Goal: Information Seeking & Learning: Learn about a topic

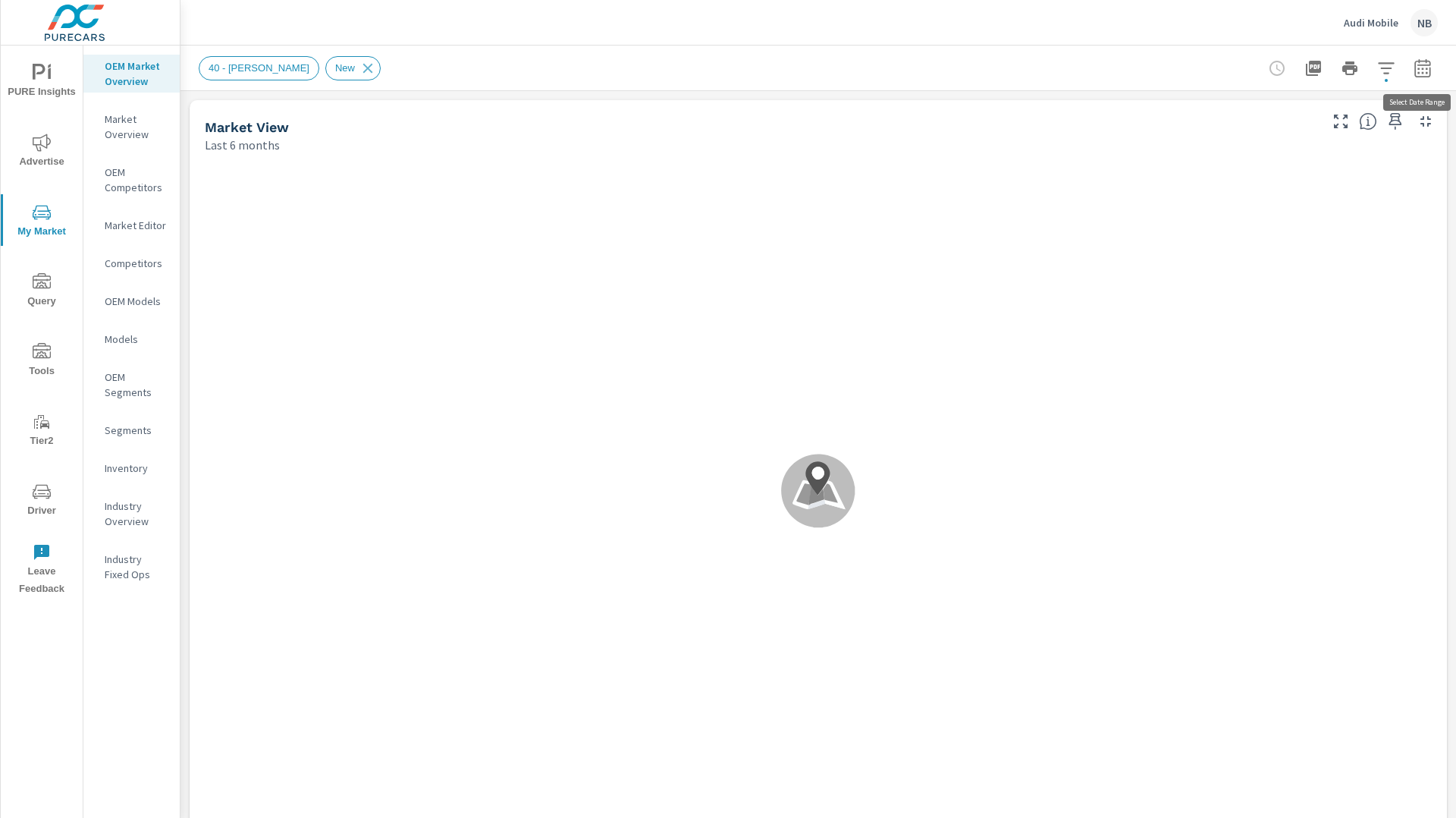
click at [1421, 76] on icon "button" at bounding box center [1422, 67] width 16 height 18
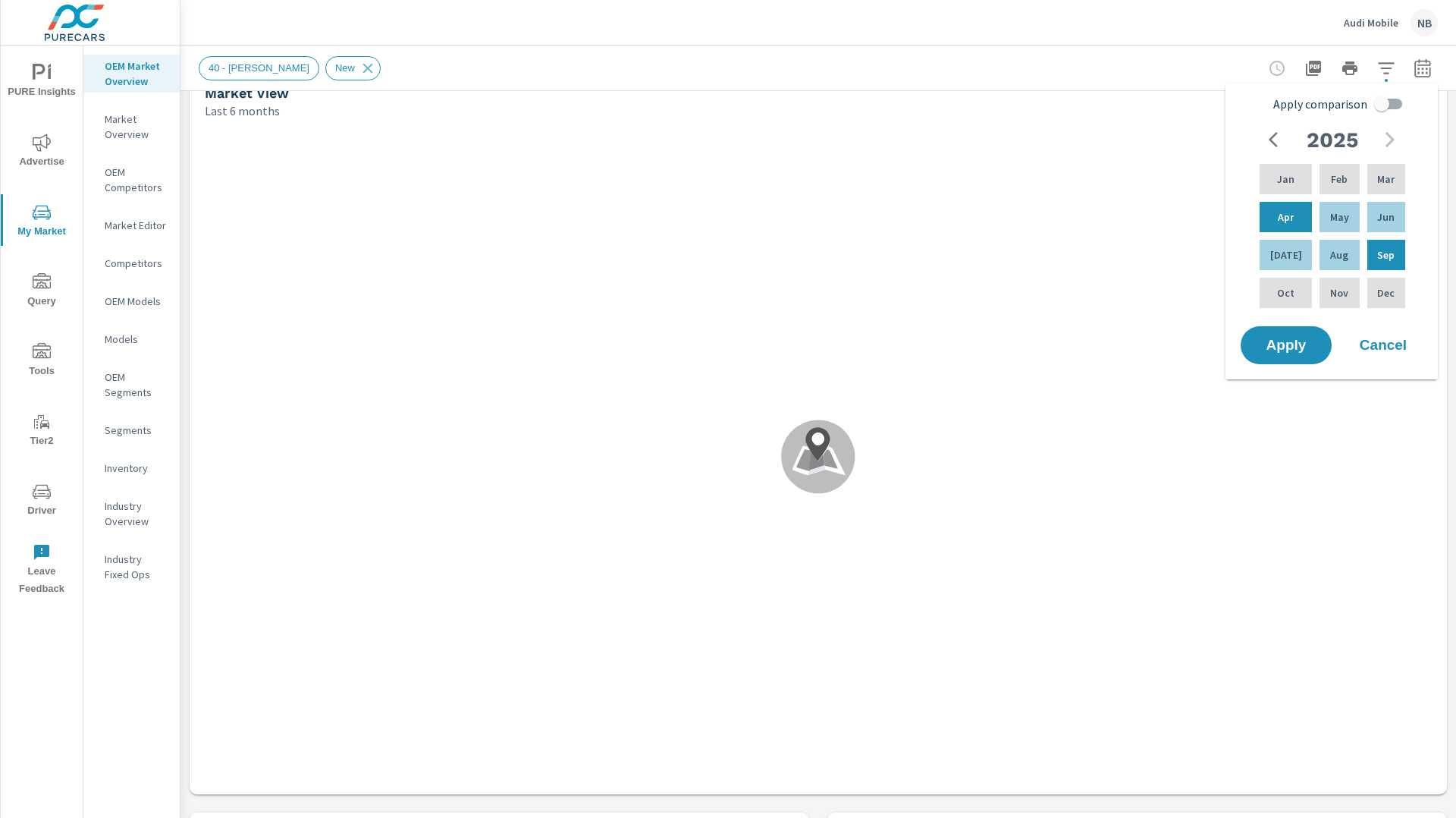
scroll to position [27, 0]
click at [1373, 107] on input "Apply comparison" at bounding box center [1381, 104] width 86 height 29
checkbox input "true"
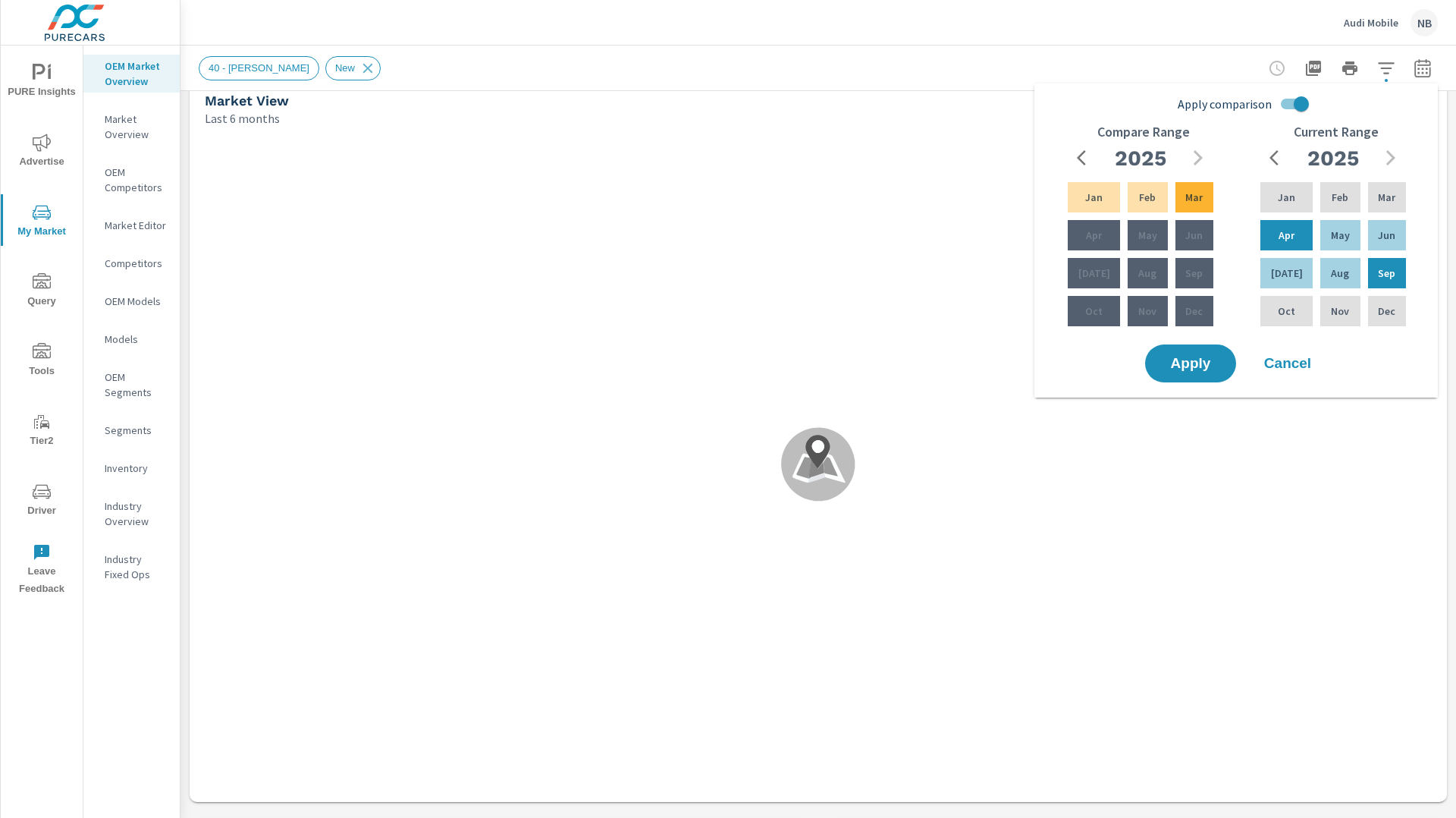
scroll to position [29, 0]
click at [1182, 359] on span "Apply" at bounding box center [1190, 363] width 62 height 14
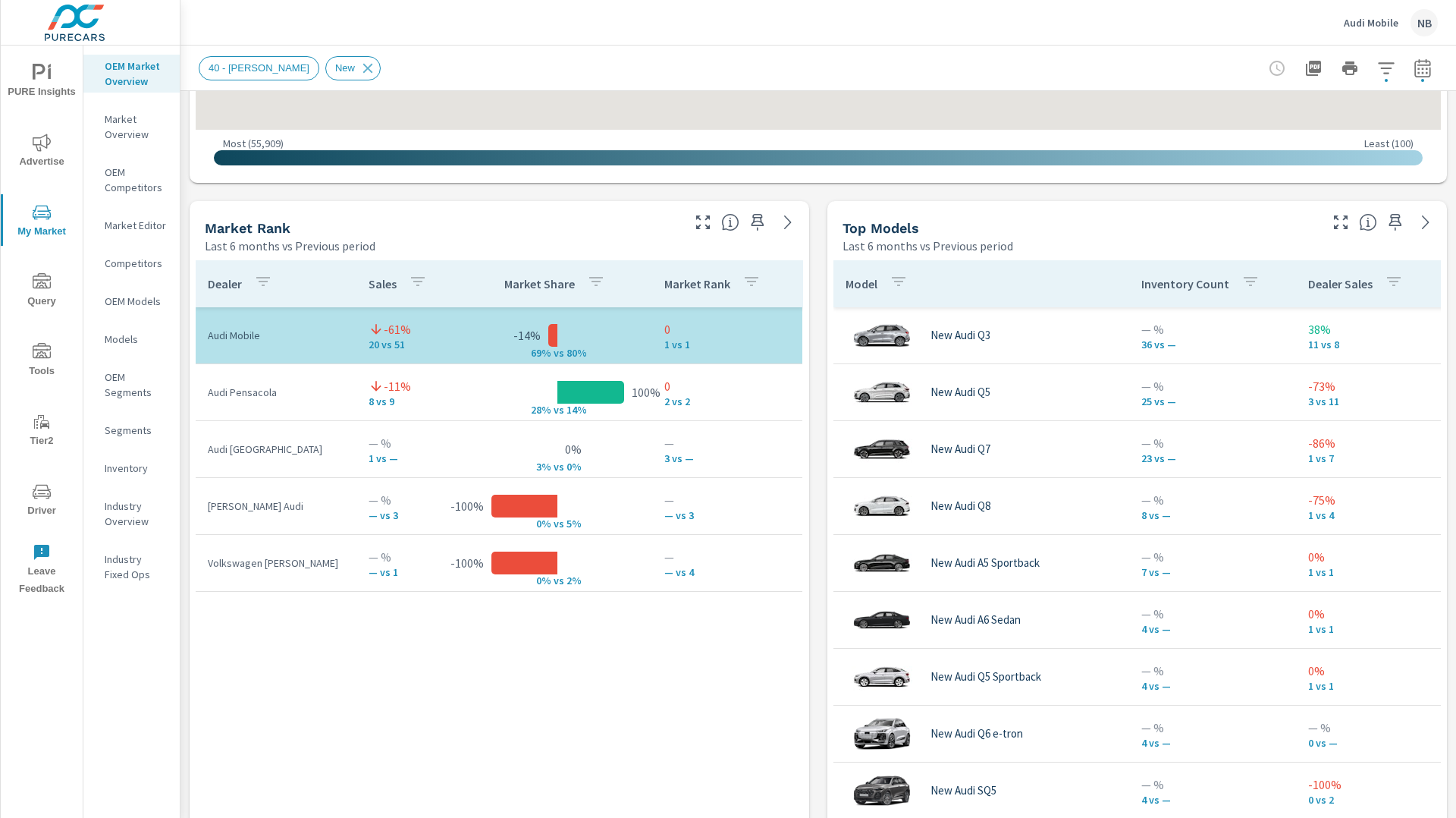
scroll to position [871, 0]
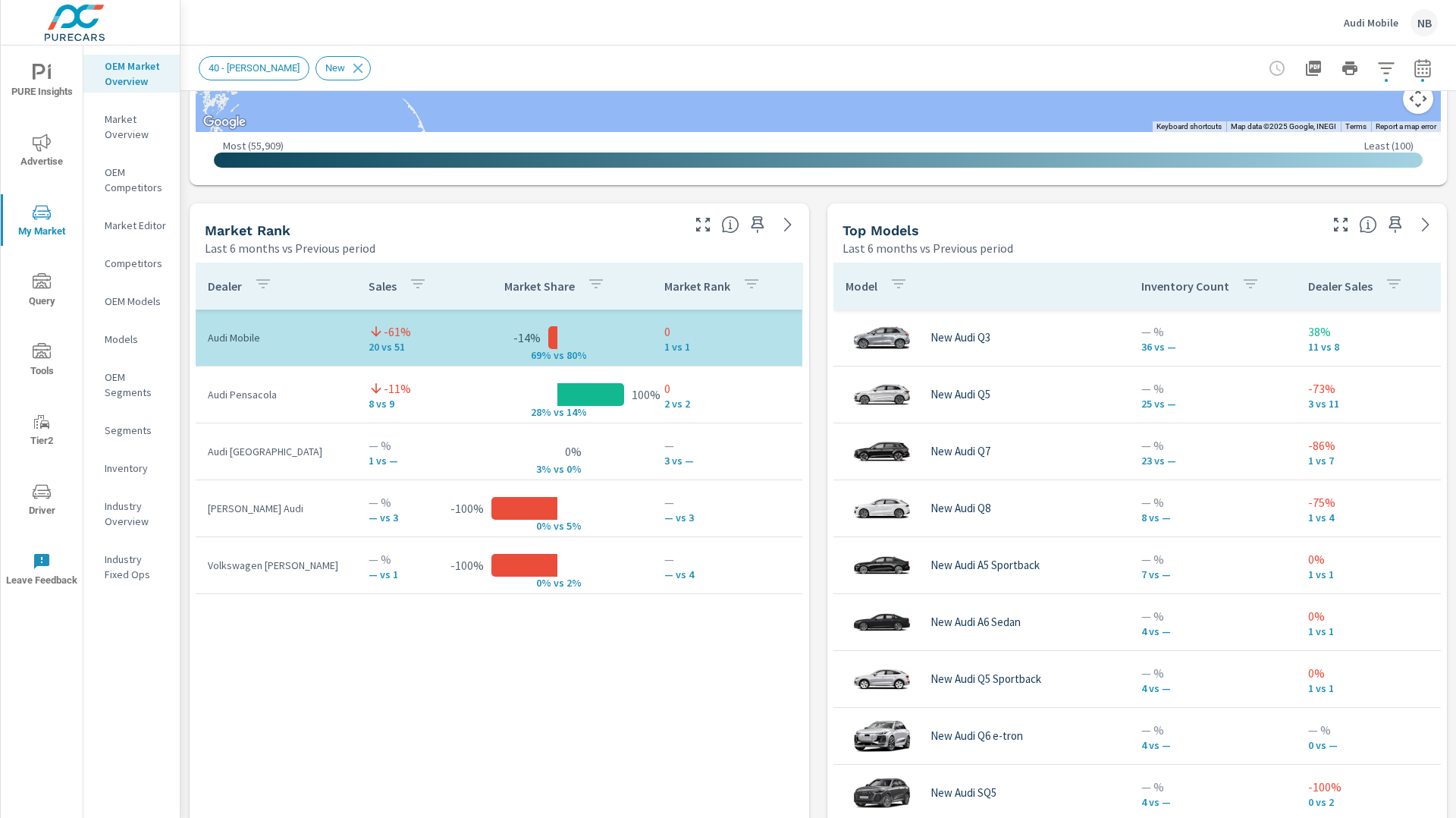
click at [1337, 228] on icon "button" at bounding box center [1340, 224] width 13 height 13
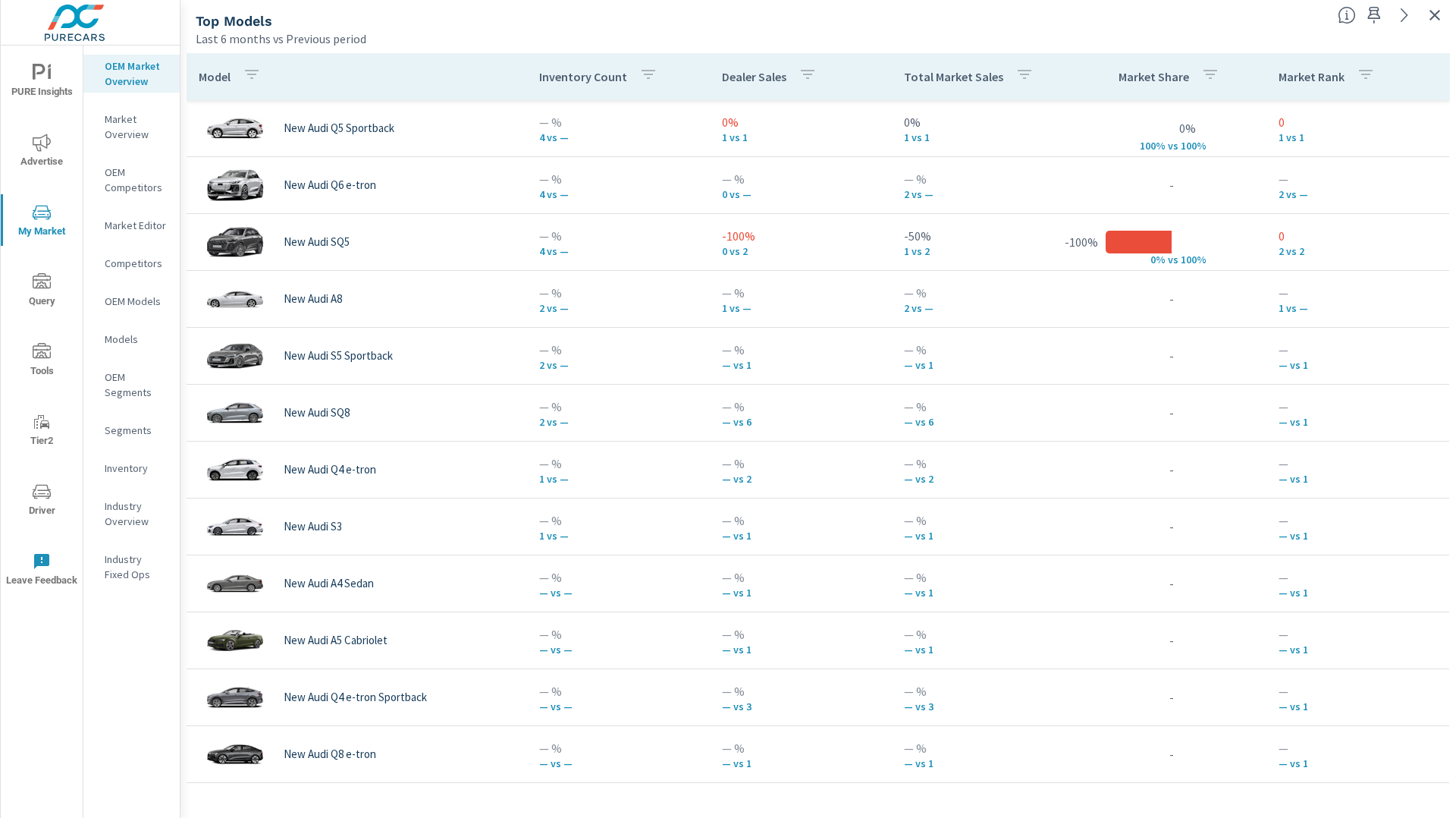
scroll to position [26, 0]
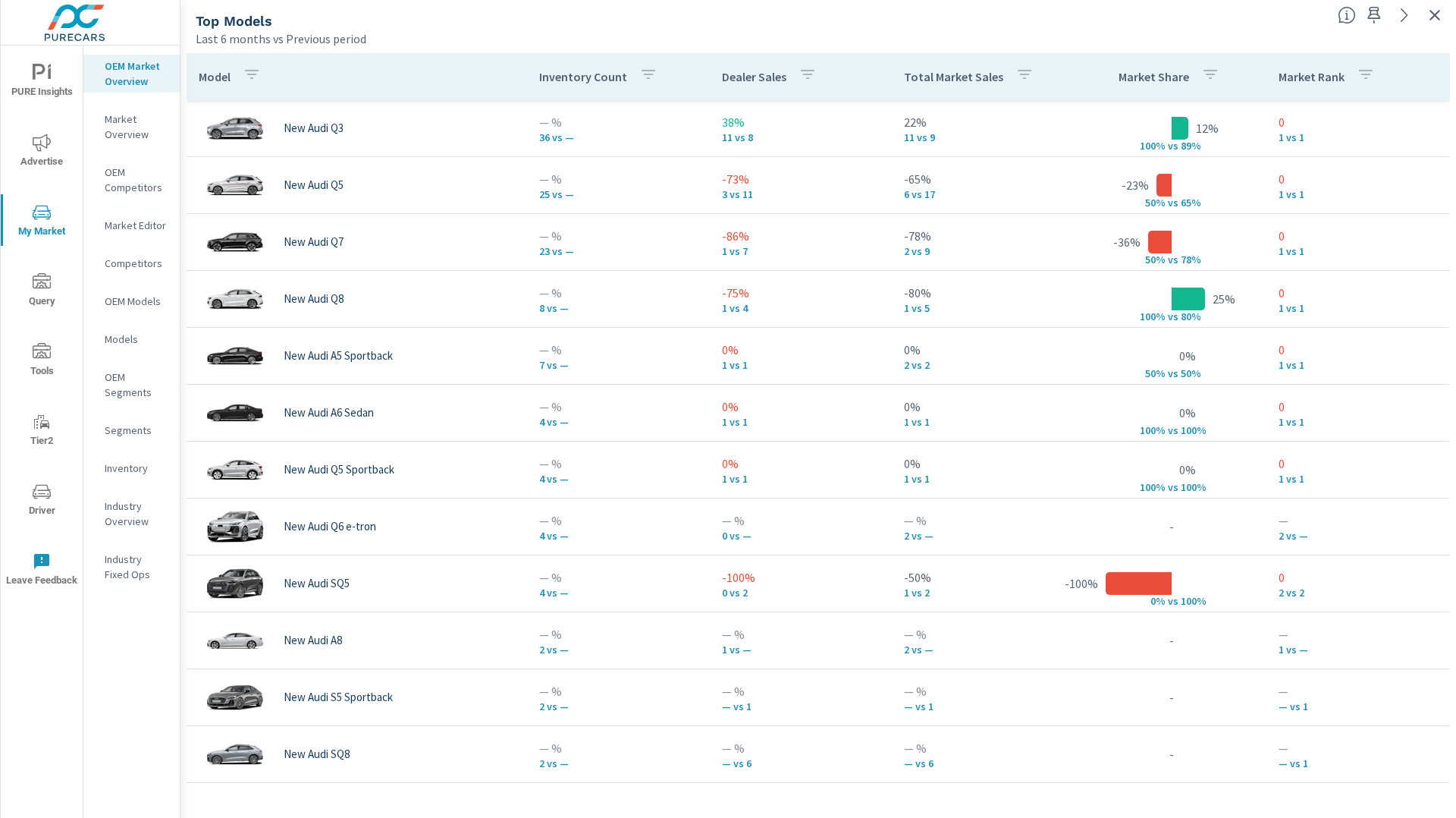
click at [148, 469] on p "Inventory" at bounding box center [136, 467] width 63 height 15
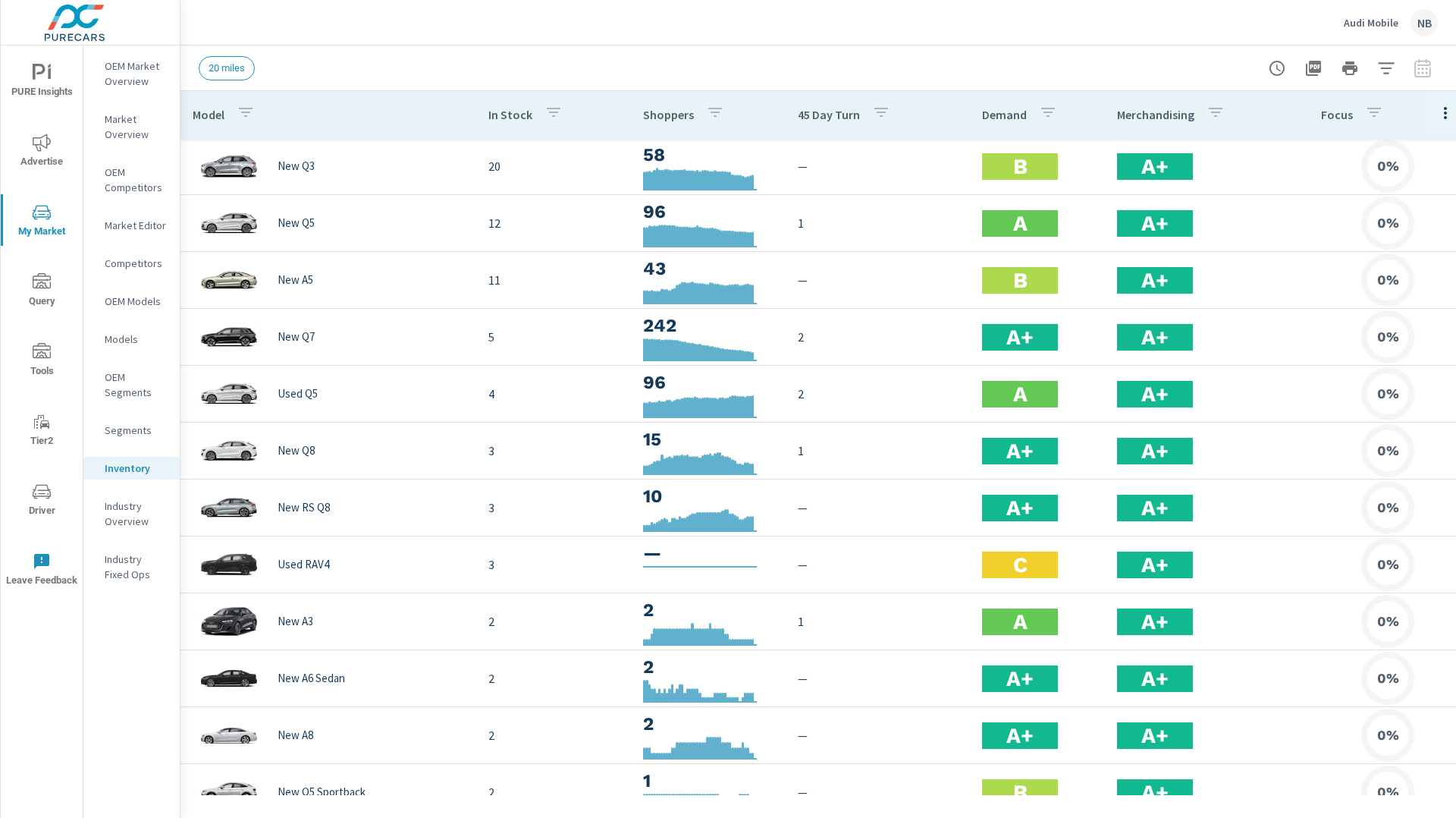
click at [58, 90] on span "PURE Insights" at bounding box center [42, 82] width 73 height 37
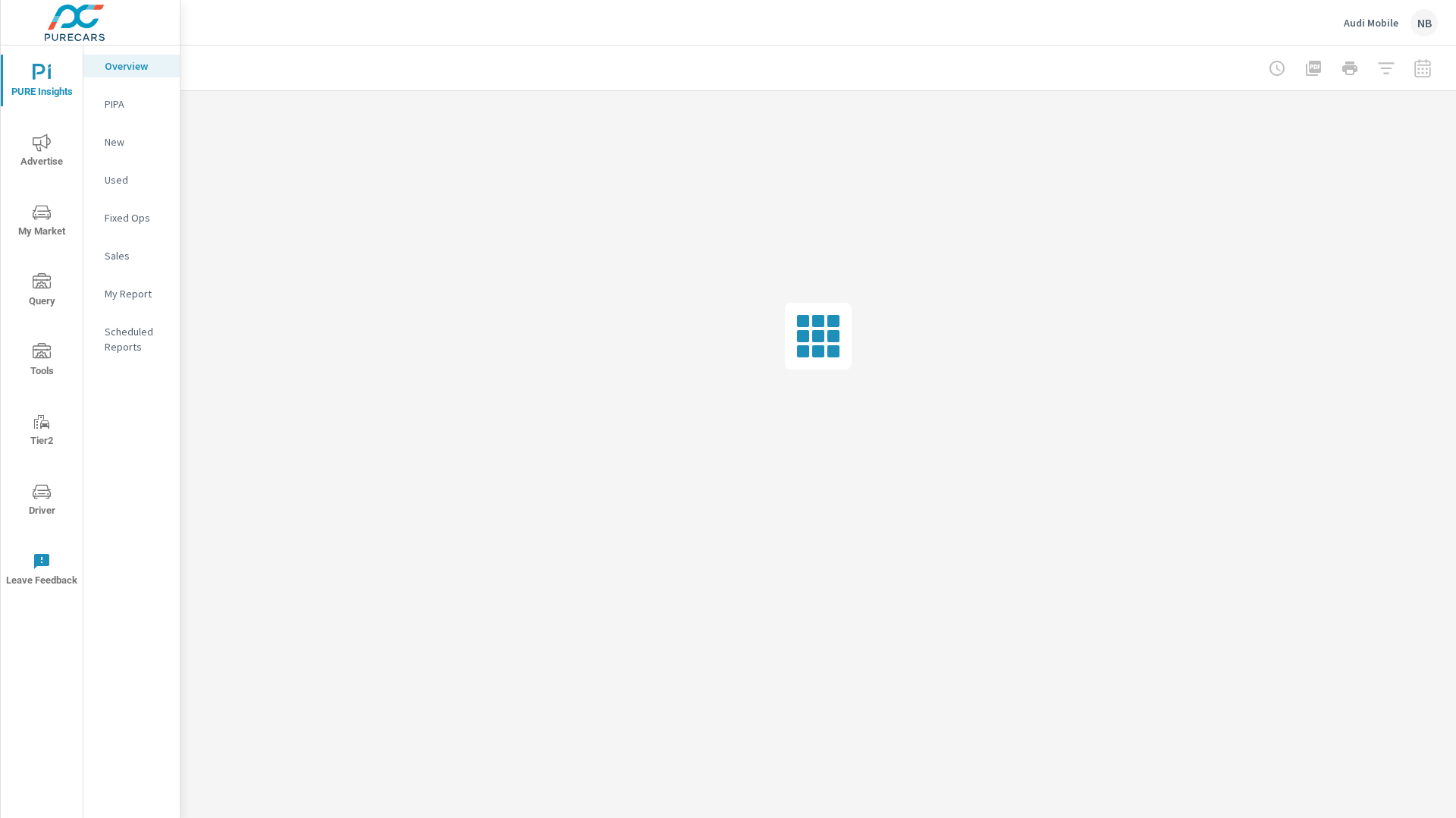
click at [116, 145] on p "New" at bounding box center [136, 142] width 63 height 15
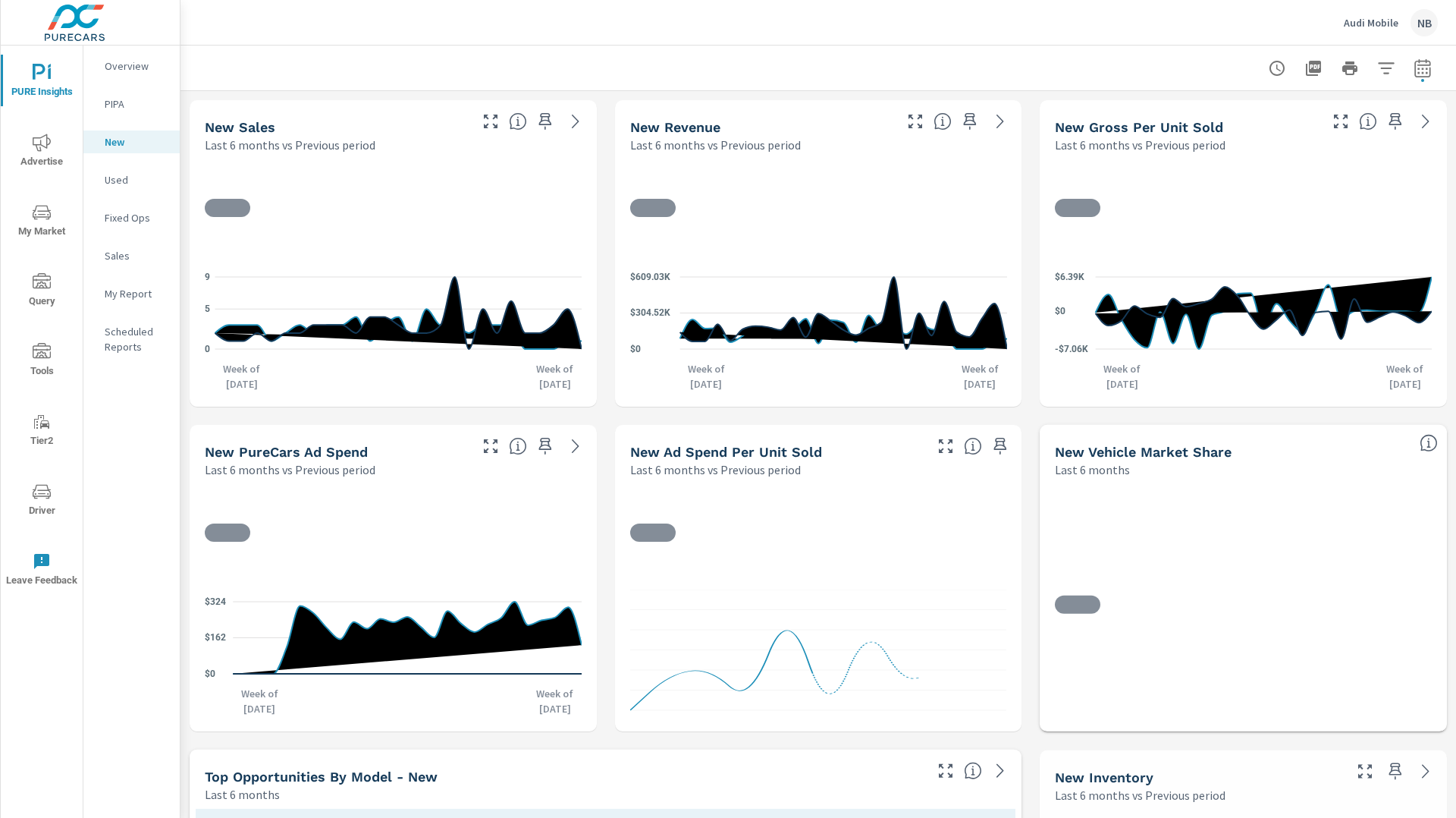
scroll to position [2, 0]
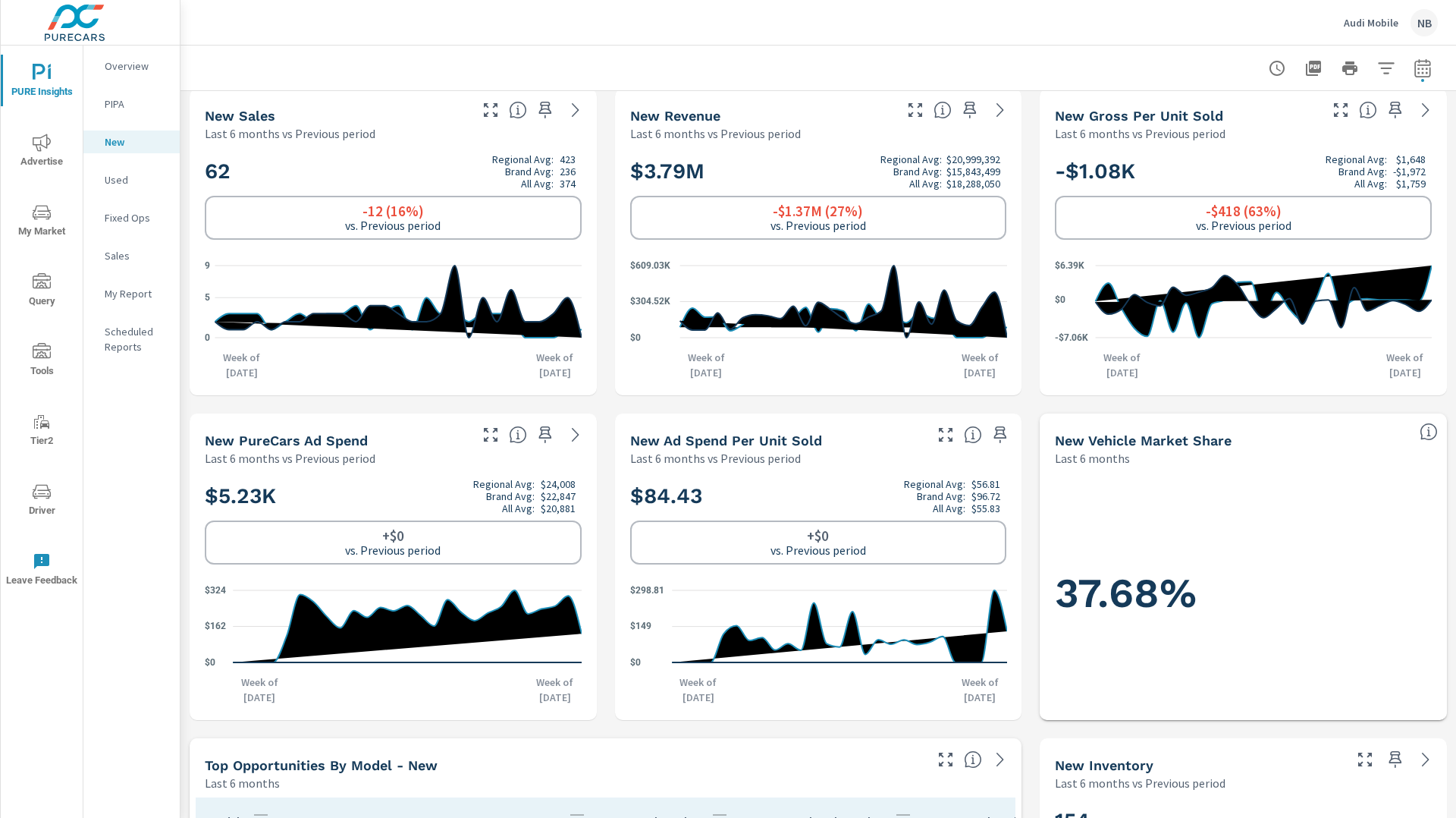
scroll to position [13, 0]
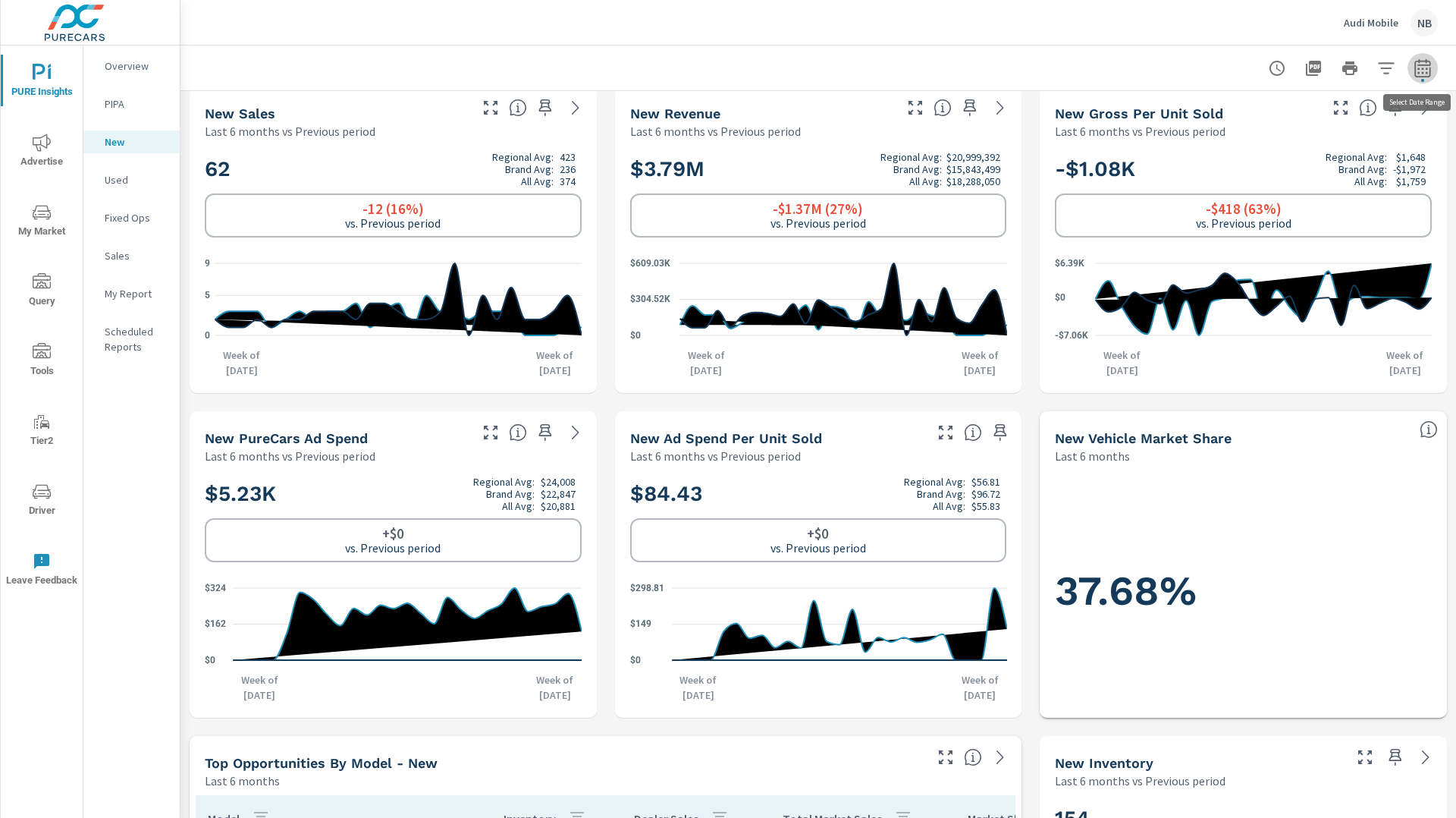
click at [1423, 74] on icon "button" at bounding box center [1422, 68] width 18 height 18
select select "Last 6 months"
select select "Previous period"
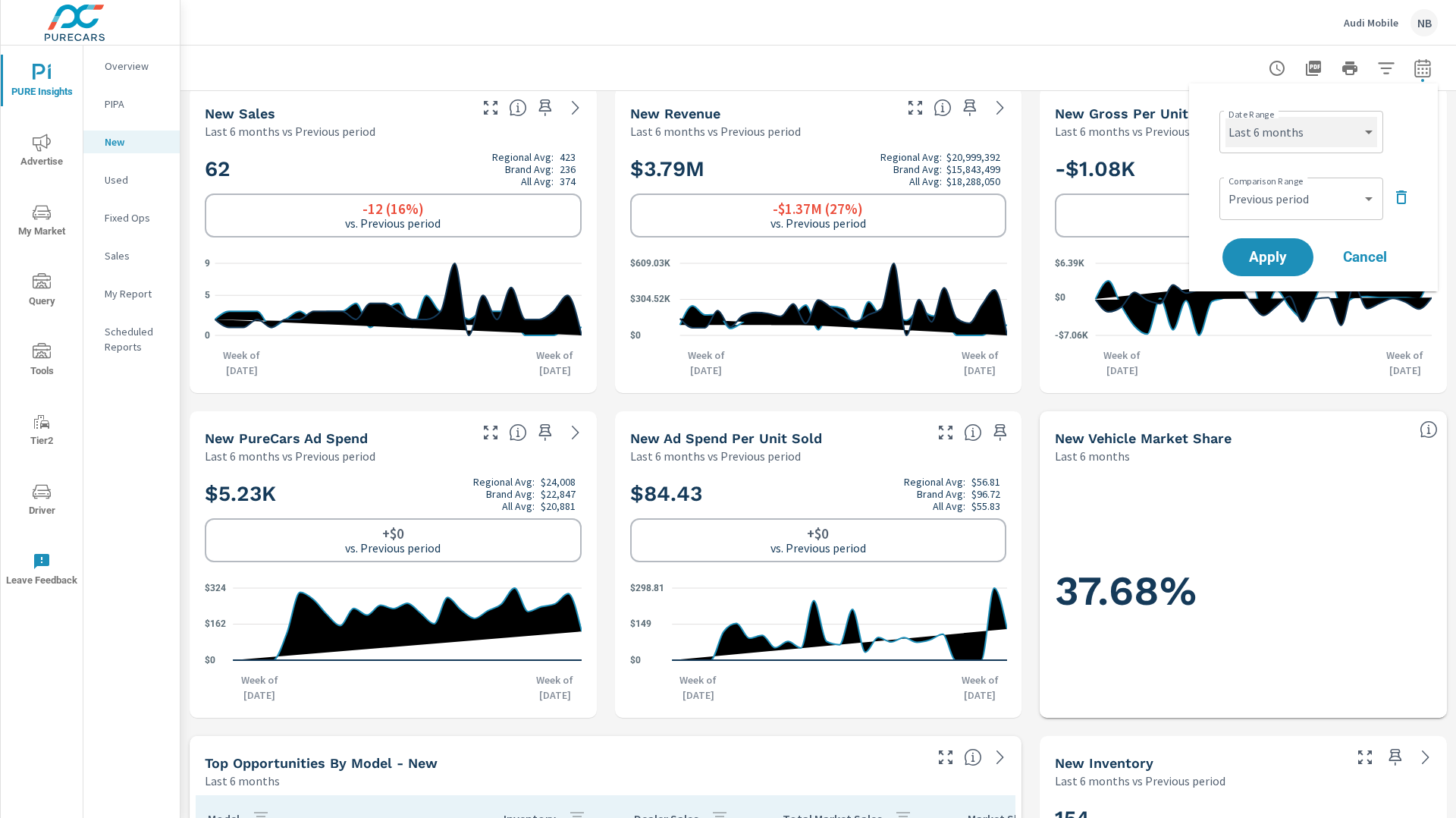
click at [1307, 127] on select "Custom Yesterday Last week Last 7 days Last 14 days Last 30 days Last 45 days L…" at bounding box center [1301, 132] width 152 height 31
click at [1402, 196] on icon "button" at bounding box center [1401, 197] width 18 height 18
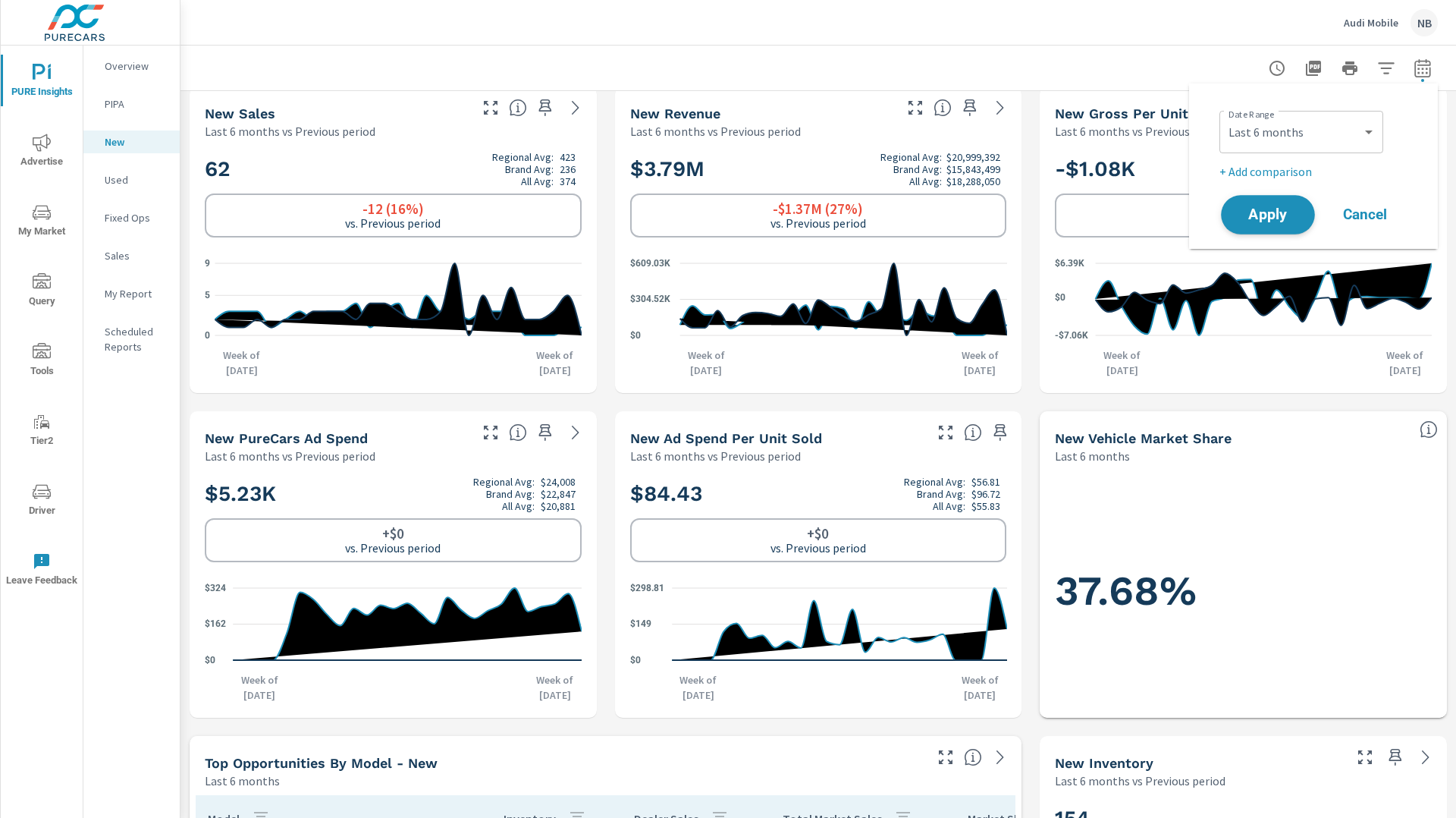
click at [1251, 218] on span "Apply" at bounding box center [1267, 215] width 62 height 14
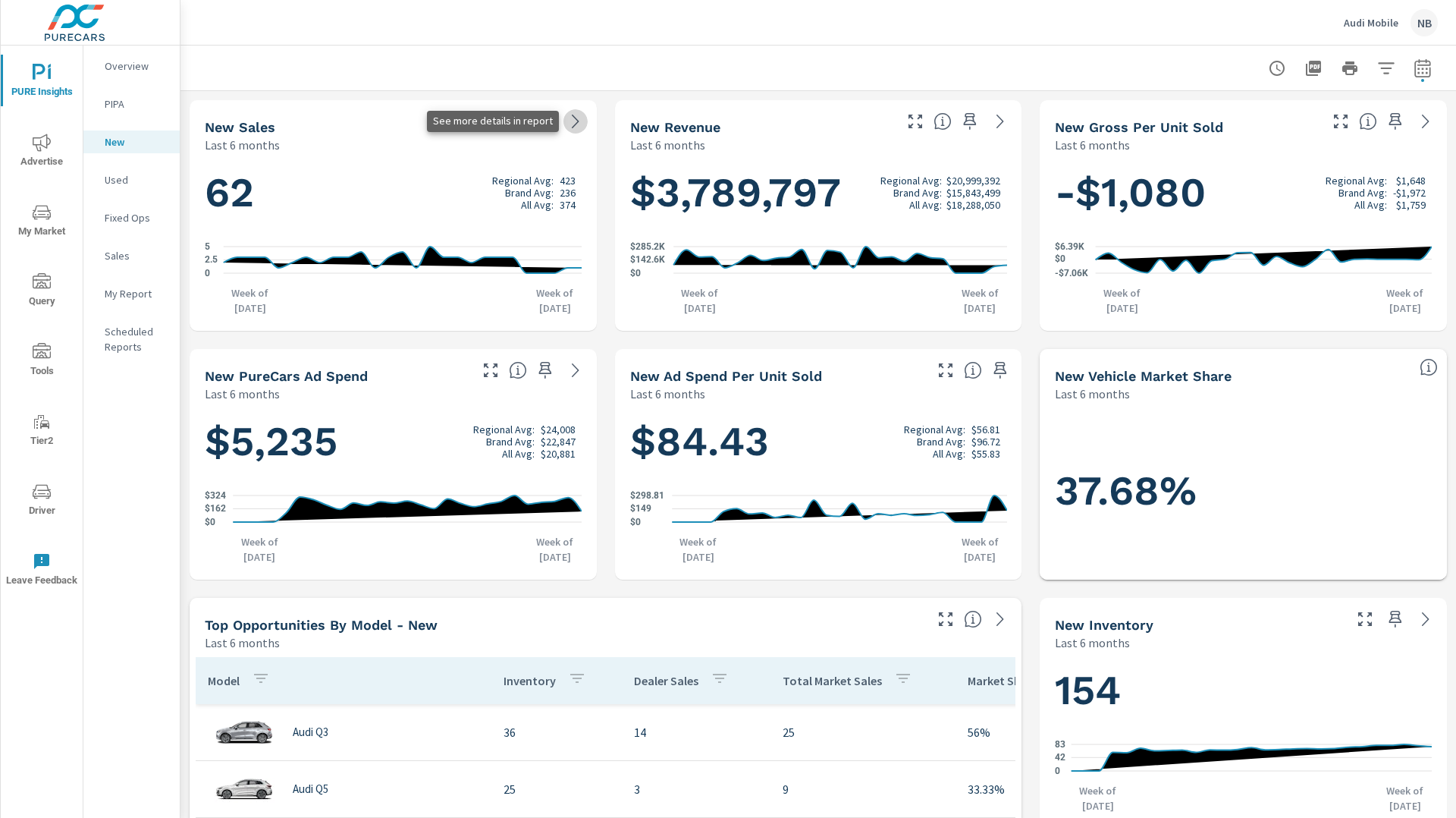
click at [579, 125] on icon at bounding box center [575, 121] width 18 height 18
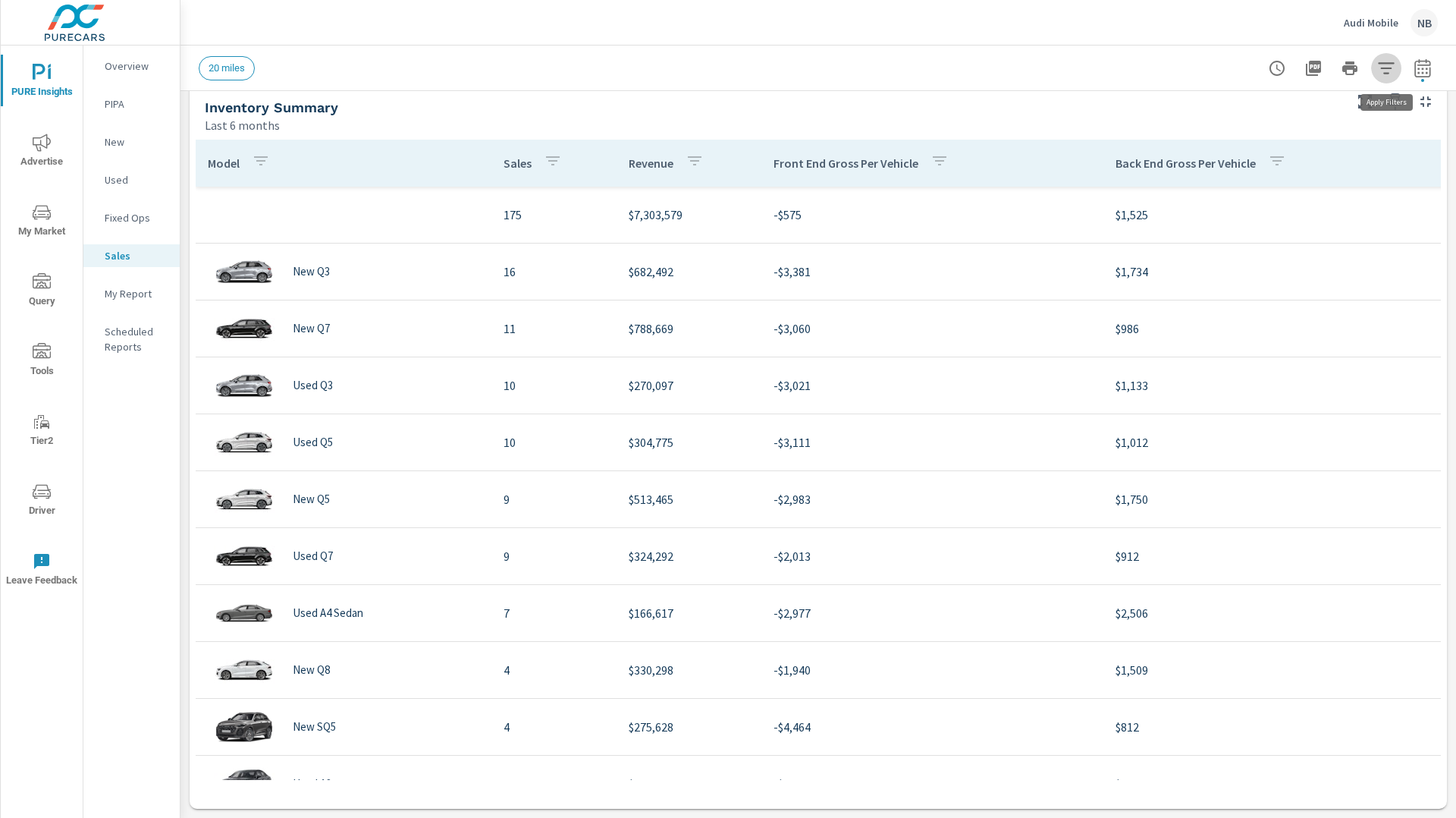
click at [1394, 67] on icon "button" at bounding box center [1386, 68] width 18 height 18
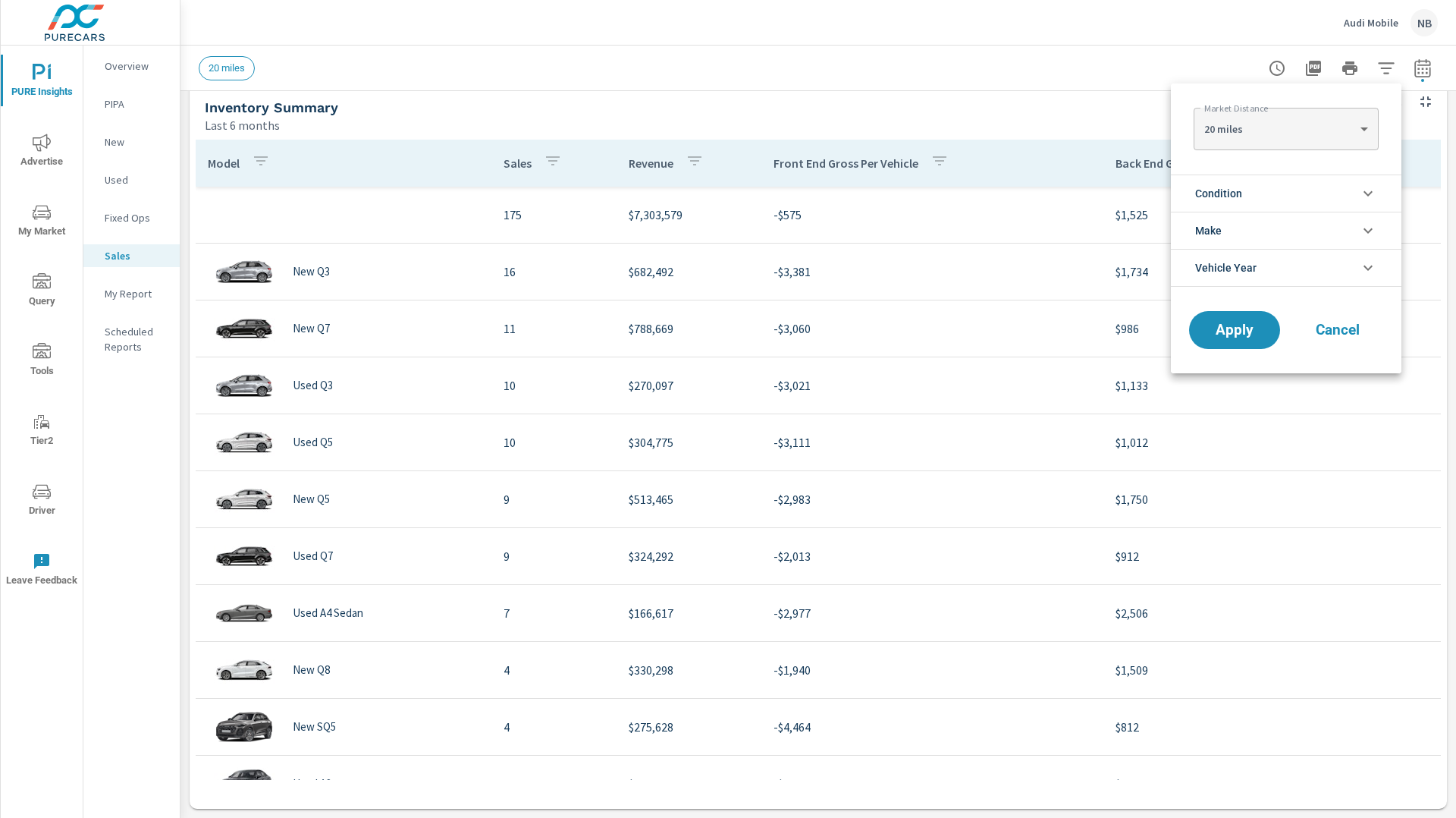
click at [1286, 197] on li "Condition" at bounding box center [1285, 193] width 230 height 37
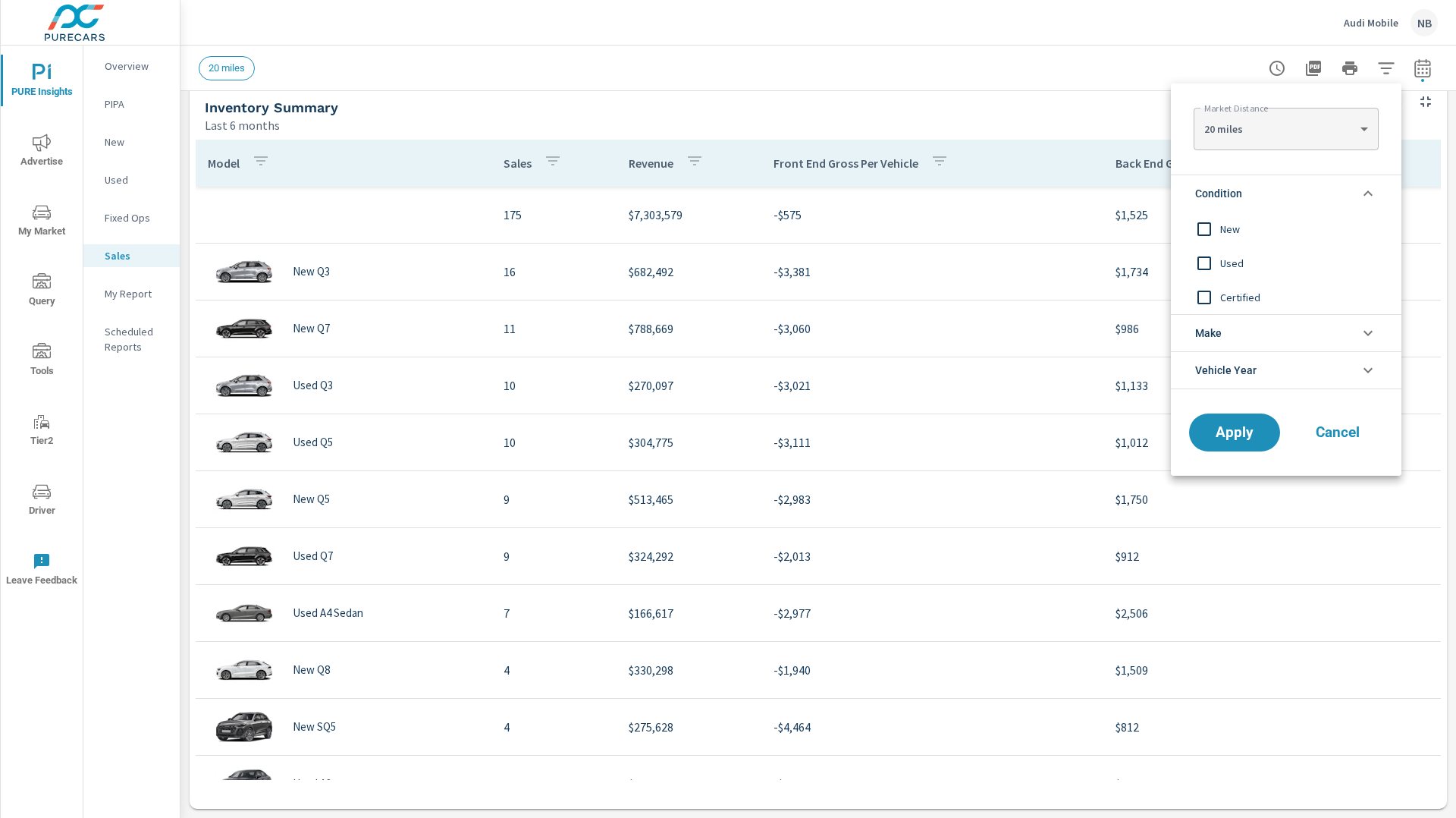
click at [1248, 224] on span "New" at bounding box center [1303, 229] width 166 height 18
click at [1208, 445] on button "Apply" at bounding box center [1235, 433] width 94 height 39
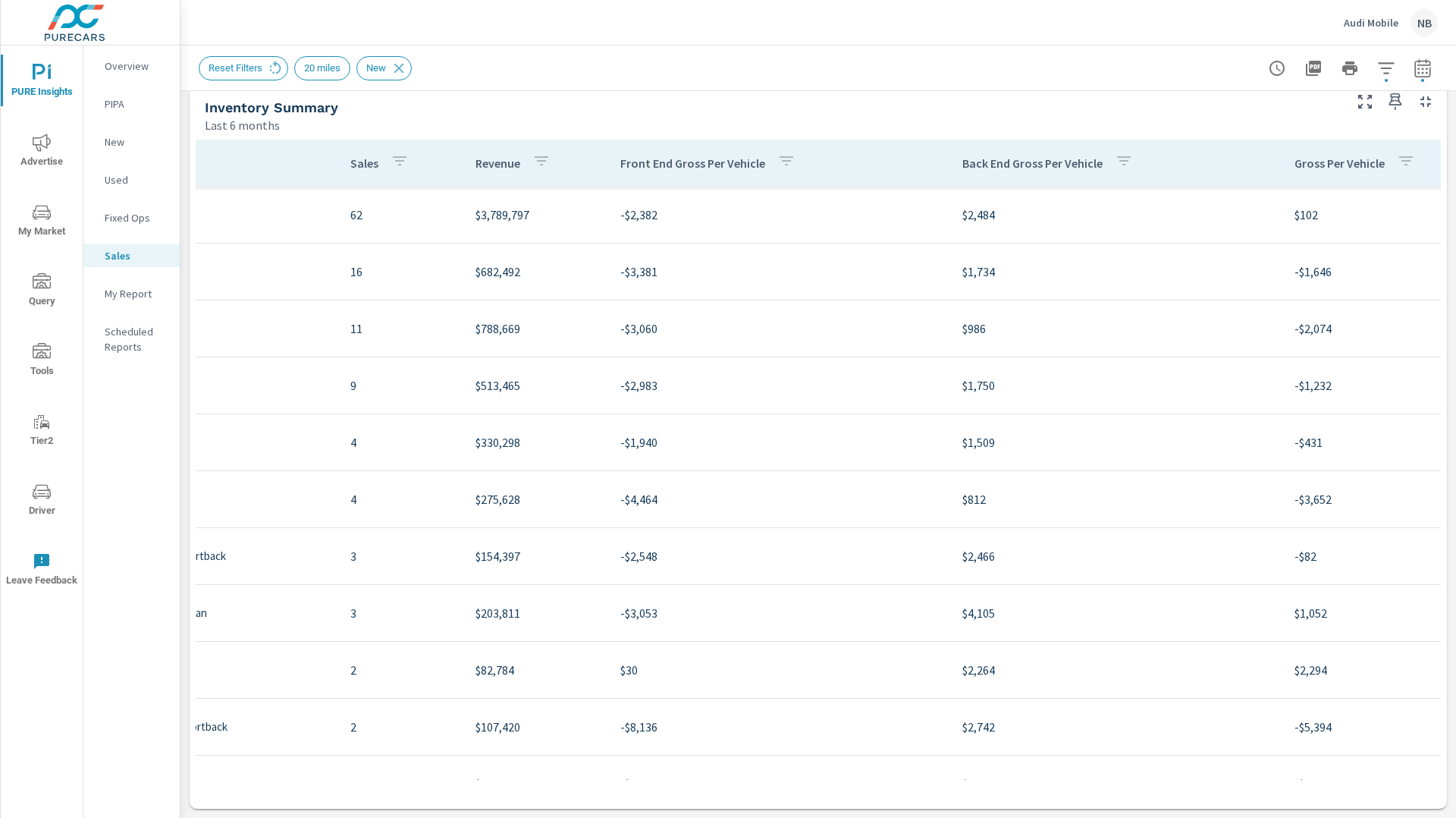
scroll to position [0, 246]
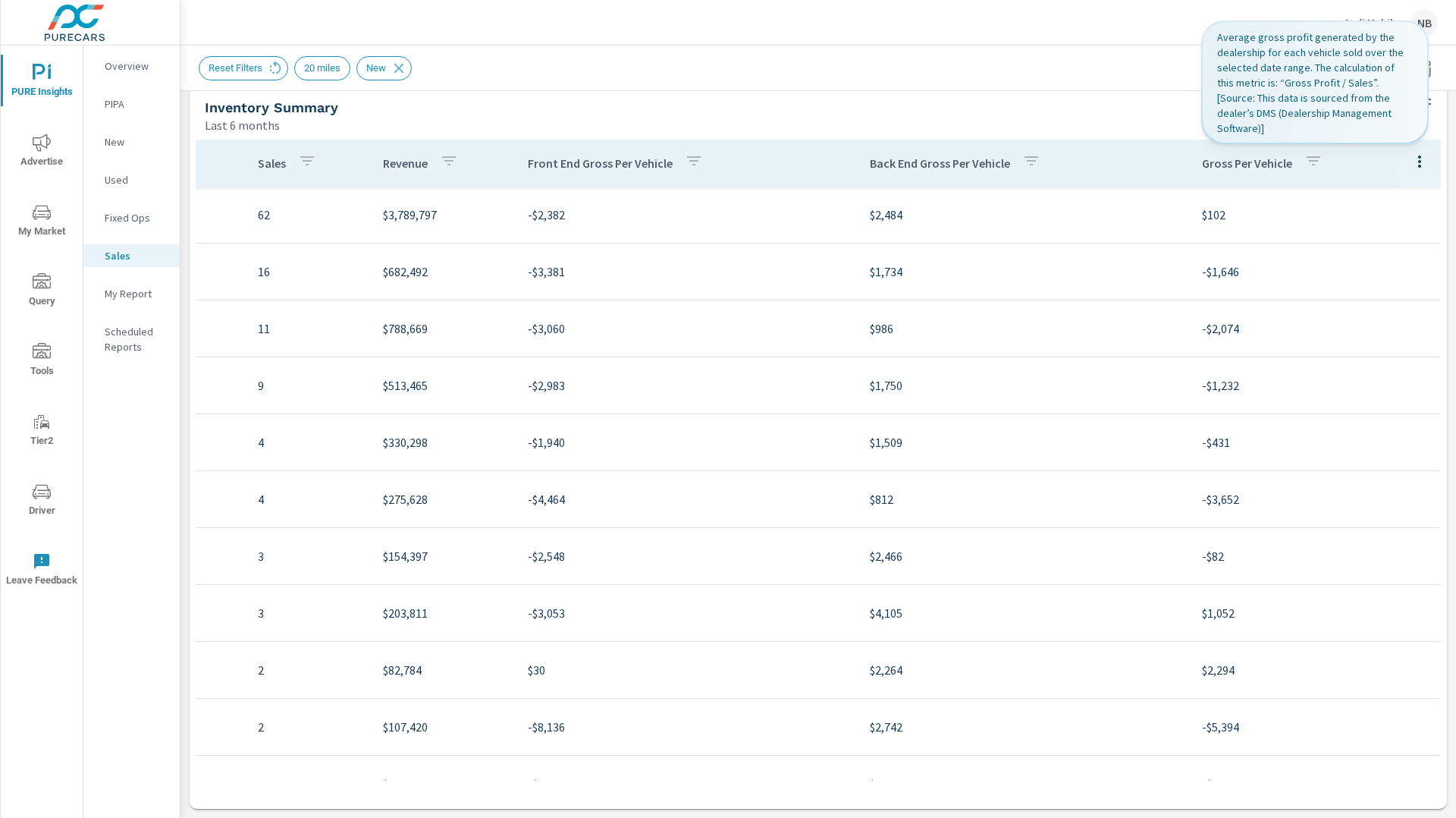
click at [1308, 157] on icon "button" at bounding box center [1313, 160] width 18 height 18
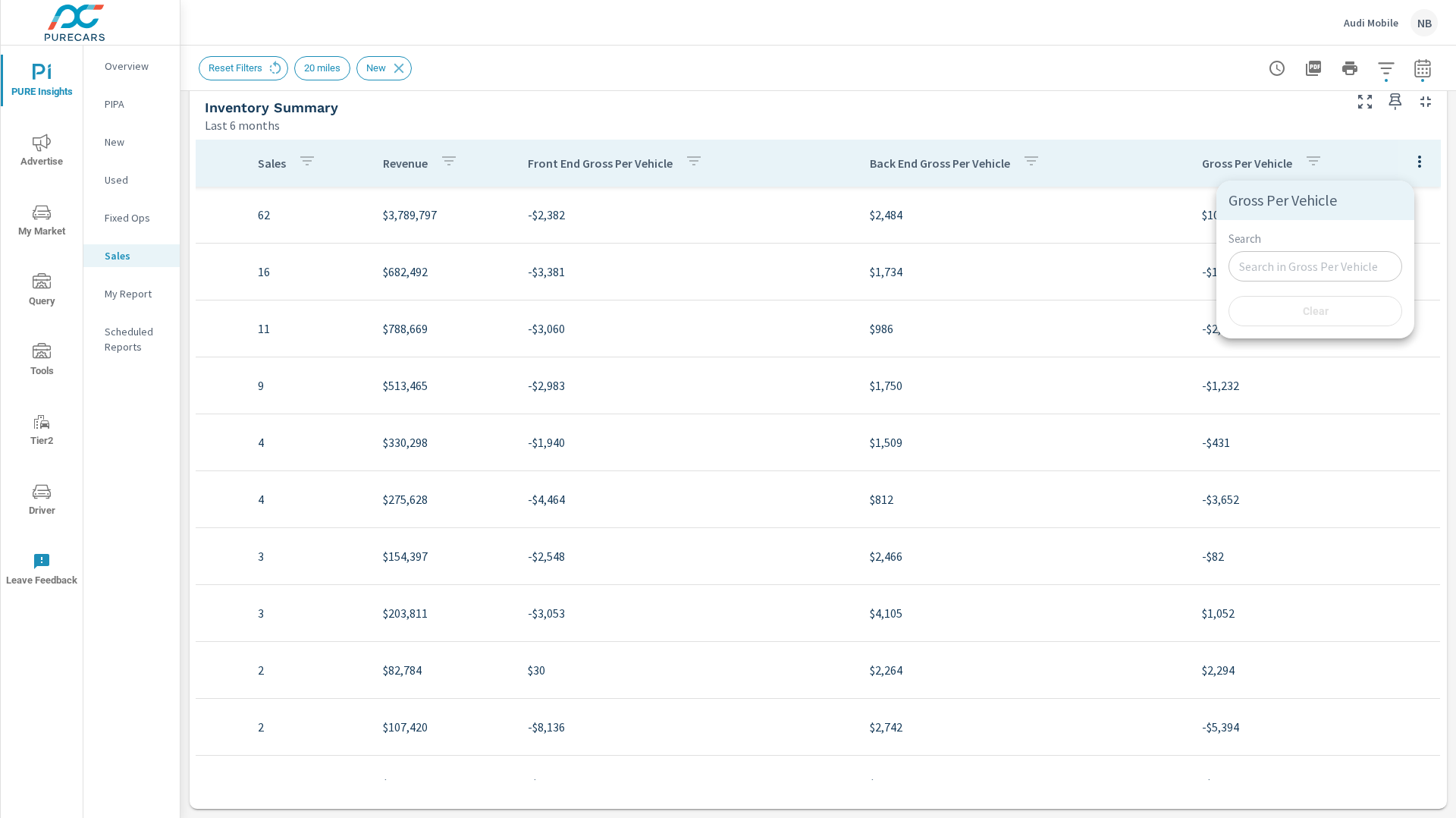
click at [1144, 160] on div at bounding box center [728, 409] width 1456 height 818
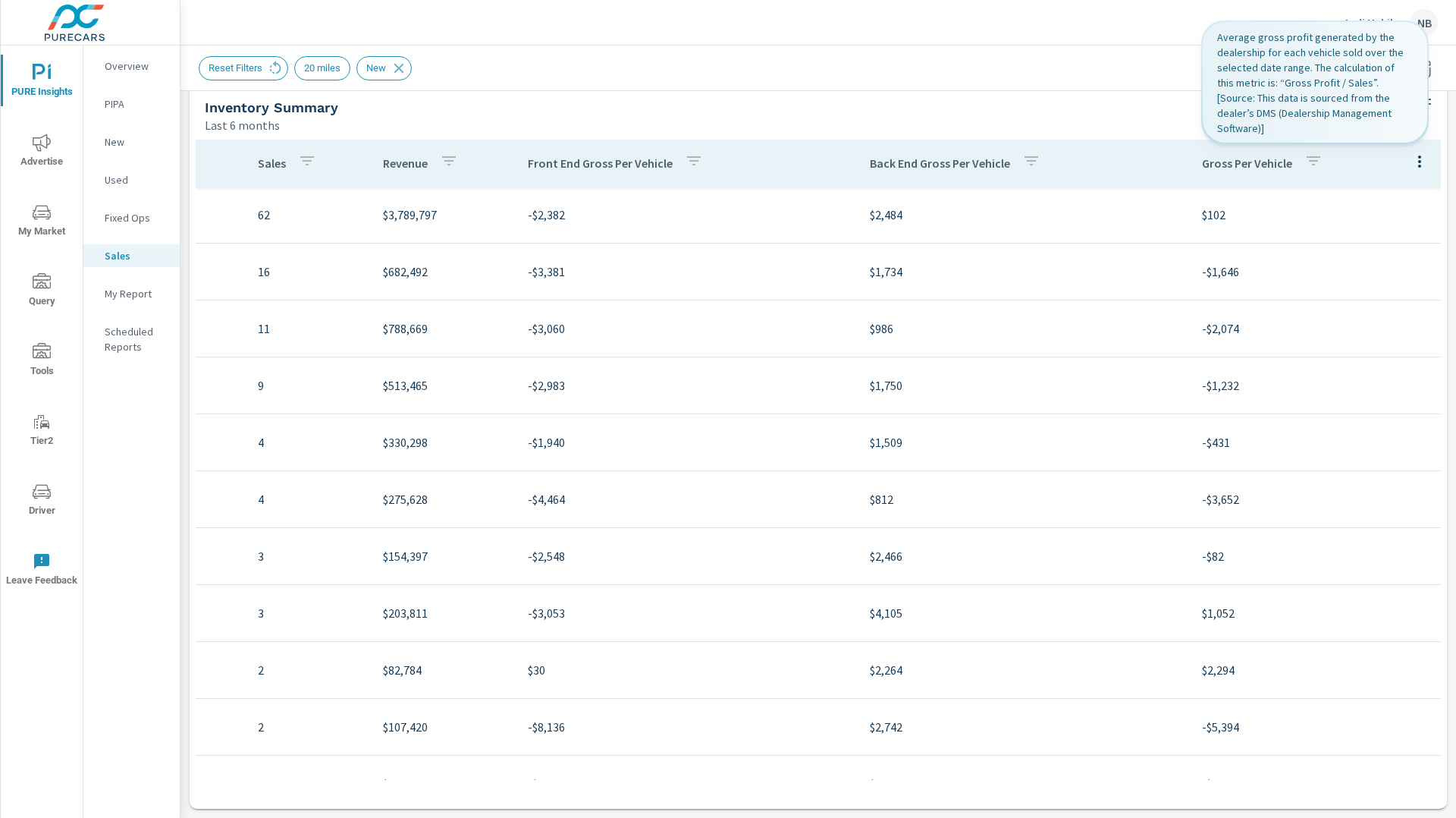
click at [1309, 163] on icon "button" at bounding box center [1313, 160] width 18 height 18
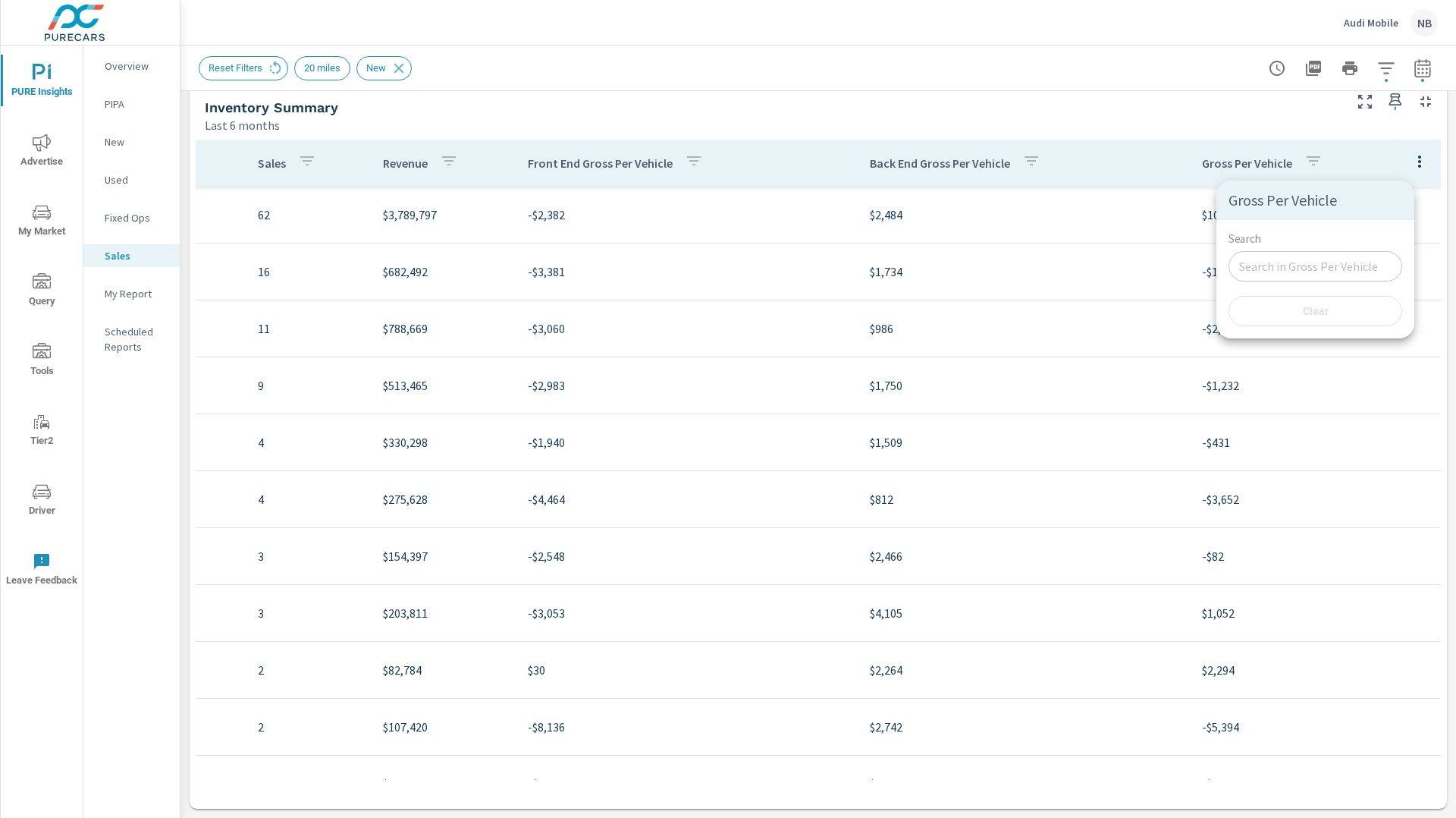
click at [1080, 162] on div at bounding box center [728, 409] width 1456 height 818
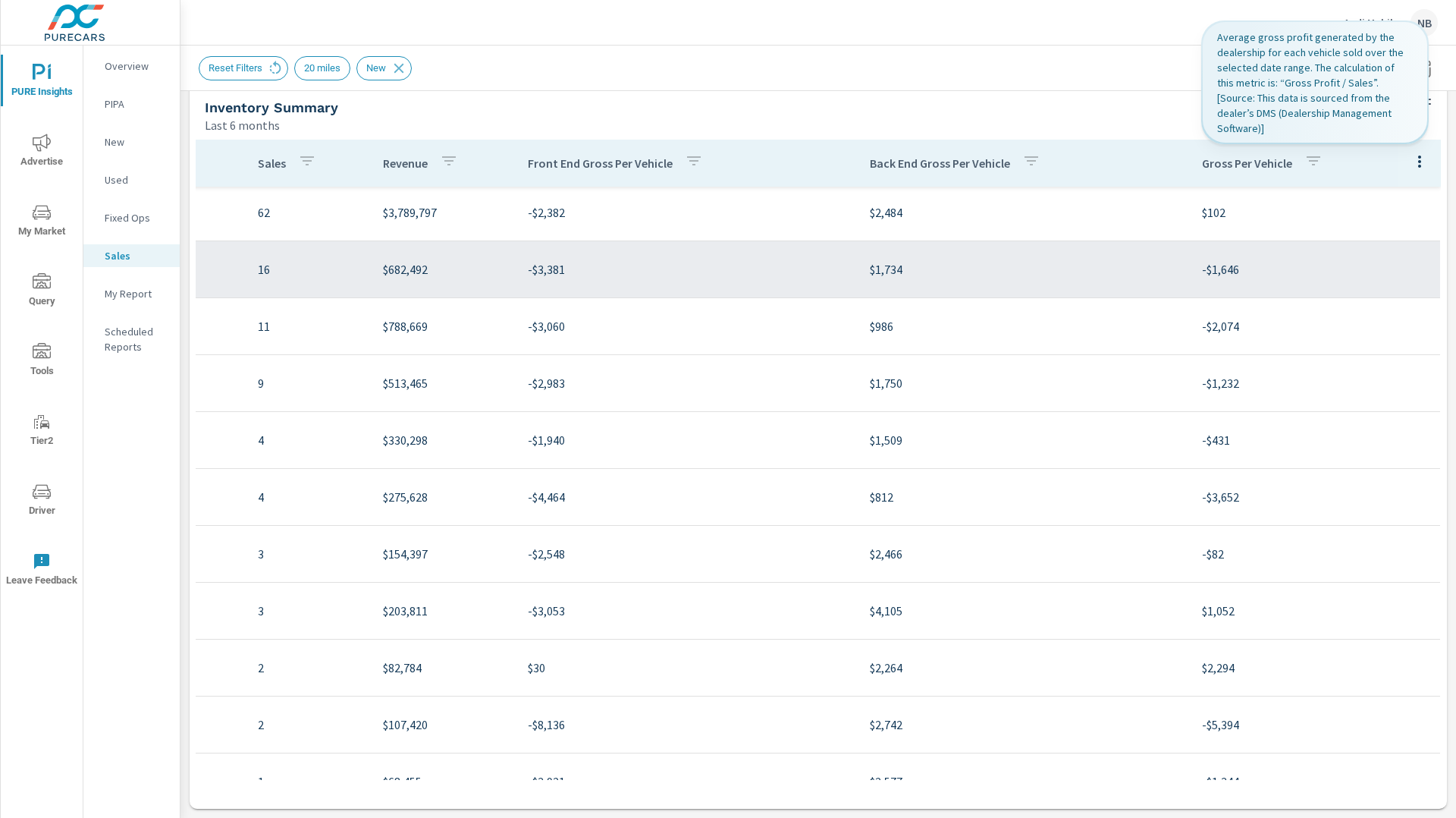
scroll to position [2, 0]
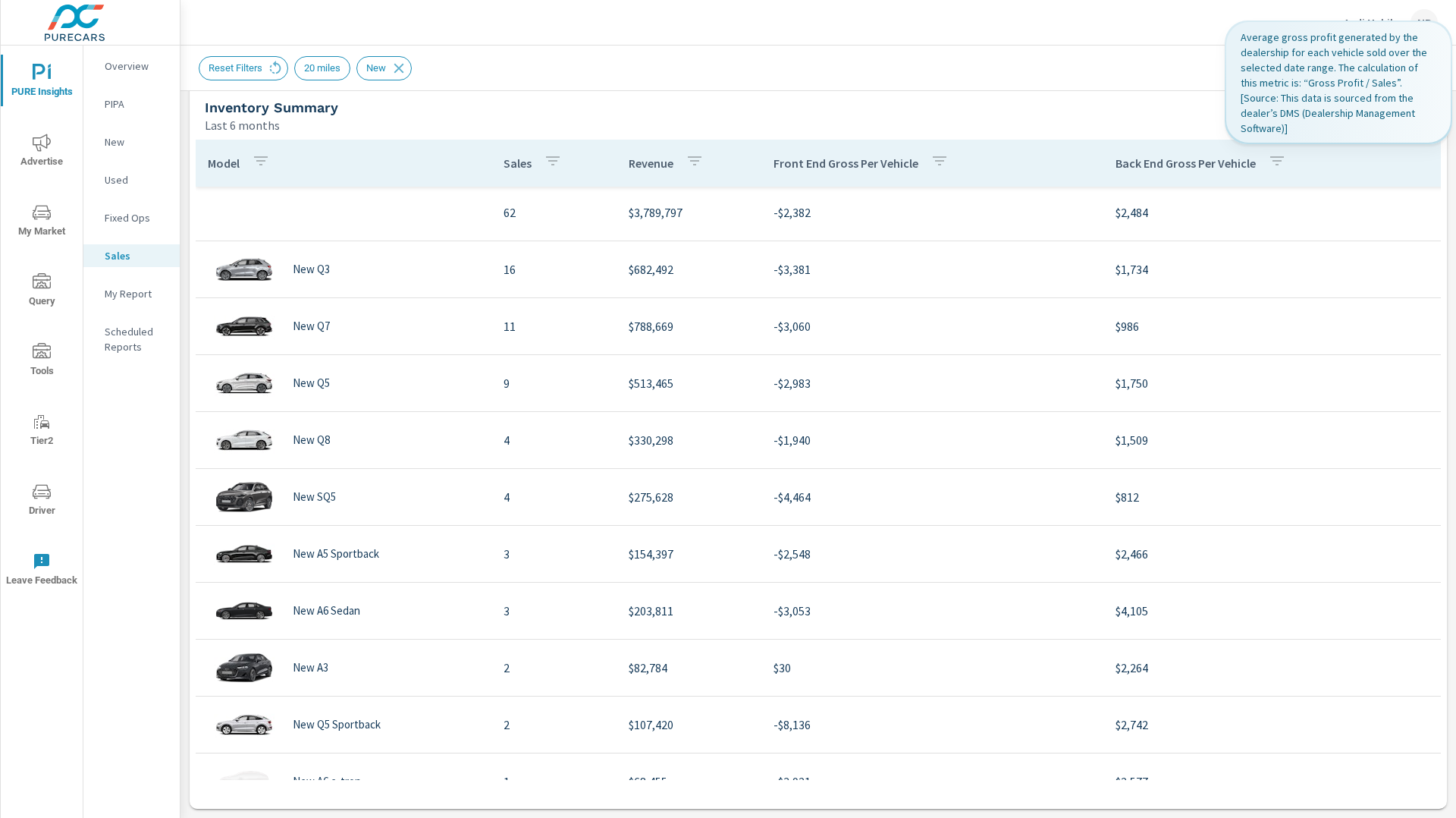
click at [123, 143] on p "New" at bounding box center [136, 142] width 63 height 15
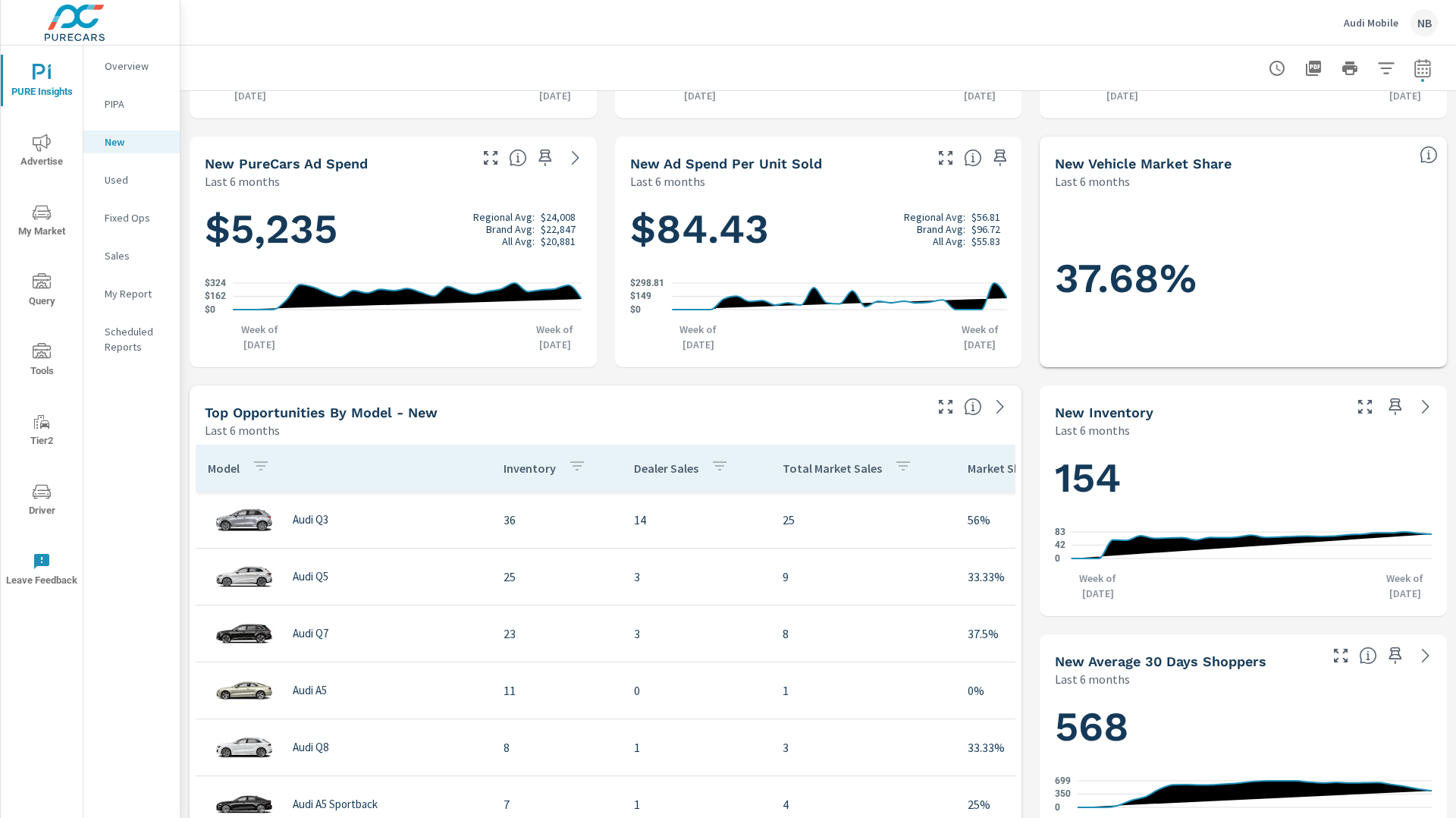
scroll to position [238, 0]
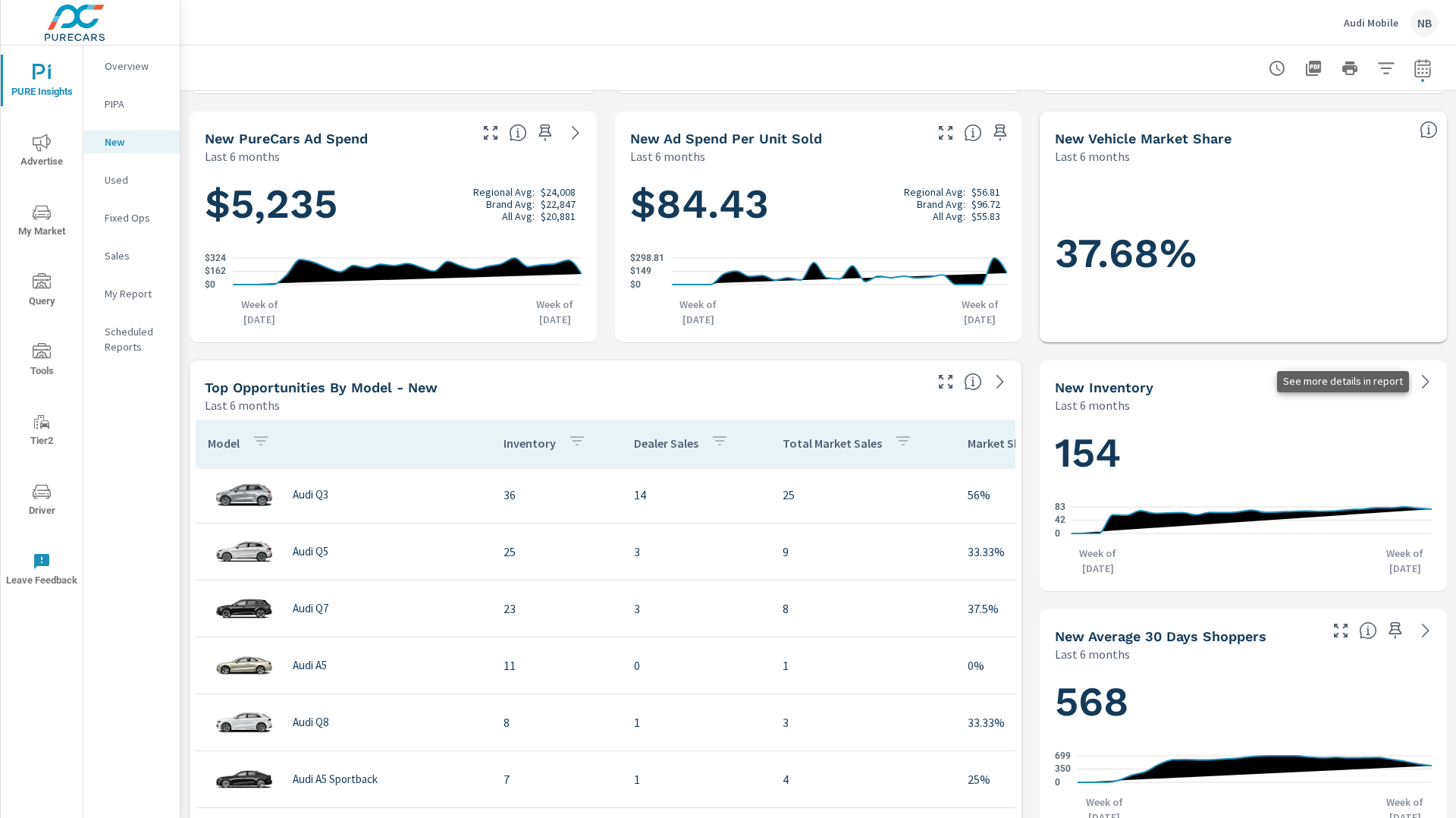
click at [1425, 381] on icon at bounding box center [1425, 381] width 18 height 18
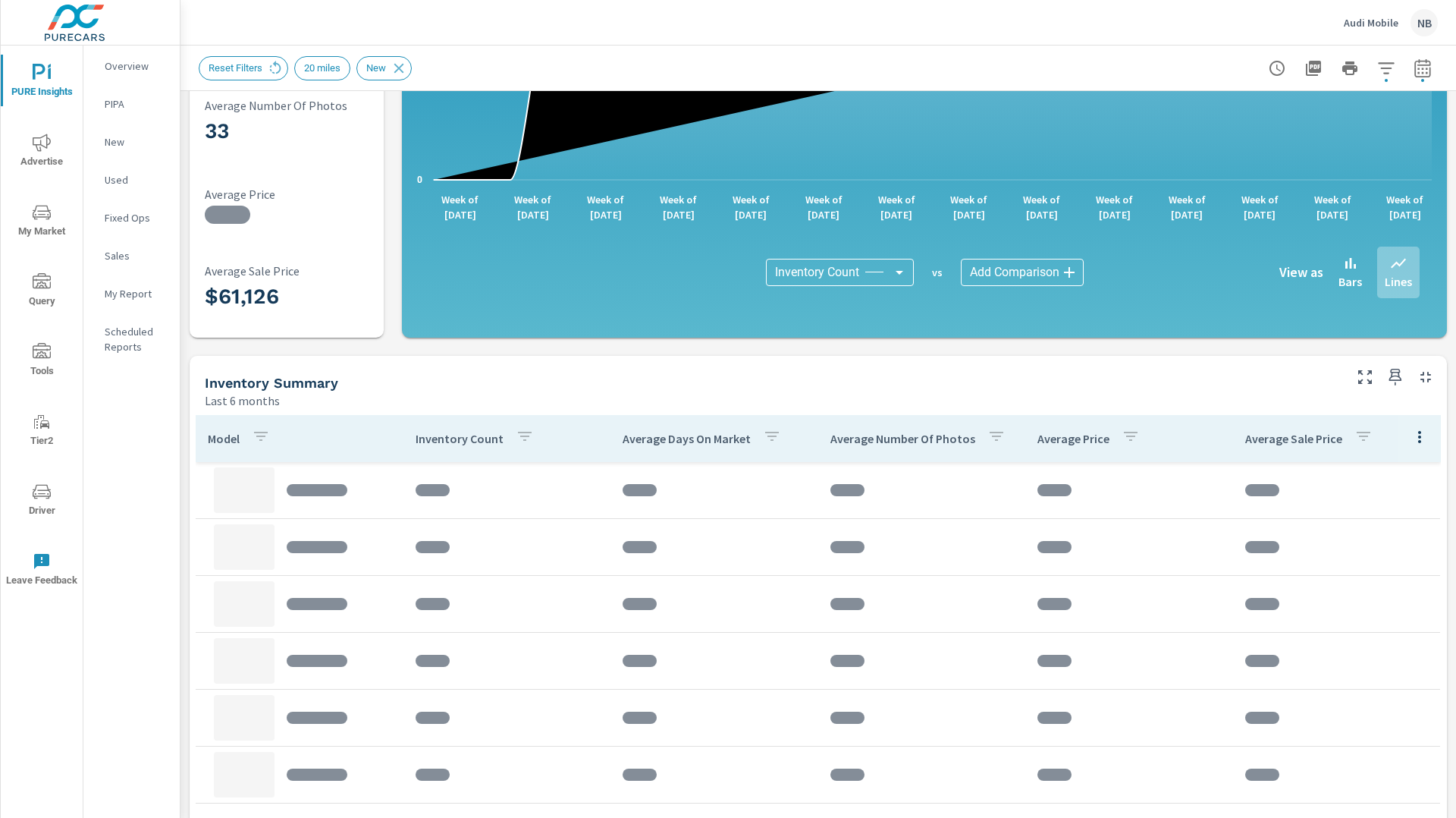
scroll to position [477, 0]
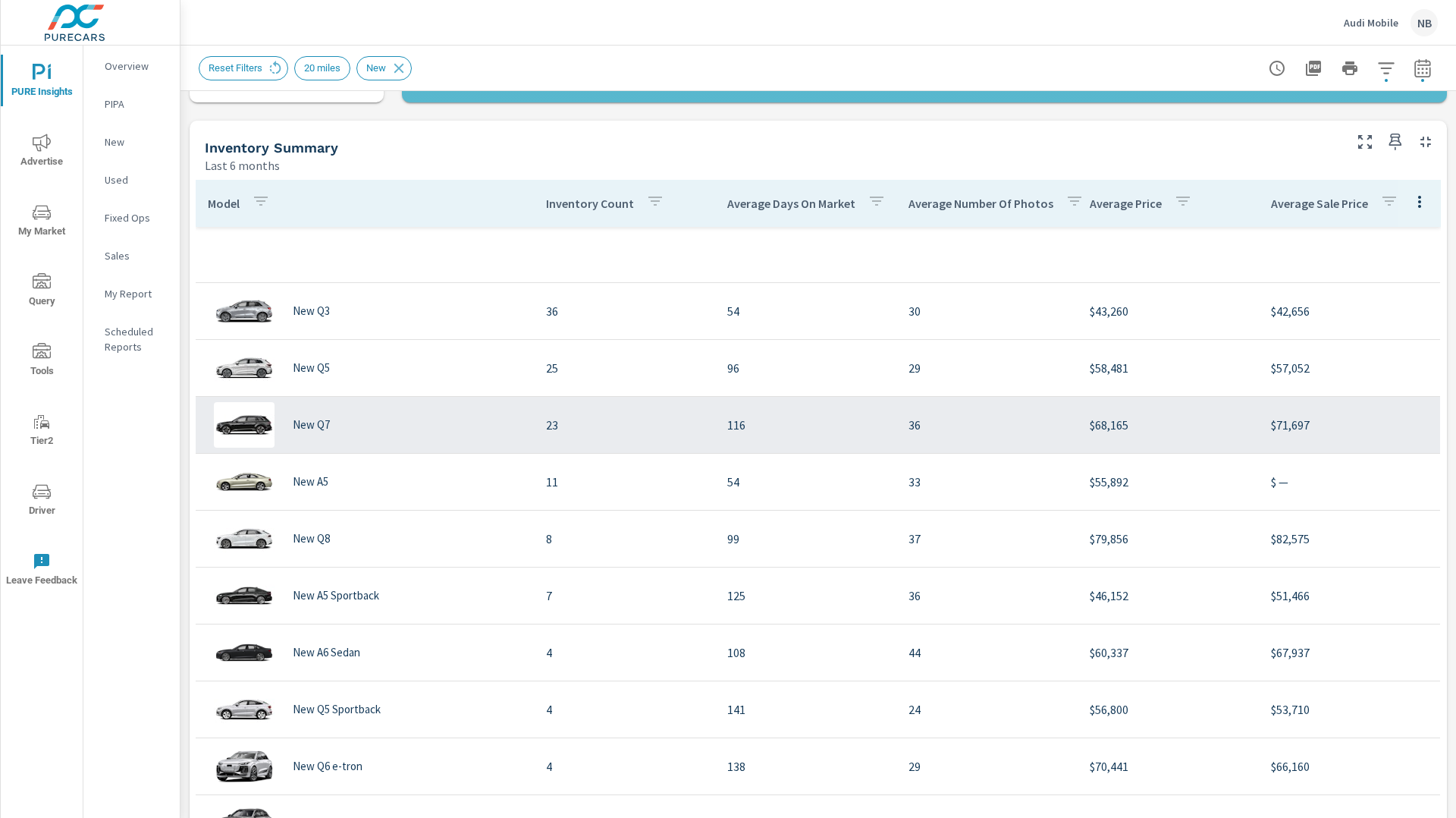
scroll to position [17, 0]
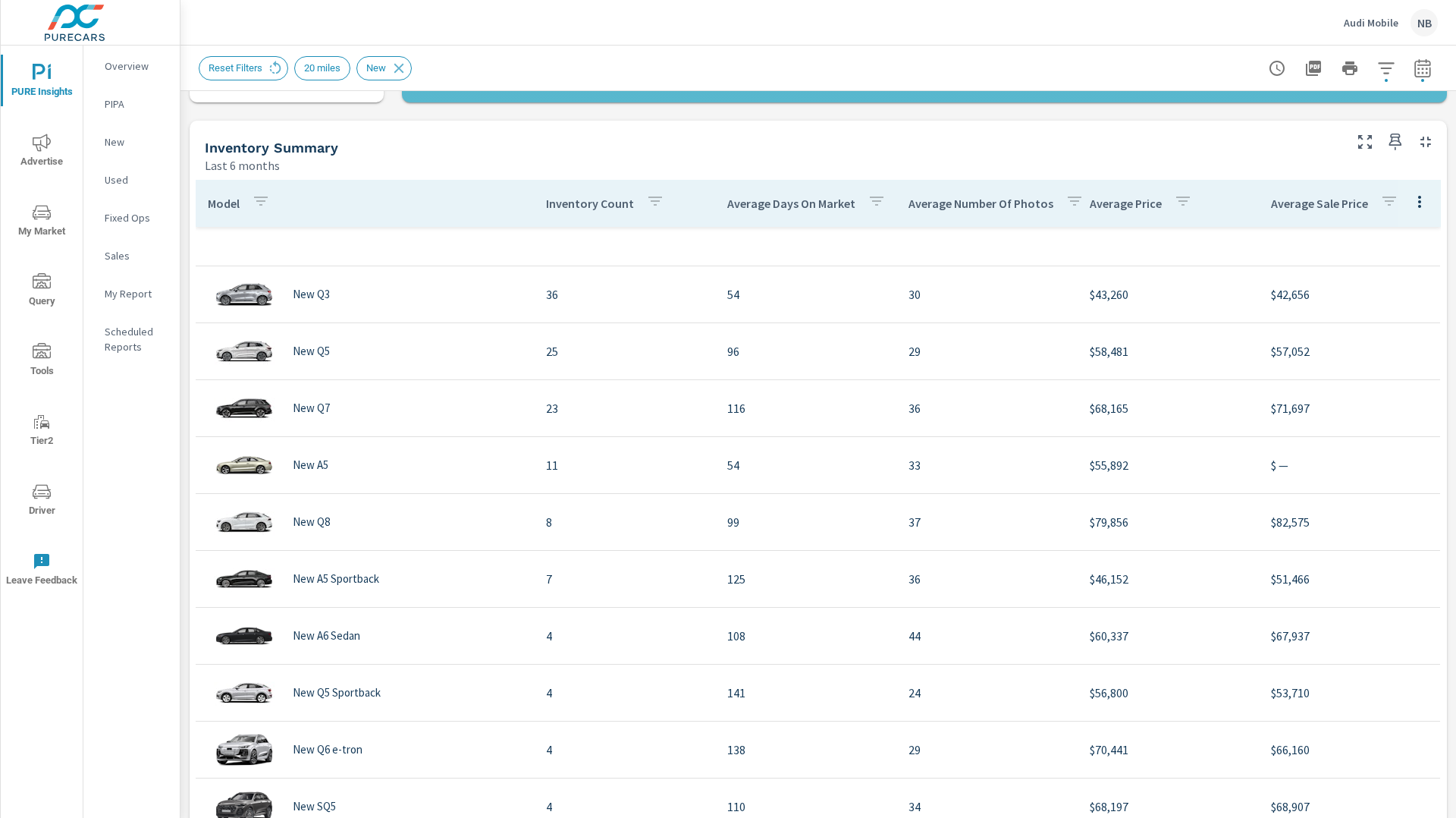
click at [1179, 197] on icon "button" at bounding box center [1182, 201] width 18 height 18
click at [1049, 232] on div at bounding box center [728, 409] width 1456 height 818
click at [1182, 204] on icon "button" at bounding box center [1182, 201] width 18 height 18
click at [974, 241] on div at bounding box center [728, 409] width 1456 height 818
click at [123, 62] on p "Overview" at bounding box center [136, 65] width 63 height 15
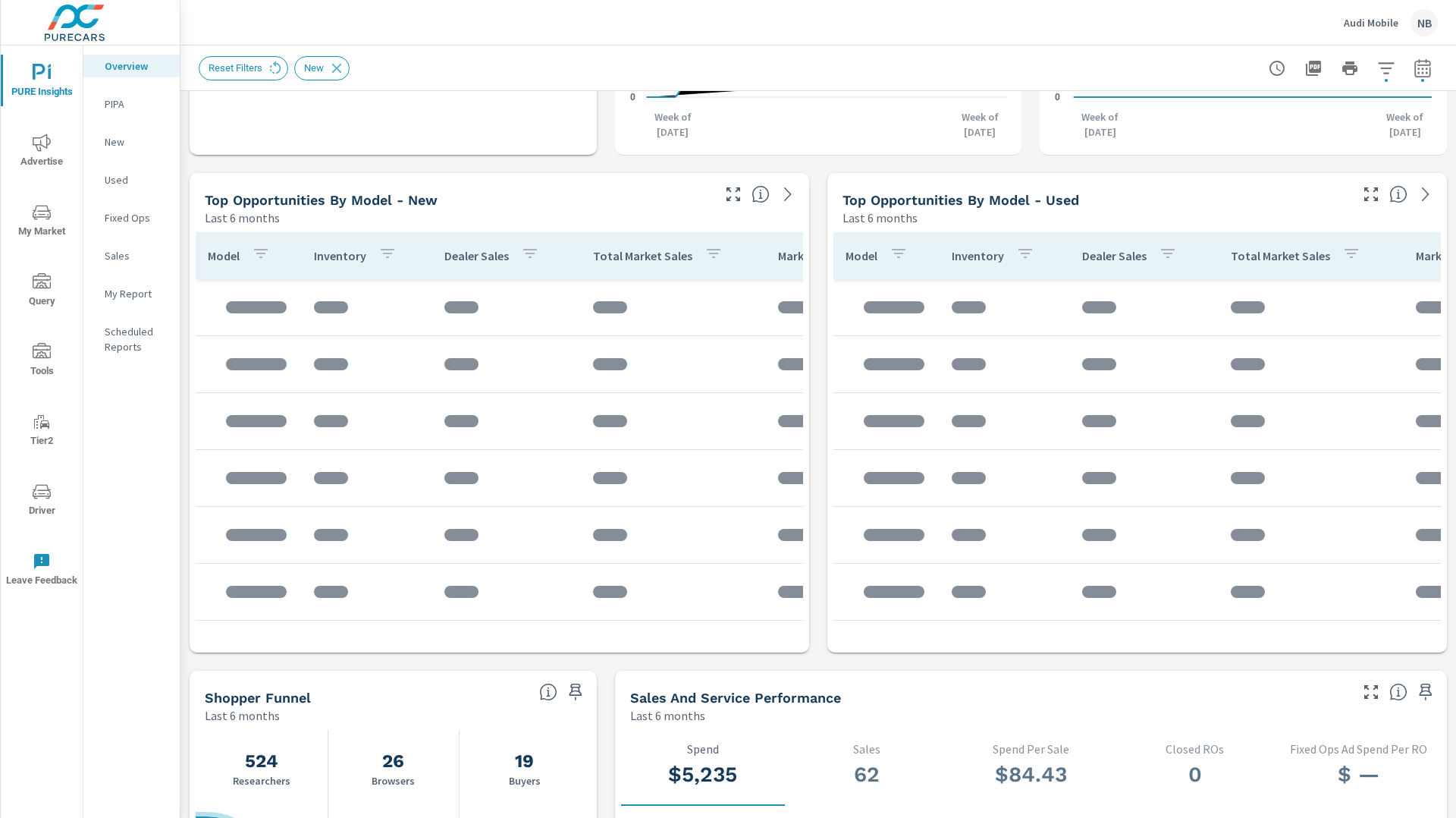
scroll to position [927, 0]
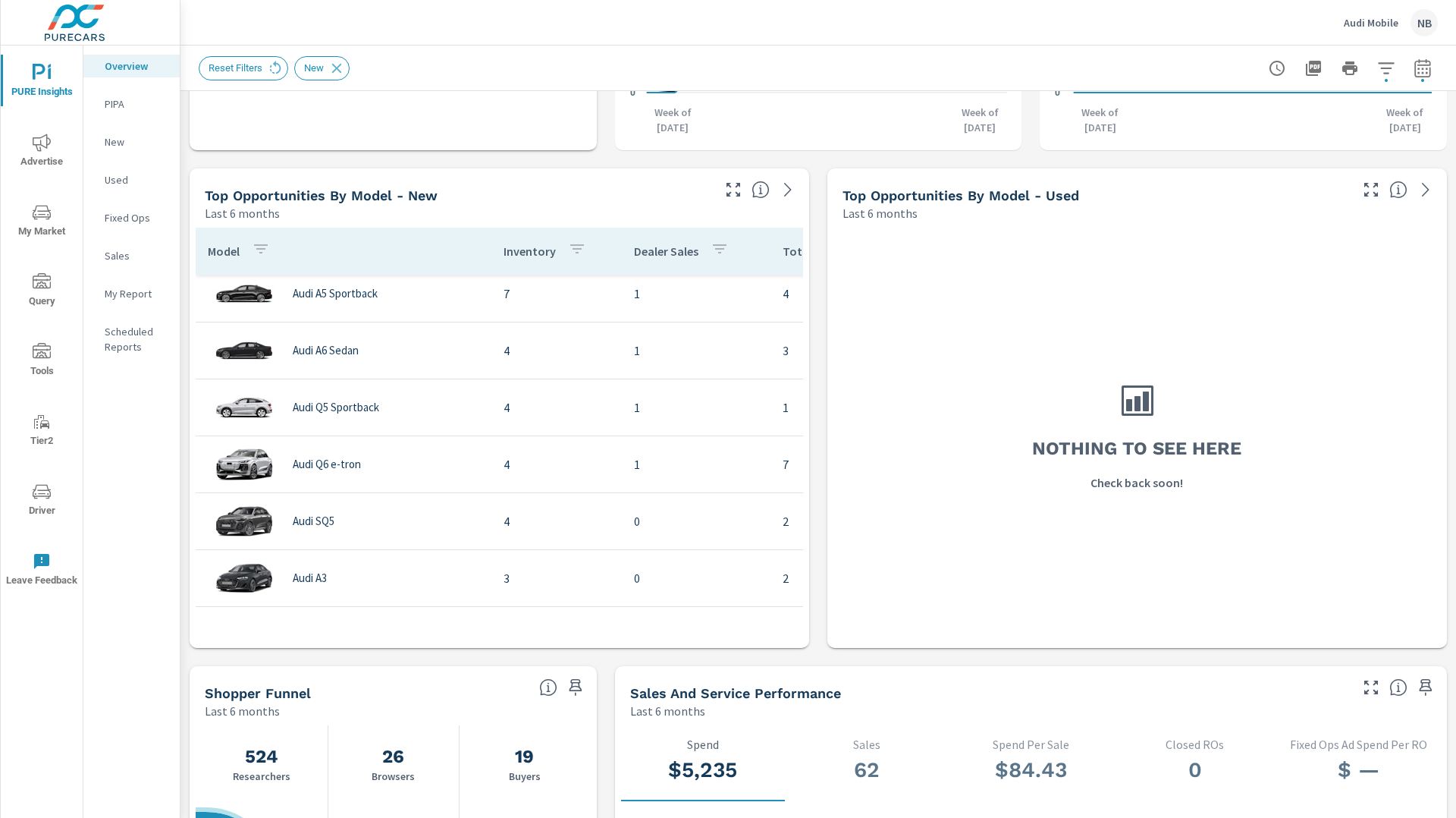
scroll to position [293, 0]
click at [1426, 72] on icon "button" at bounding box center [1422, 71] width 10 height 6
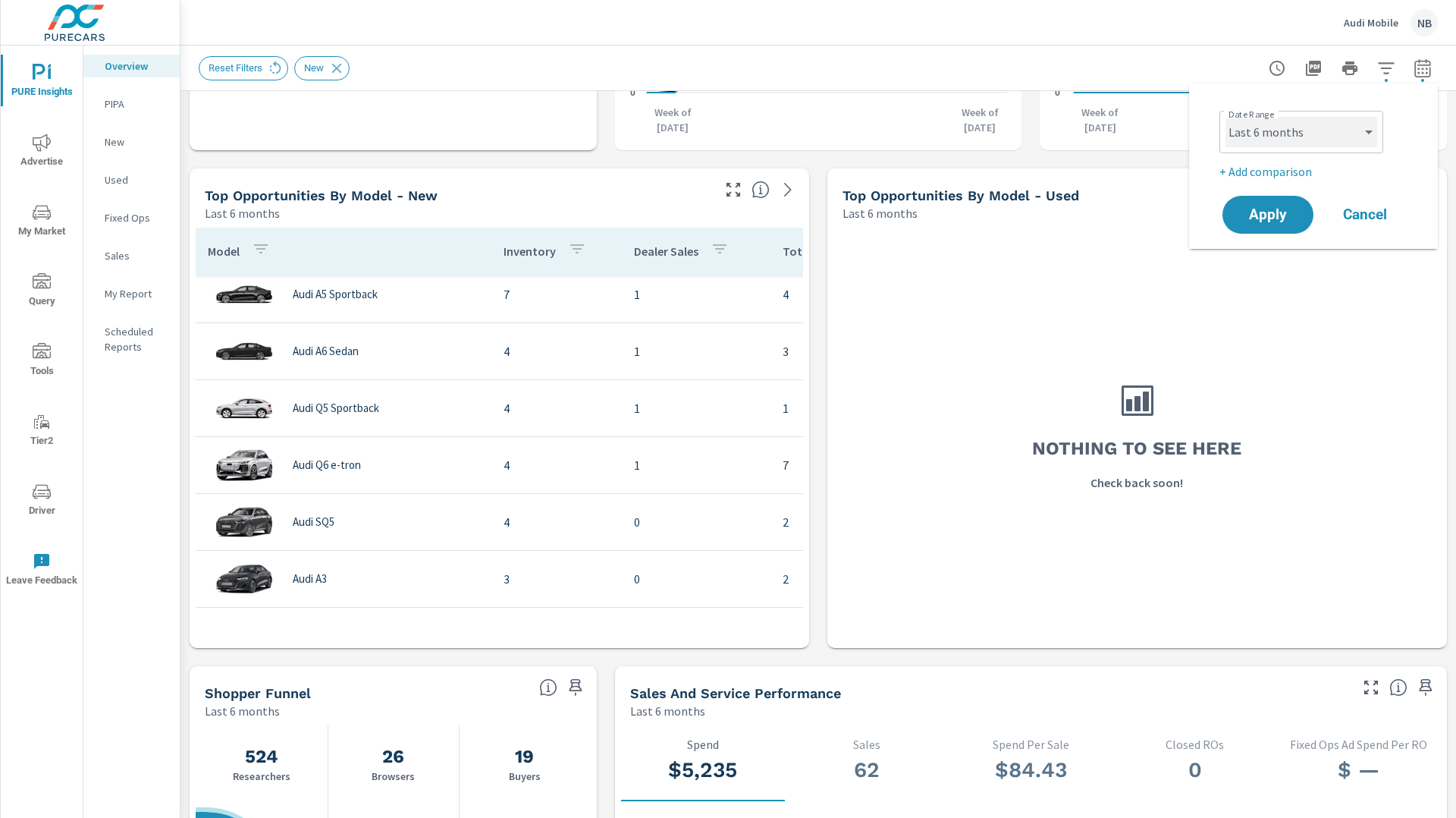
click at [1331, 122] on select "Custom Yesterday Last week Last 7 days Last 14 days Last 30 days Last 45 days L…" at bounding box center [1301, 132] width 152 height 31
click at [1226, 117] on select "Custom Yesterday Last week Last 7 days Last 14 days Last 30 days Last 45 days L…" at bounding box center [1301, 132] width 152 height 31
select select "Last 30 days"
click at [1258, 173] on p "+ Add comparison" at bounding box center [1316, 171] width 194 height 18
select select "Previous period"
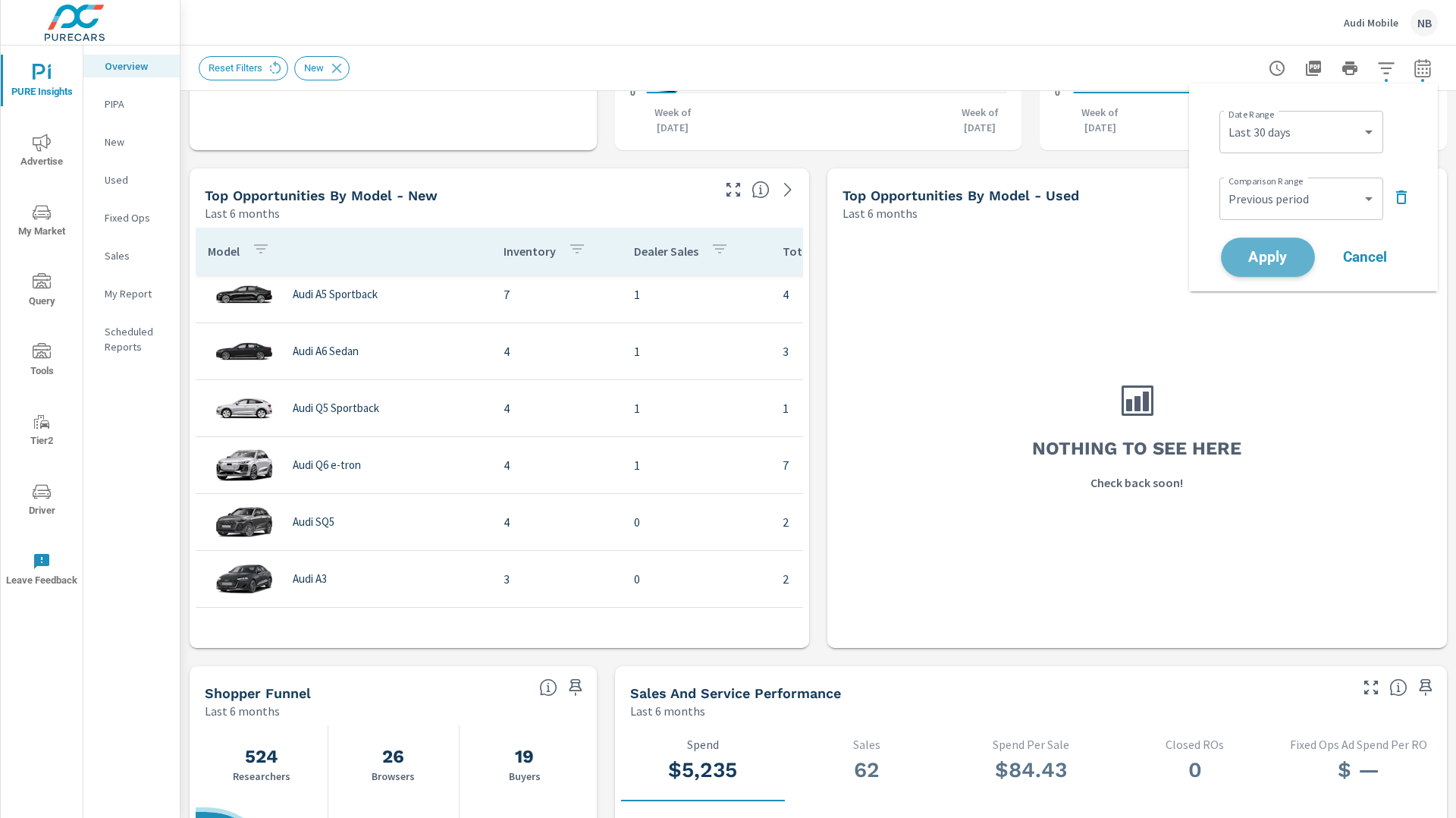
drag, startPoint x: 1278, startPoint y: 246, endPoint x: 1286, endPoint y: 247, distance: 8.1
click at [1278, 247] on button "Apply" at bounding box center [1268, 257] width 94 height 39
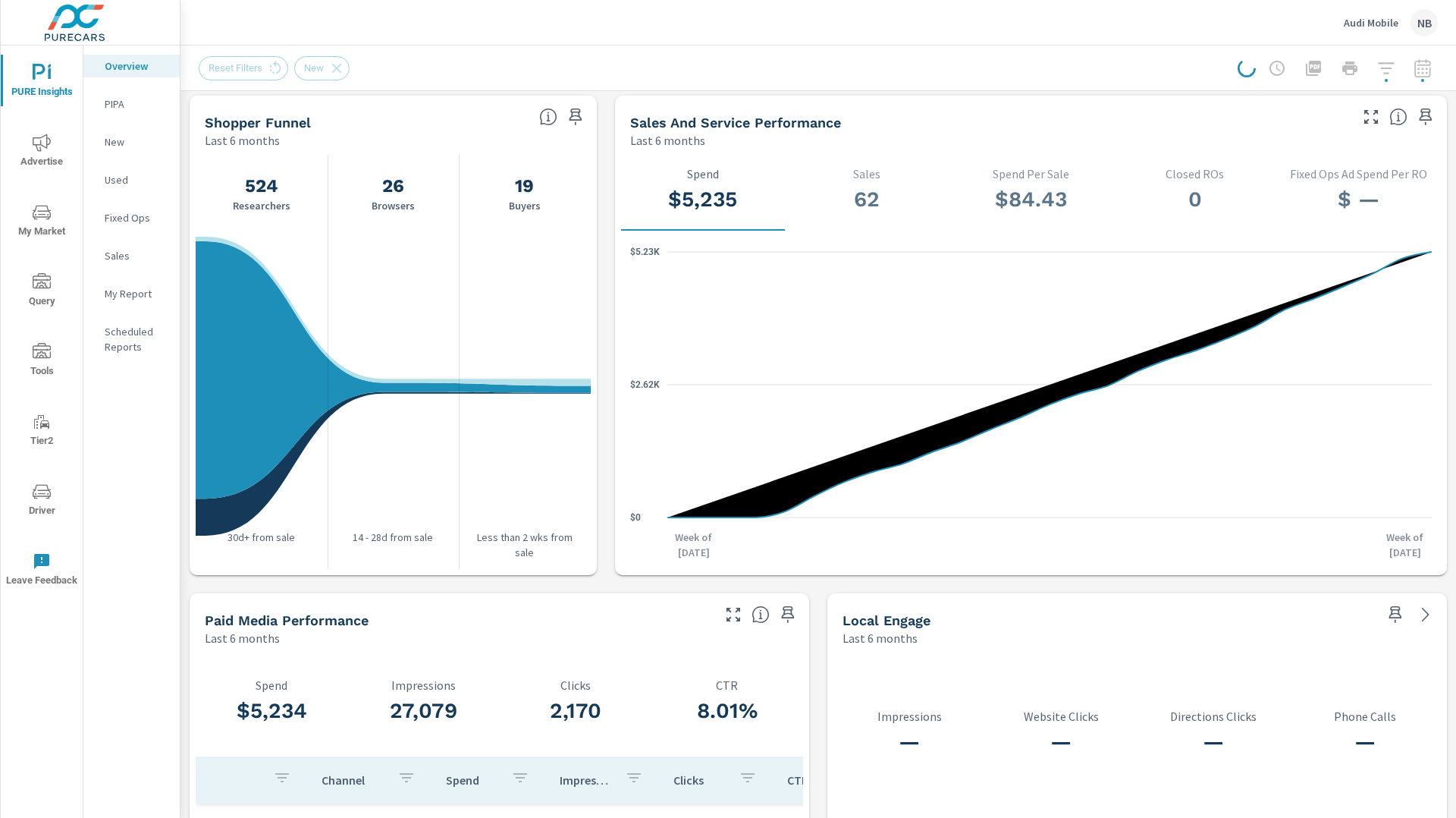
scroll to position [1498, 0]
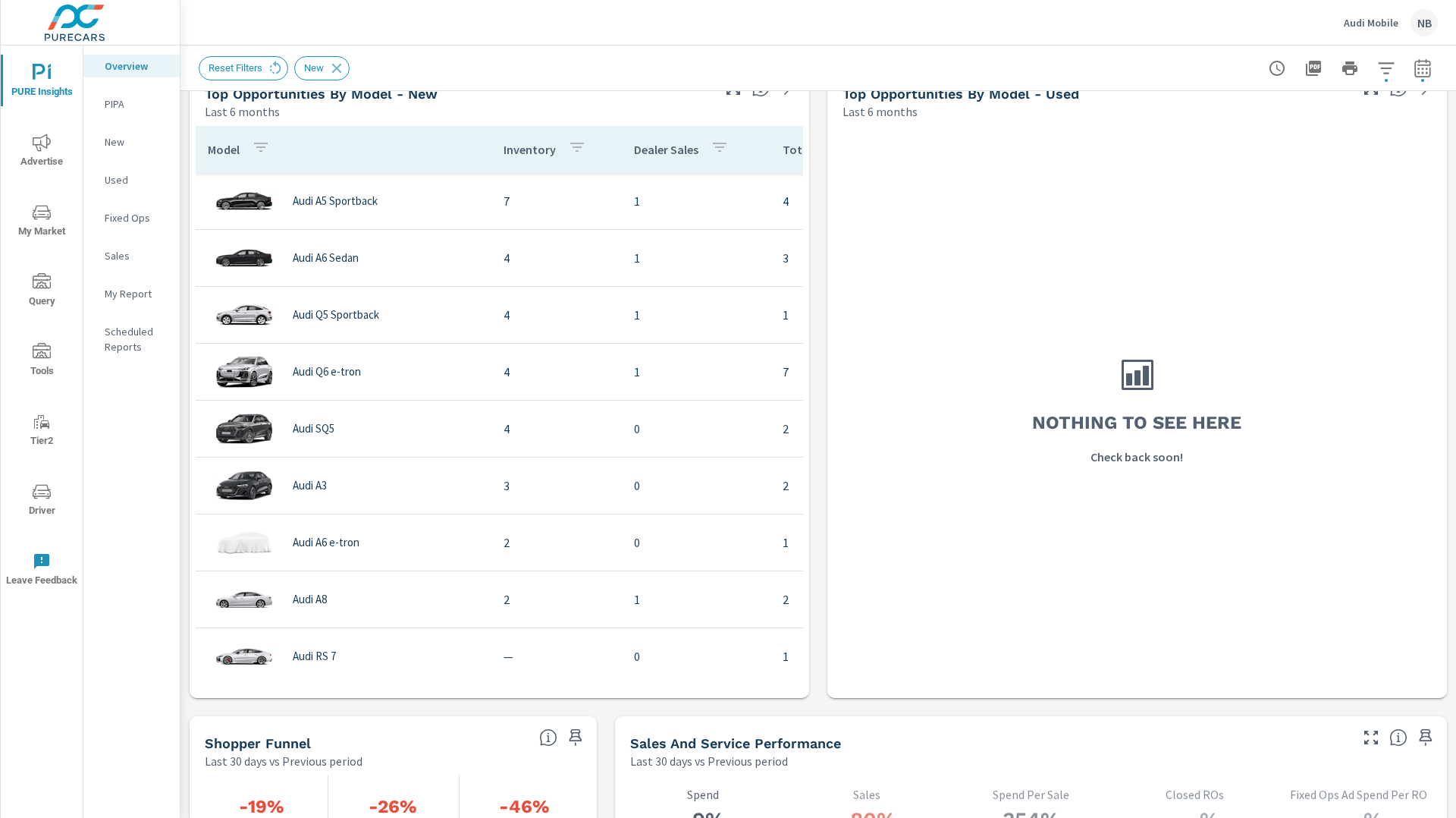
scroll to position [1338, 0]
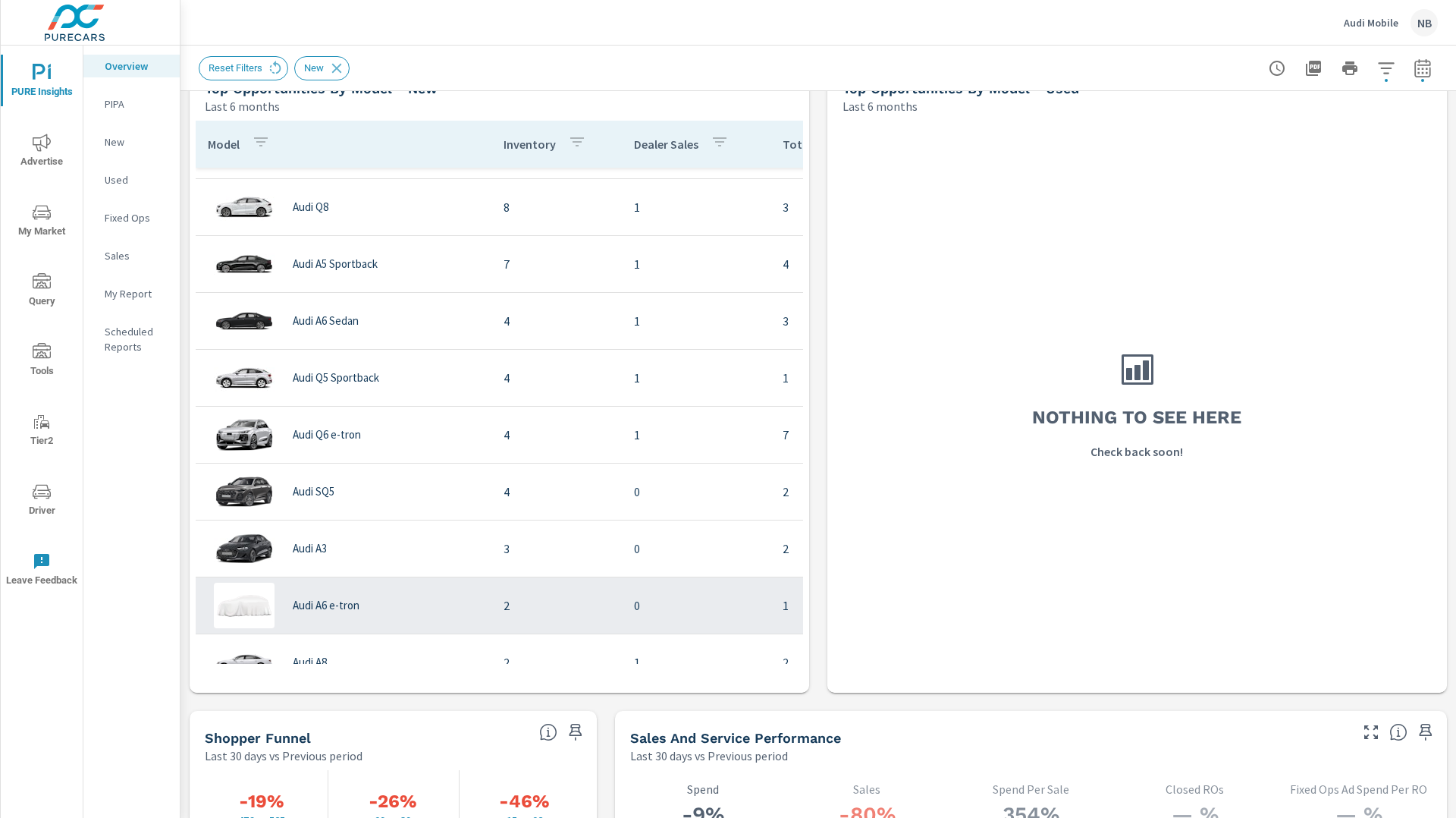
scroll to position [112, 0]
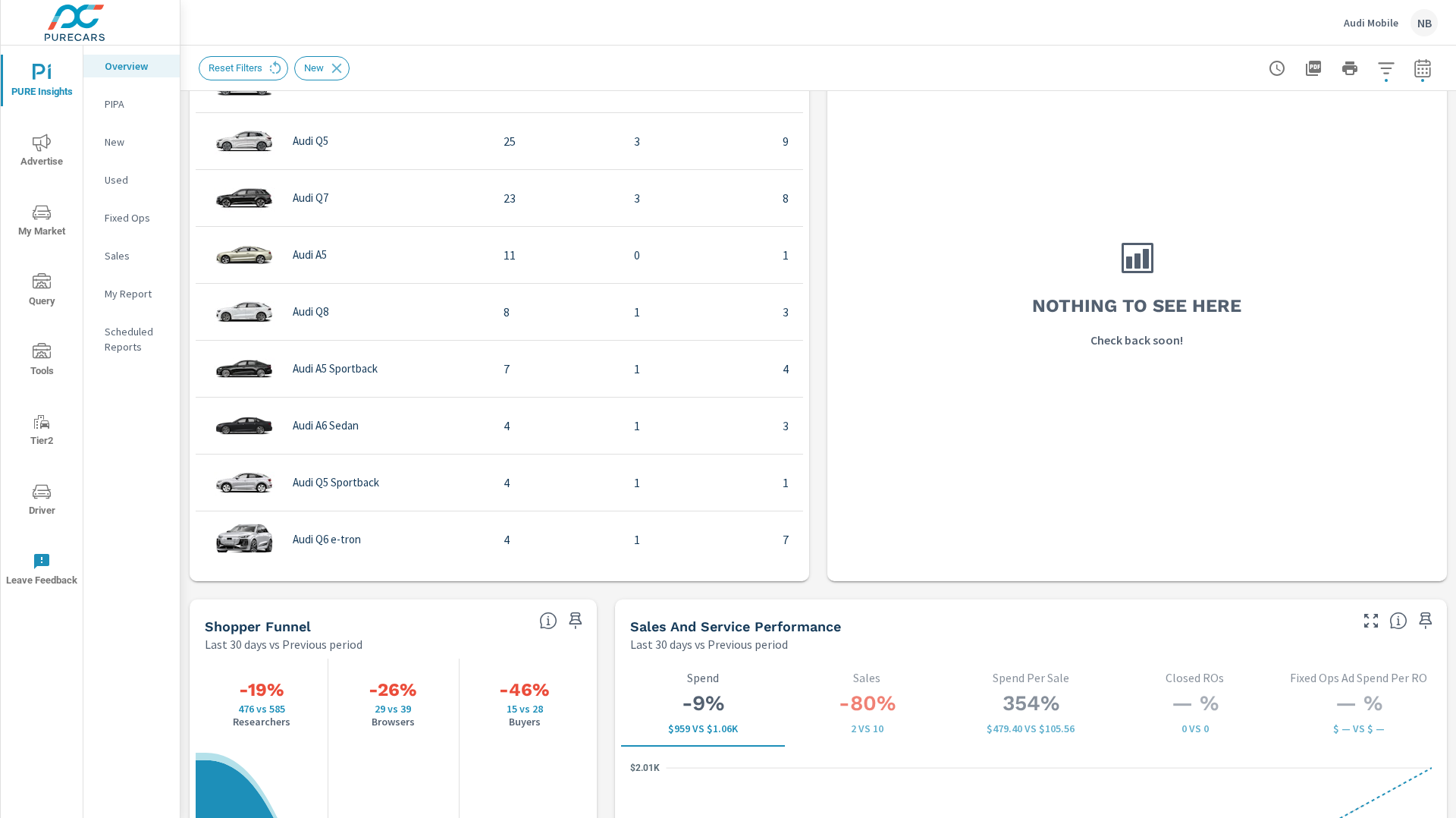
scroll to position [1344, 0]
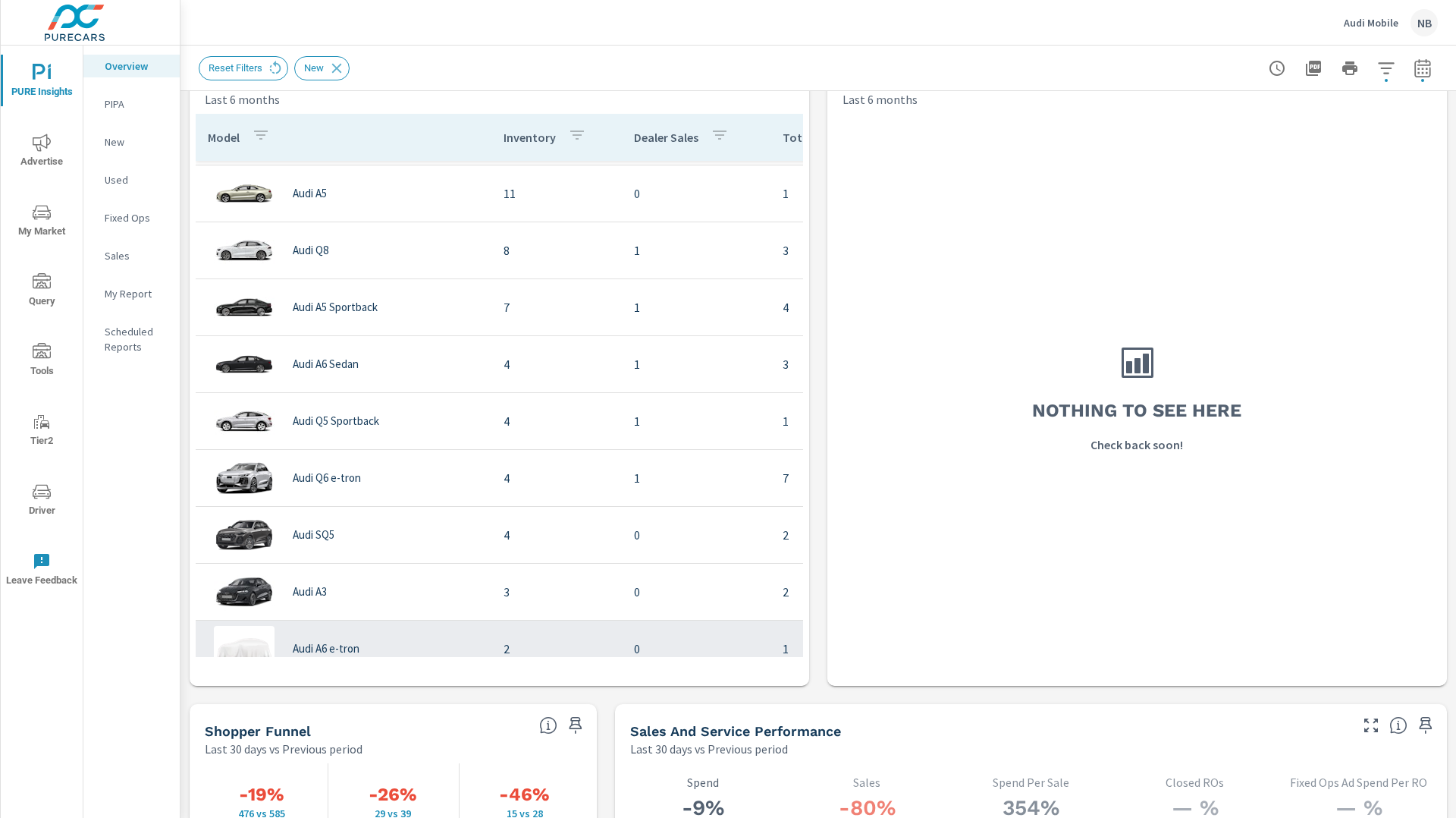
scroll to position [307, 0]
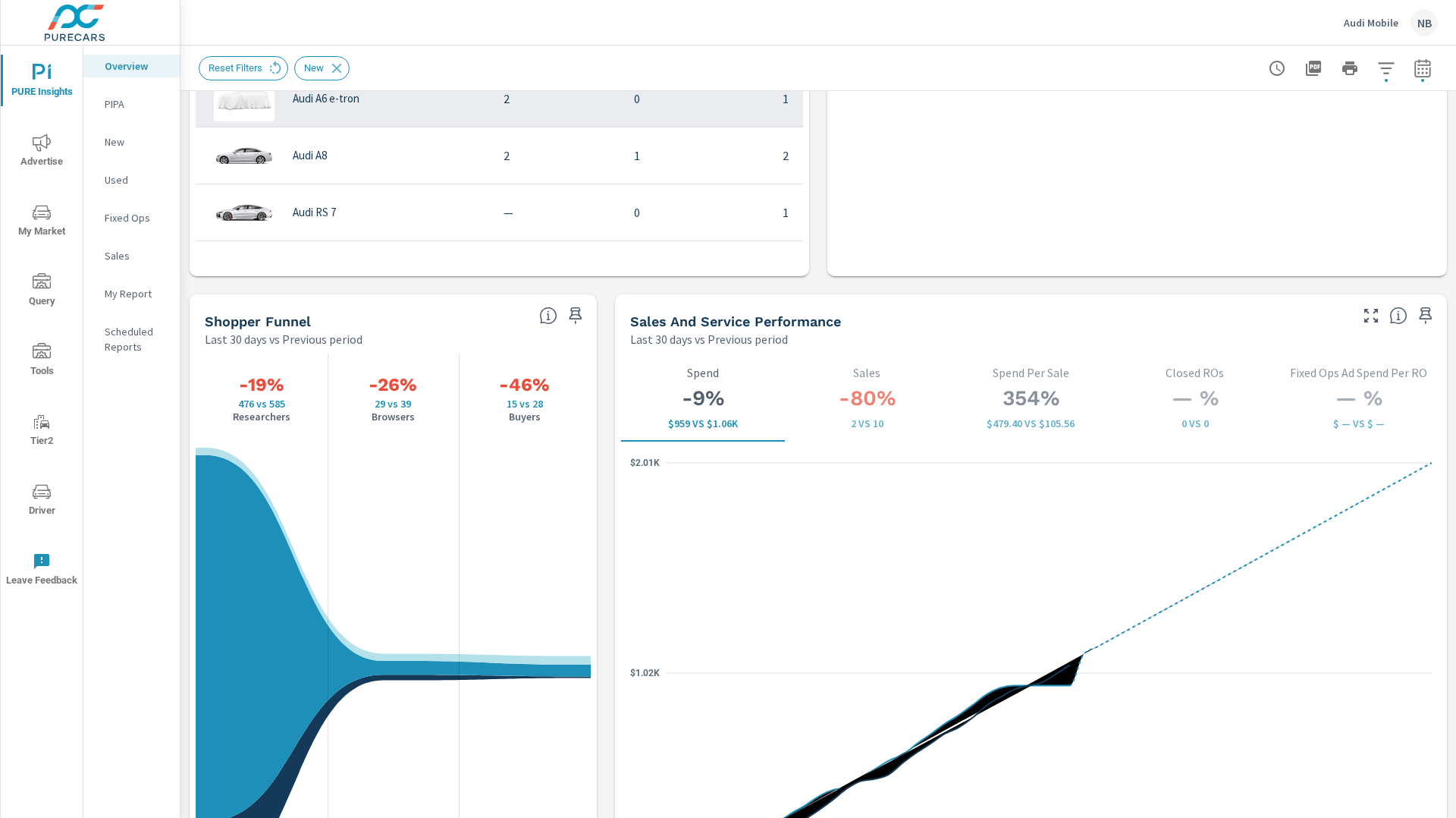
scroll to position [1758, 0]
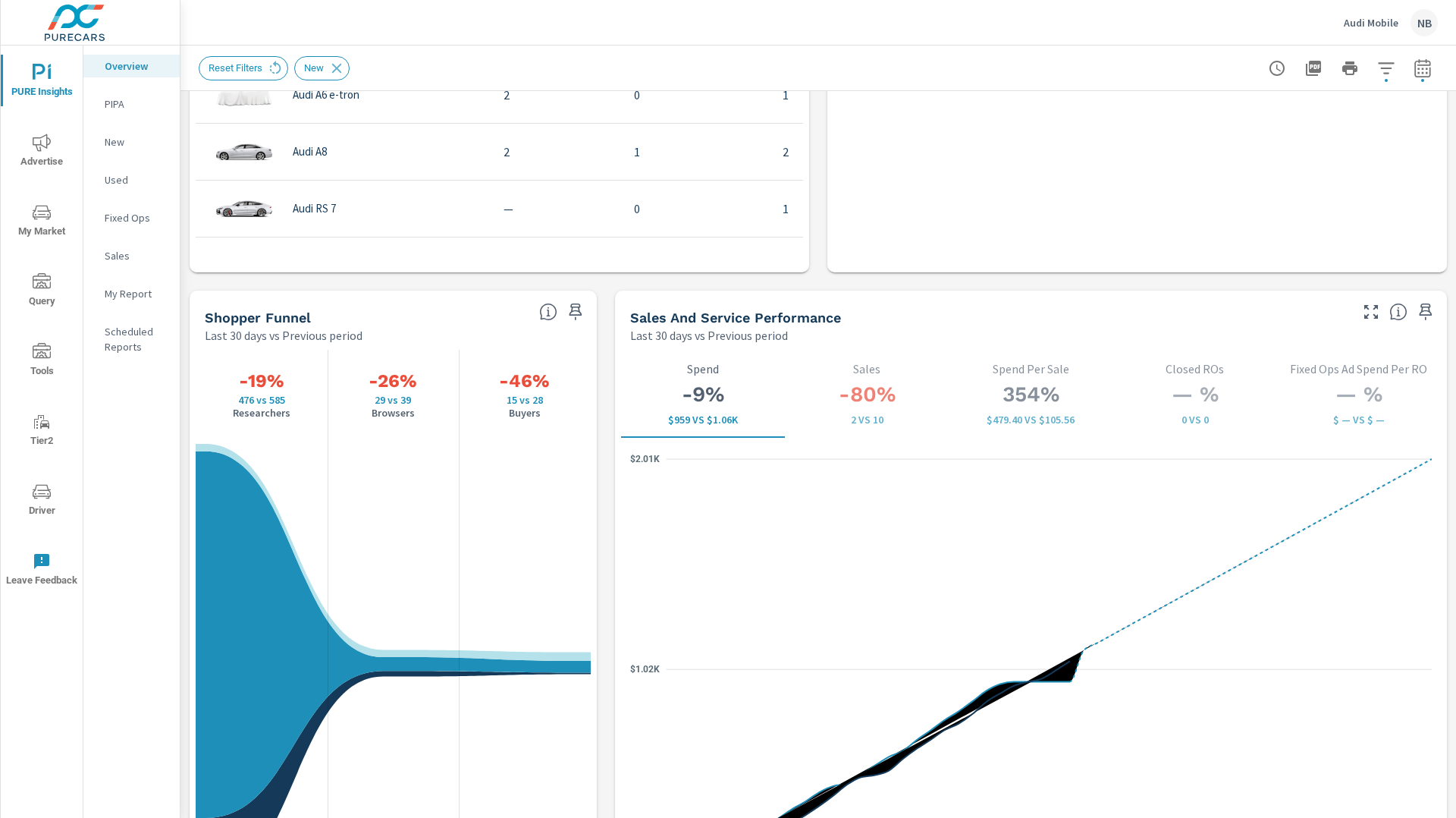
click at [1360, 20] on p "Audi Mobile" at bounding box center [1370, 22] width 54 height 13
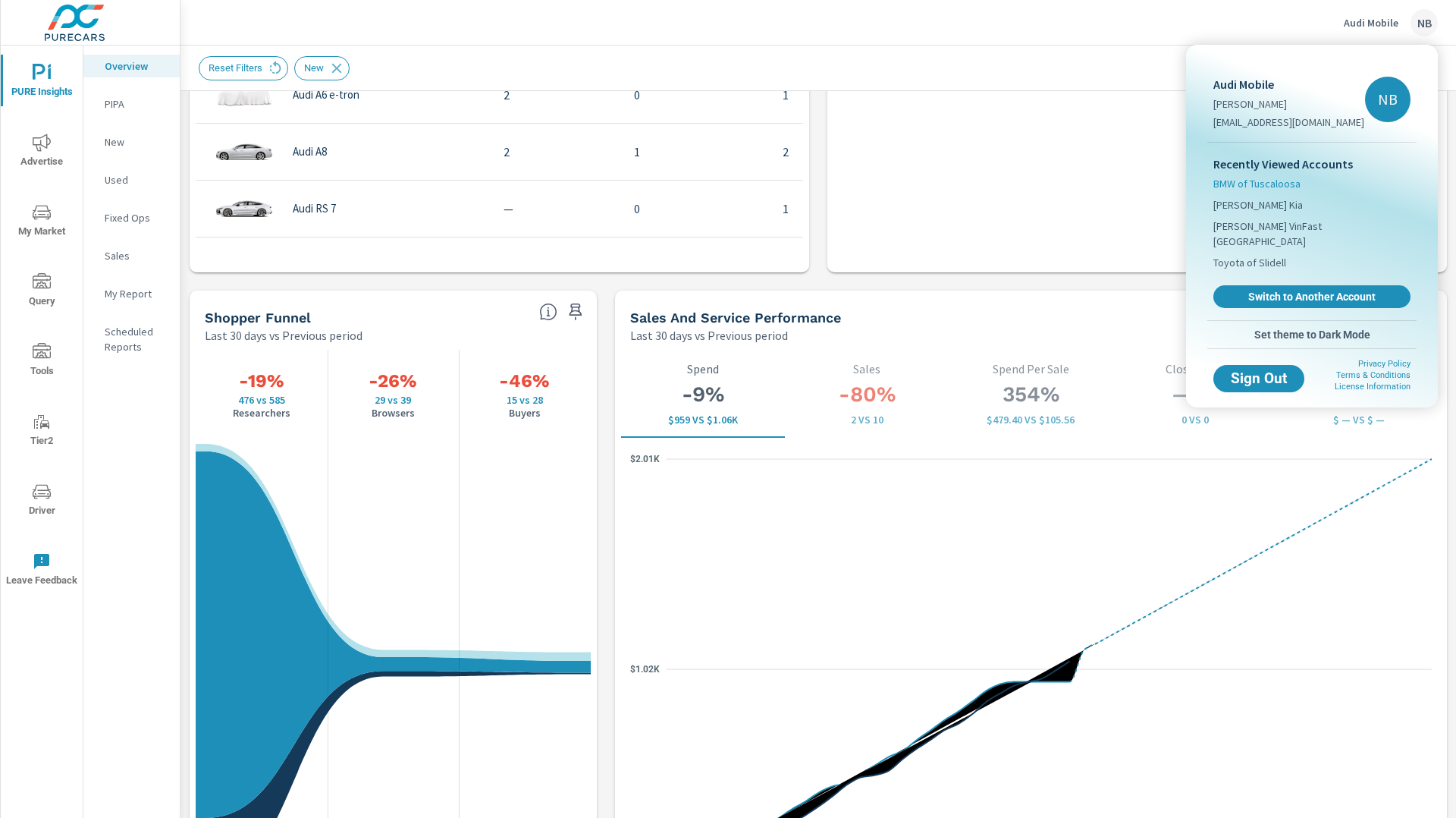
click at [1297, 182] on span "BMW of Tuscaloosa" at bounding box center [1256, 183] width 87 height 15
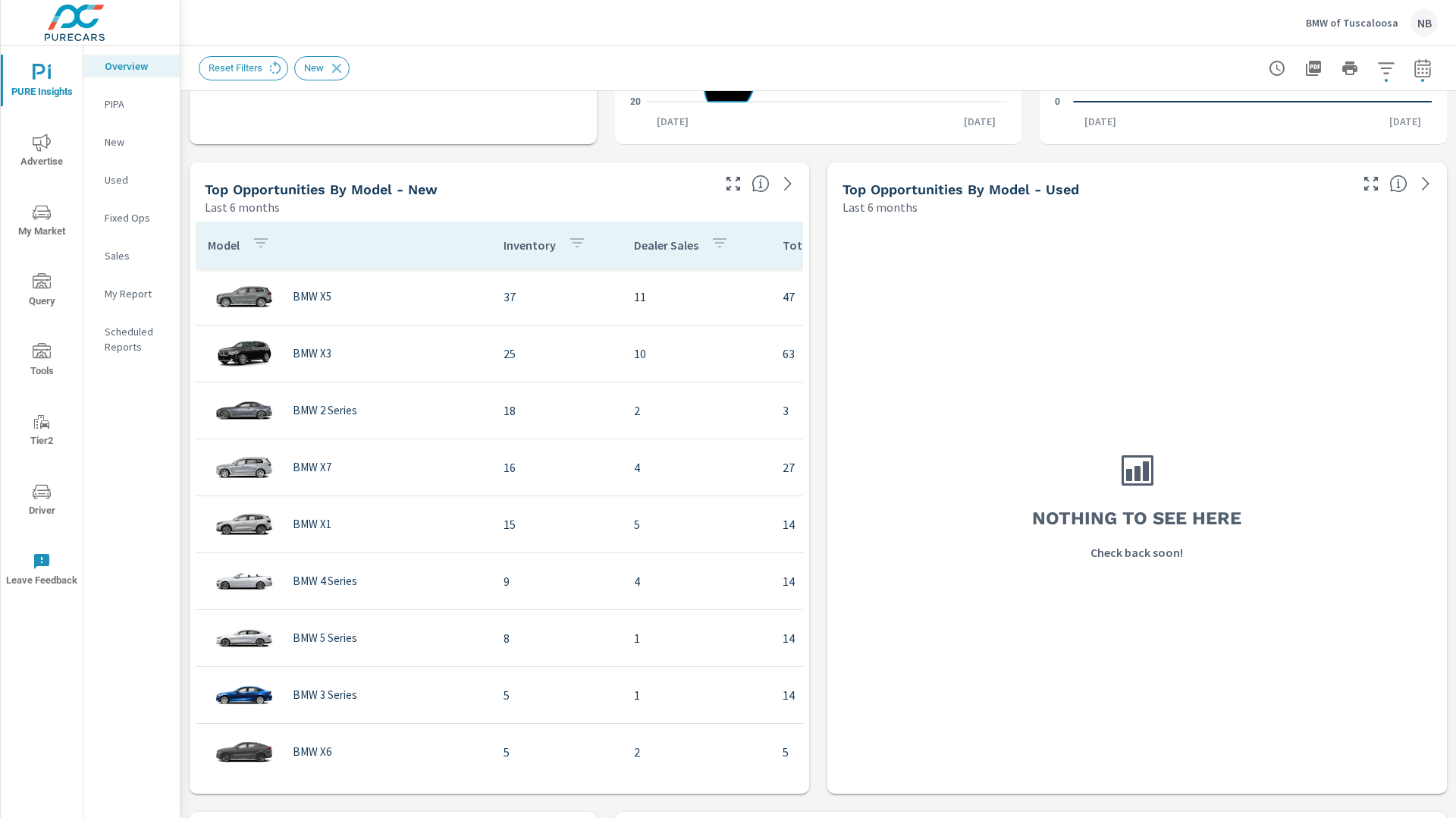
scroll to position [1236, 0]
click at [1358, 28] on p "BMW of Tuscaloosa" at bounding box center [1352, 22] width 93 height 13
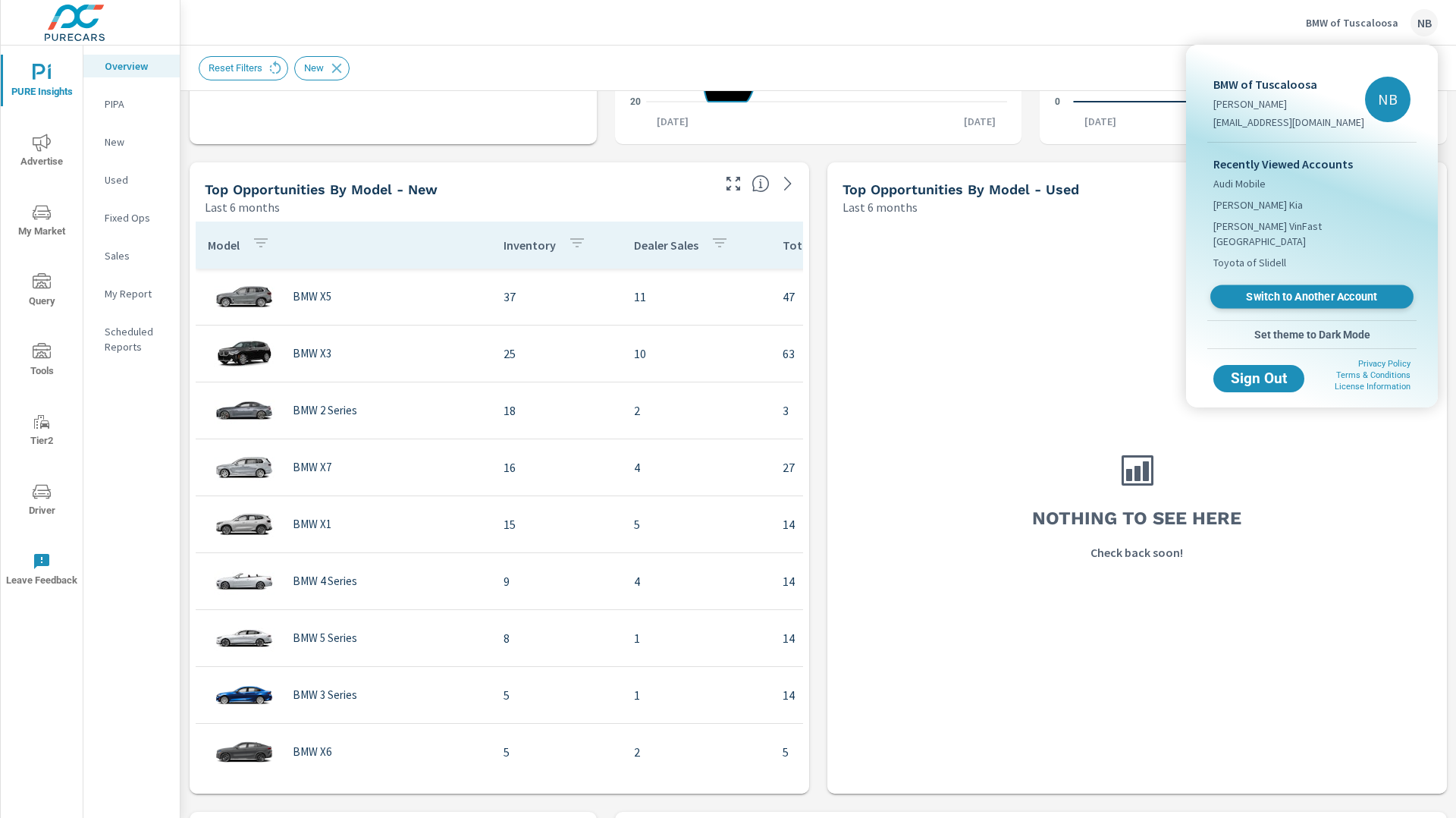
click at [1348, 289] on span "Switch to Another Account" at bounding box center [1311, 297] width 186 height 14
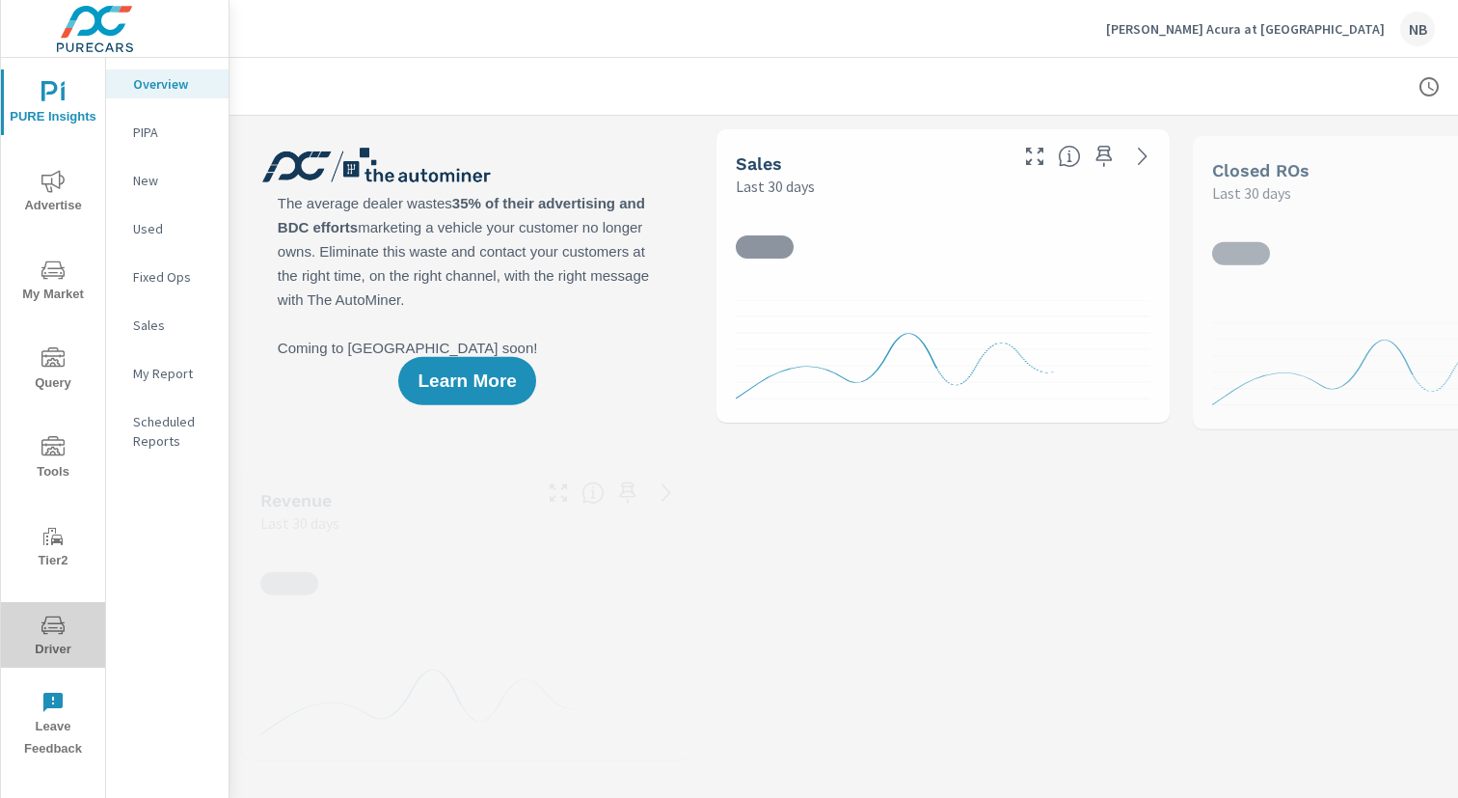
click at [61, 627] on icon "nav menu" at bounding box center [61, 628] width 2 height 2
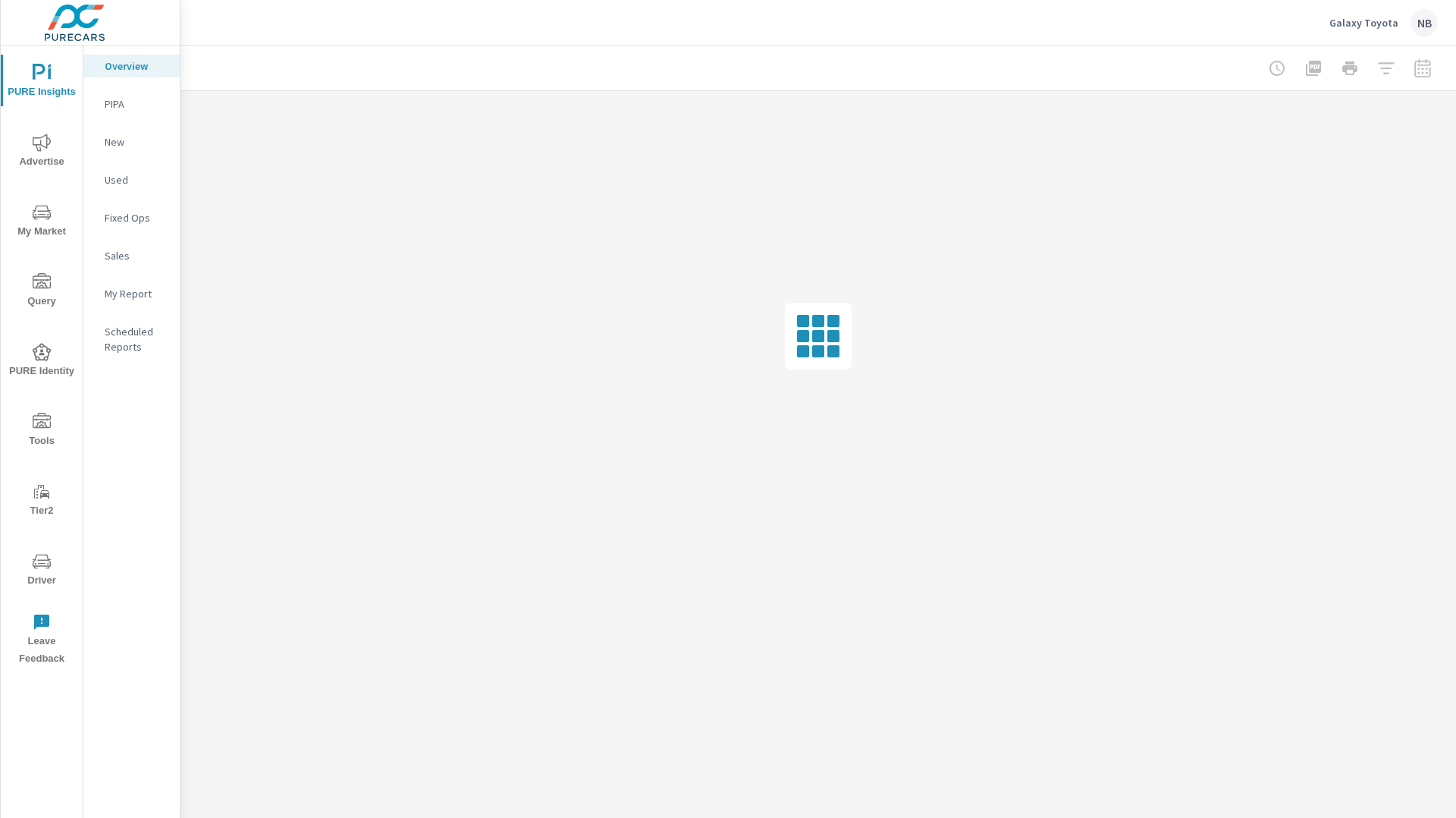
click at [41, 563] on icon "nav menu" at bounding box center [42, 563] width 8 height 1
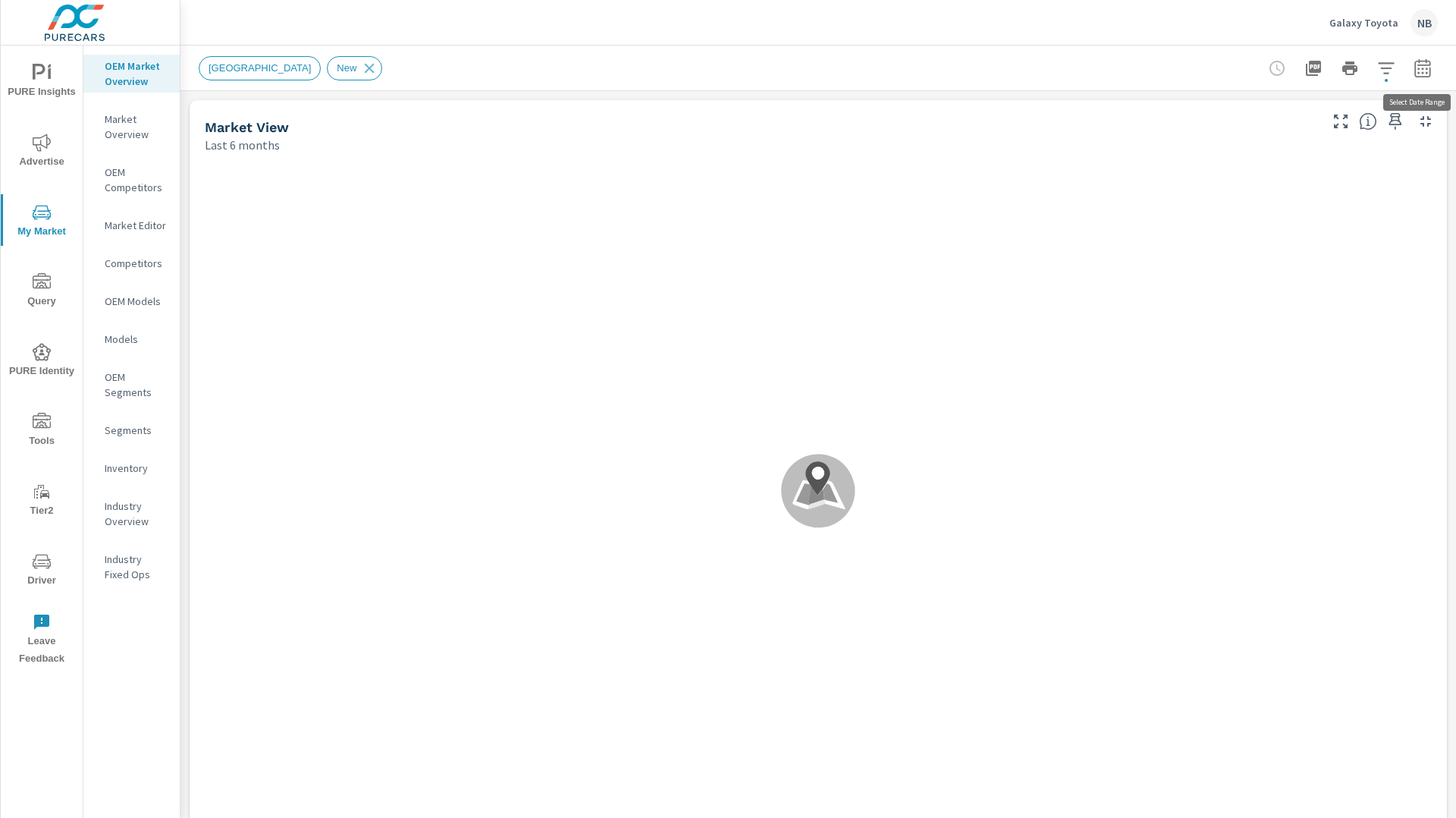
click at [1423, 65] on icon "button" at bounding box center [1422, 68] width 18 height 18
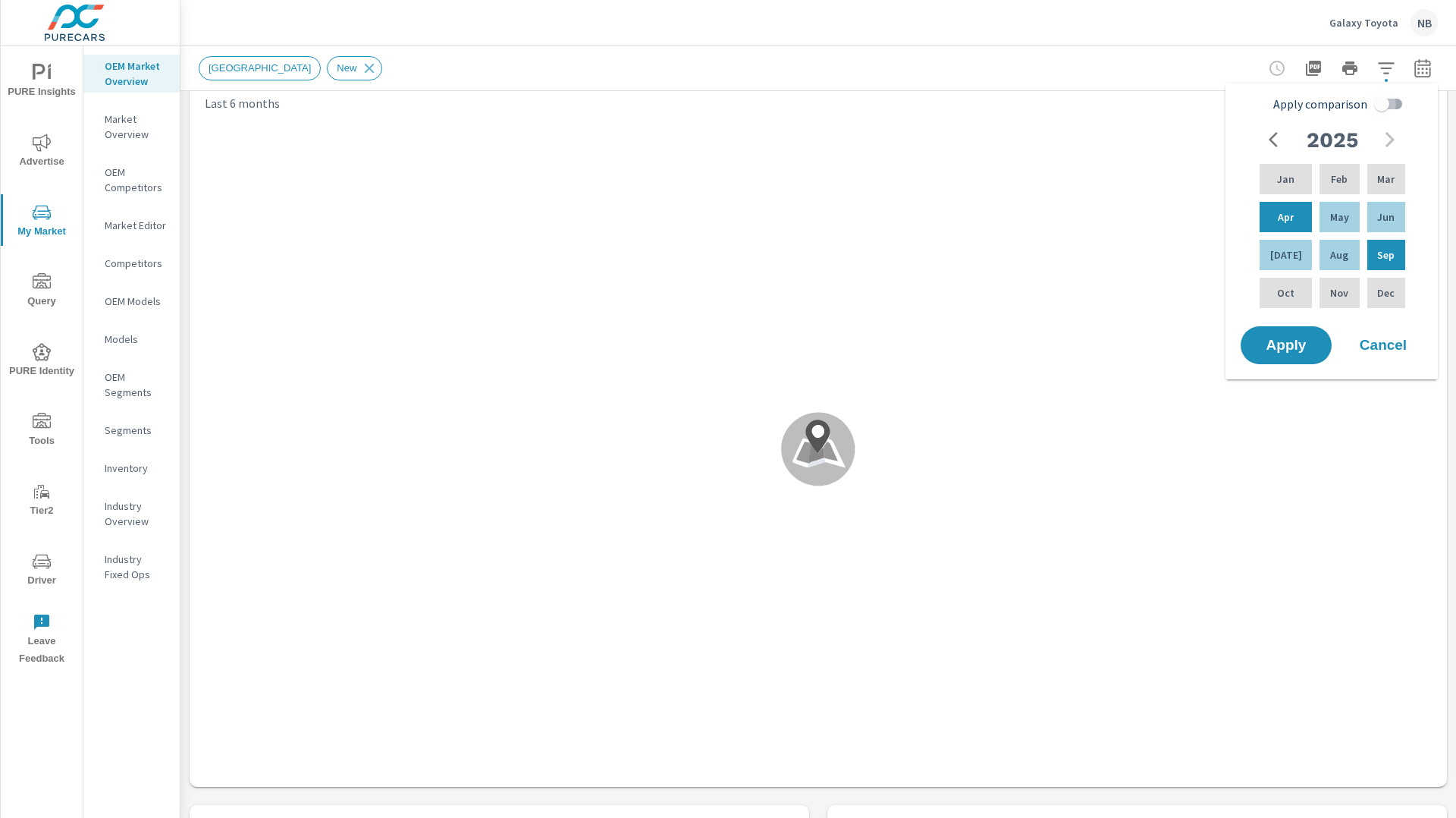
click at [1385, 106] on input "Apply comparison" at bounding box center [1381, 104] width 86 height 29
checkbox input "true"
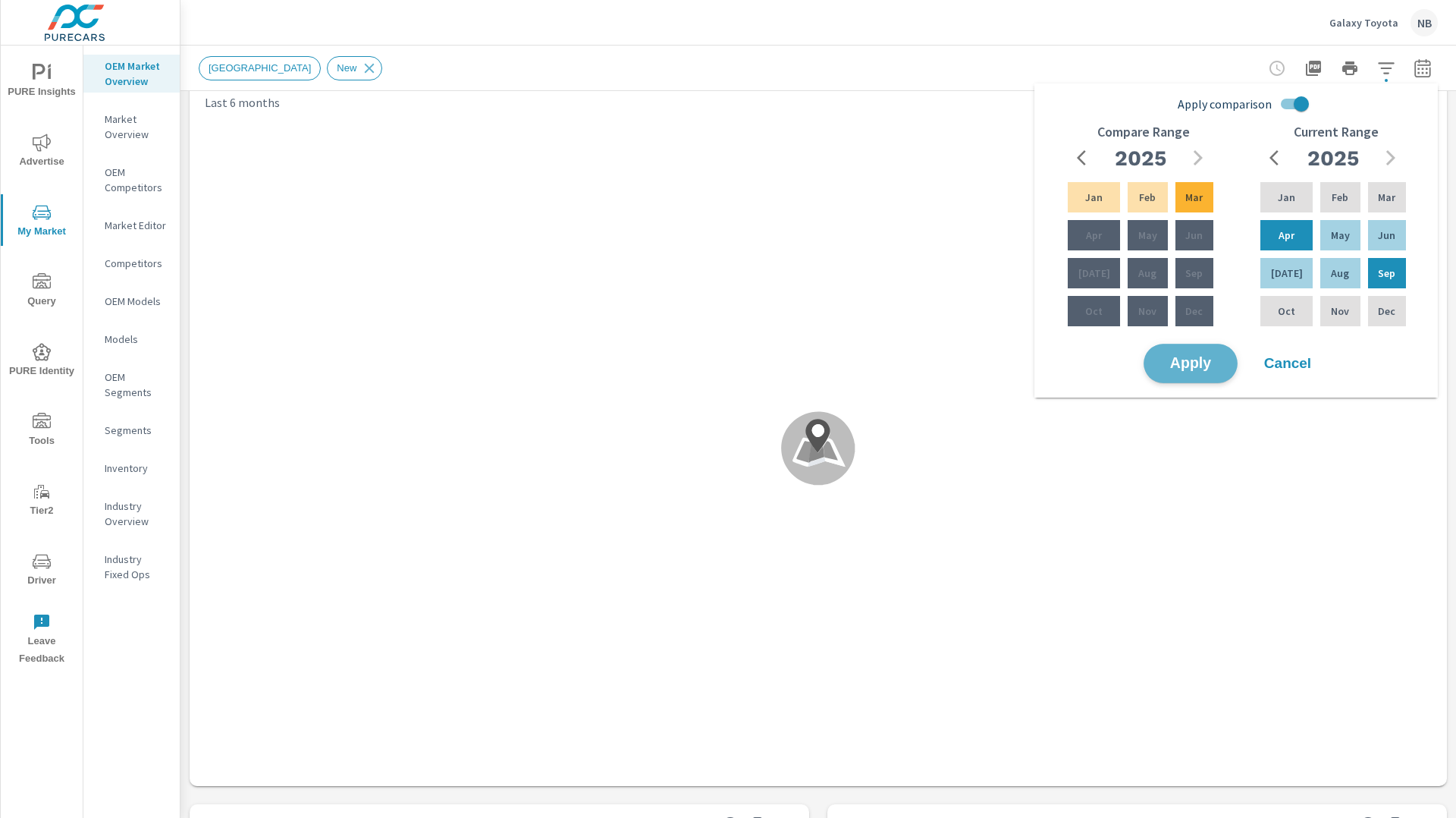
click at [1167, 353] on button "Apply" at bounding box center [1191, 363] width 94 height 39
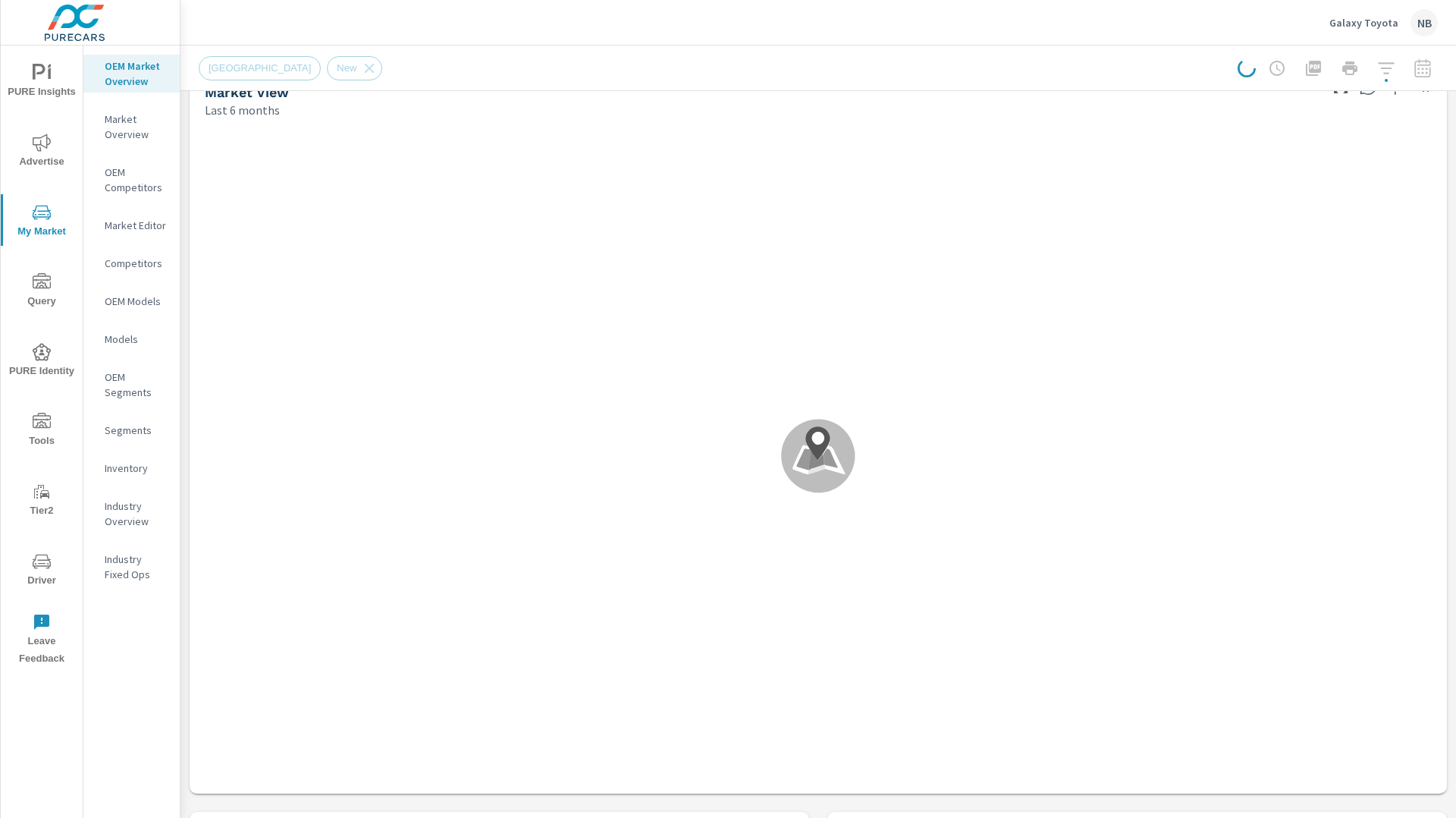
scroll to position [36, 0]
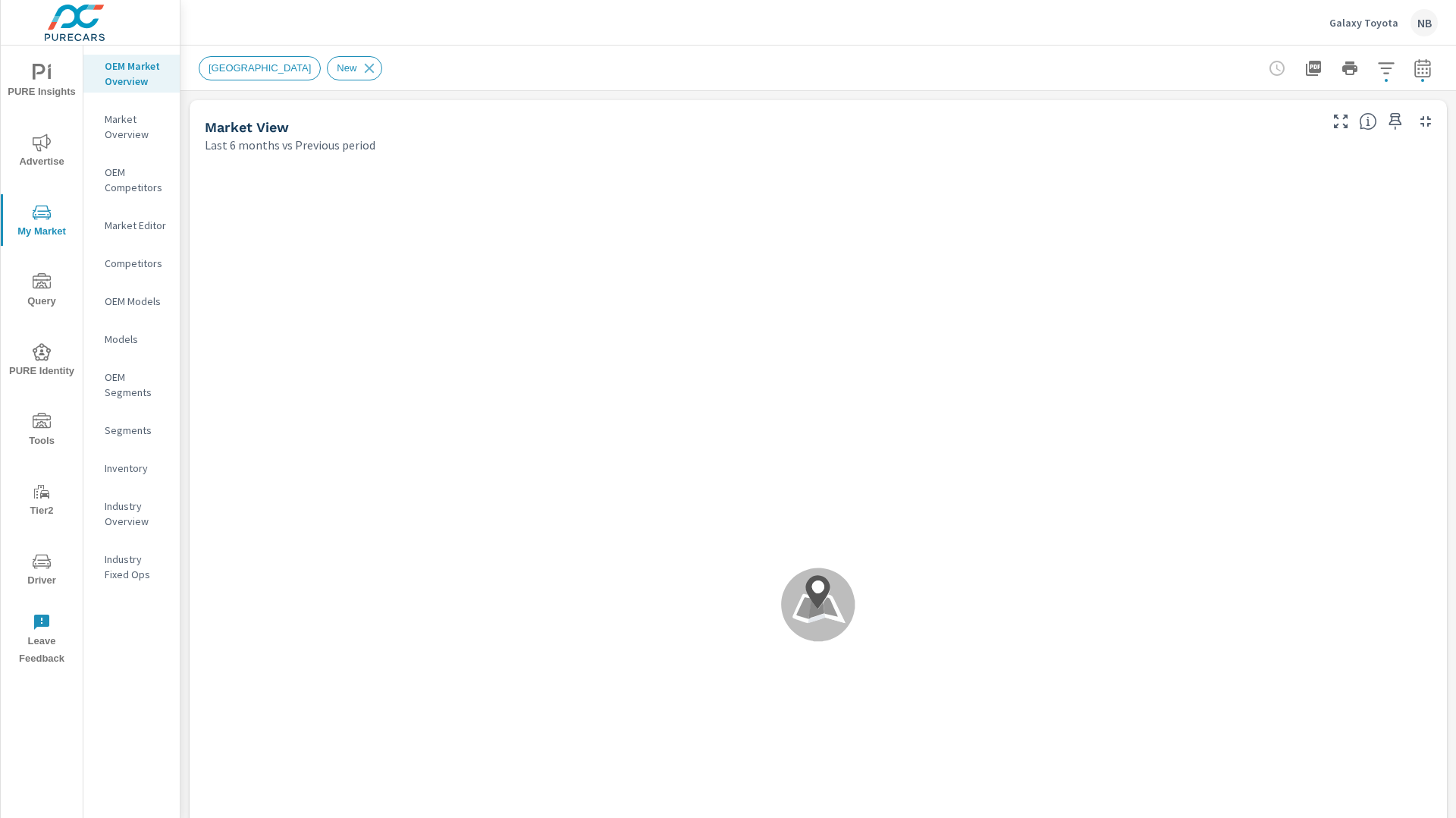
click at [1384, 76] on icon "button" at bounding box center [1386, 68] width 18 height 18
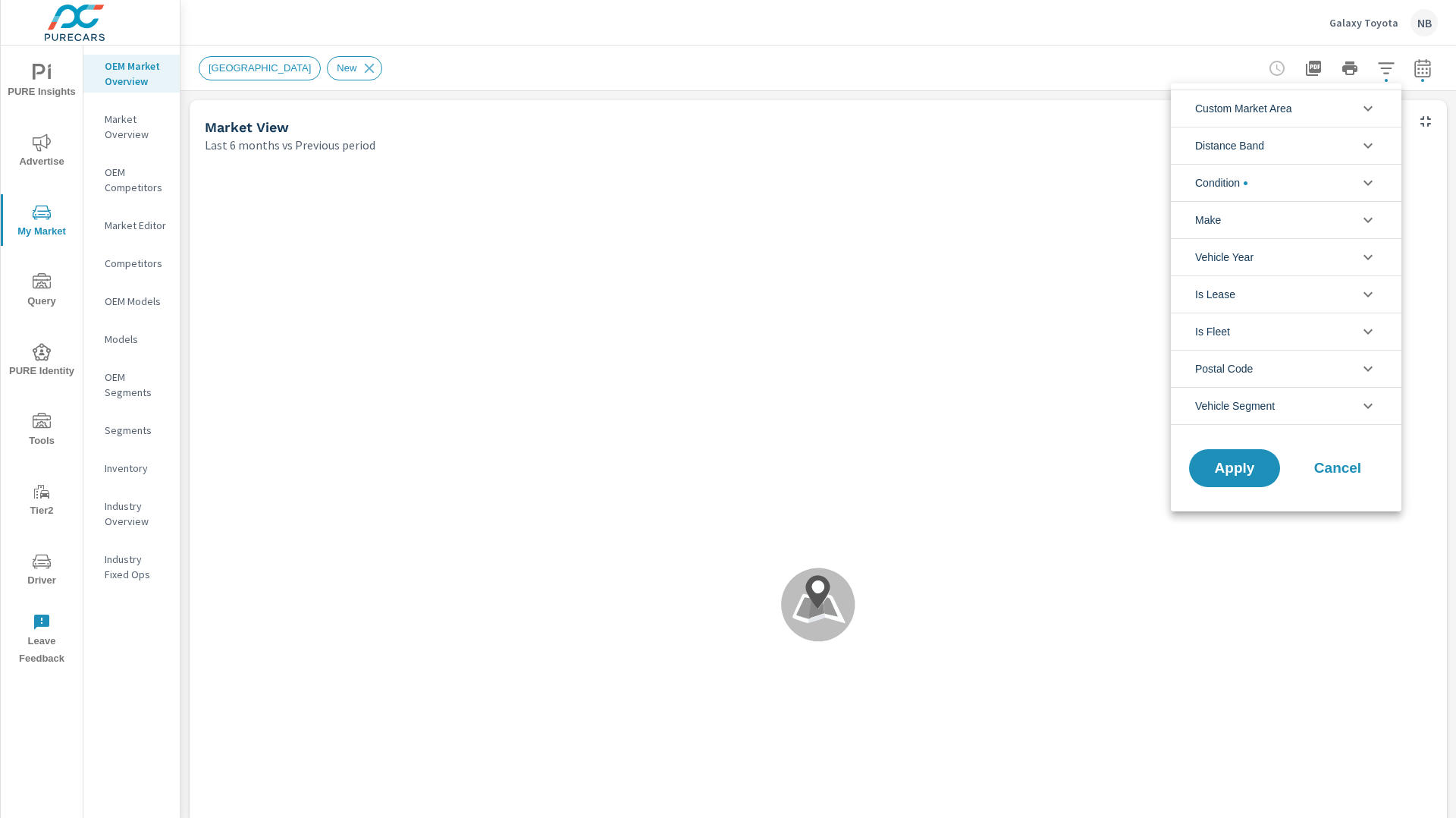
click at [1310, 182] on li "Condition" at bounding box center [1285, 182] width 230 height 37
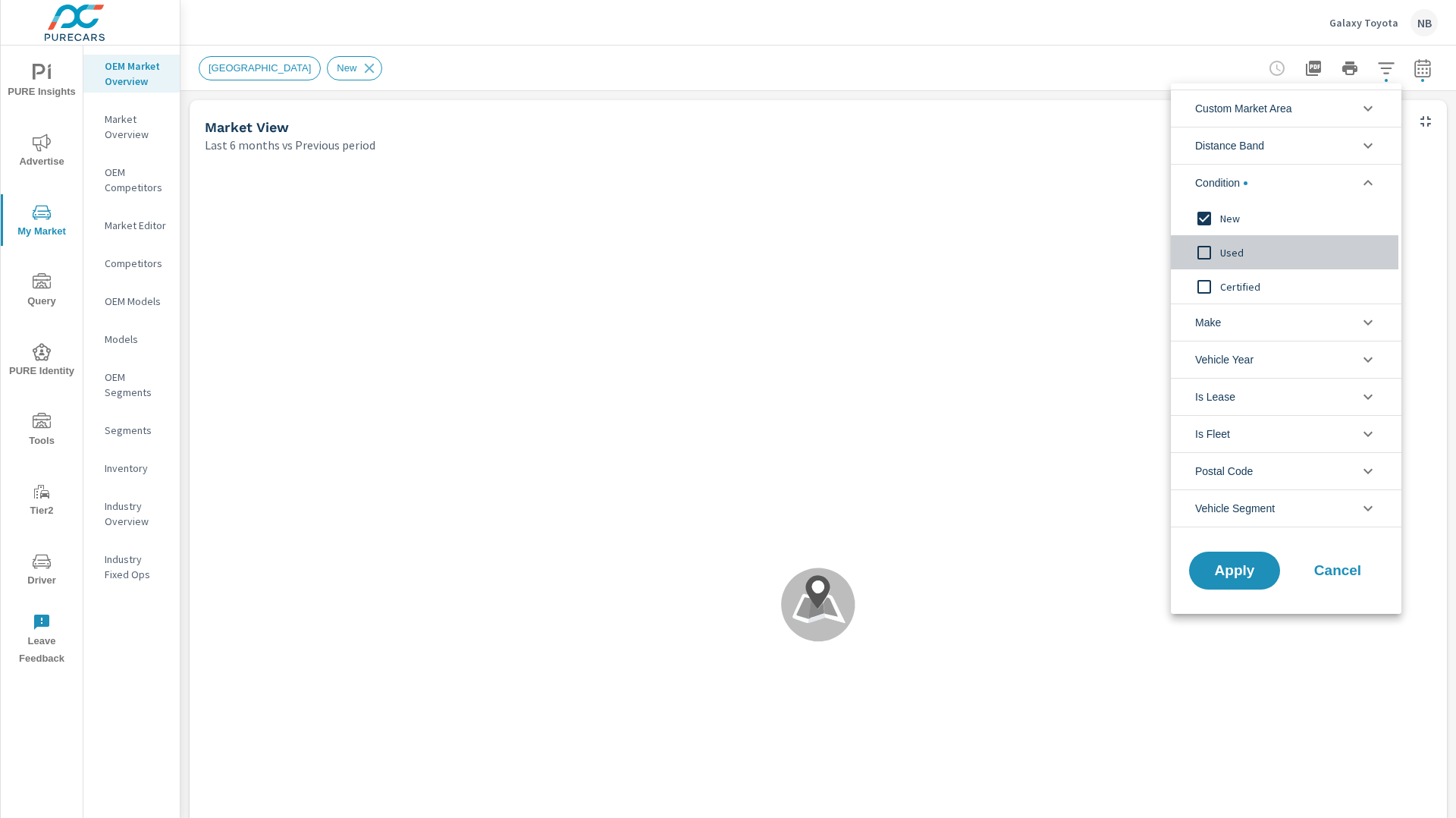
click at [1245, 252] on span "Used" at bounding box center [1303, 252] width 166 height 18
click at [1233, 216] on span "New" at bounding box center [1303, 218] width 166 height 18
click at [1207, 582] on button "Apply" at bounding box center [1235, 570] width 94 height 39
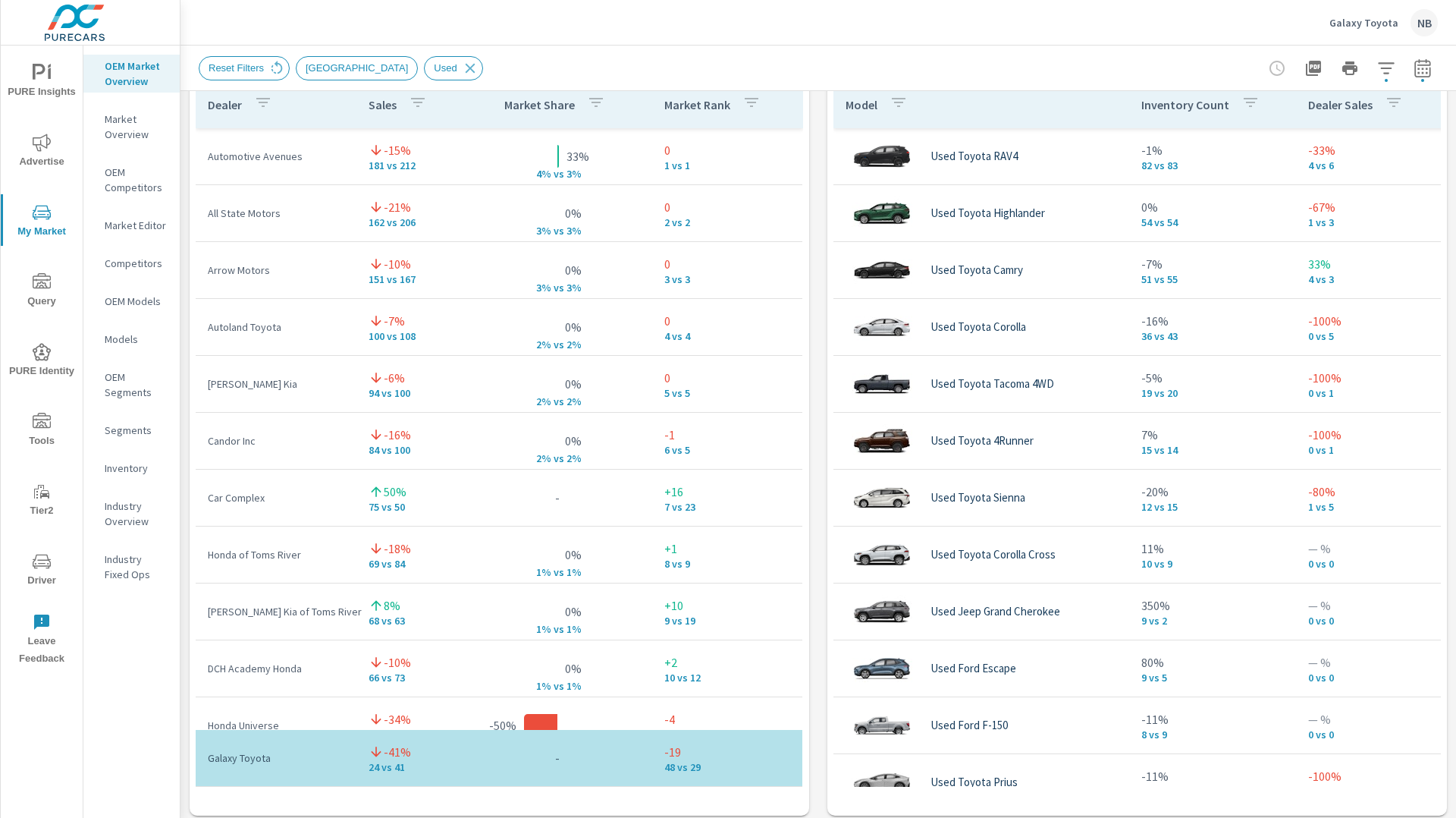
scroll to position [1056, 0]
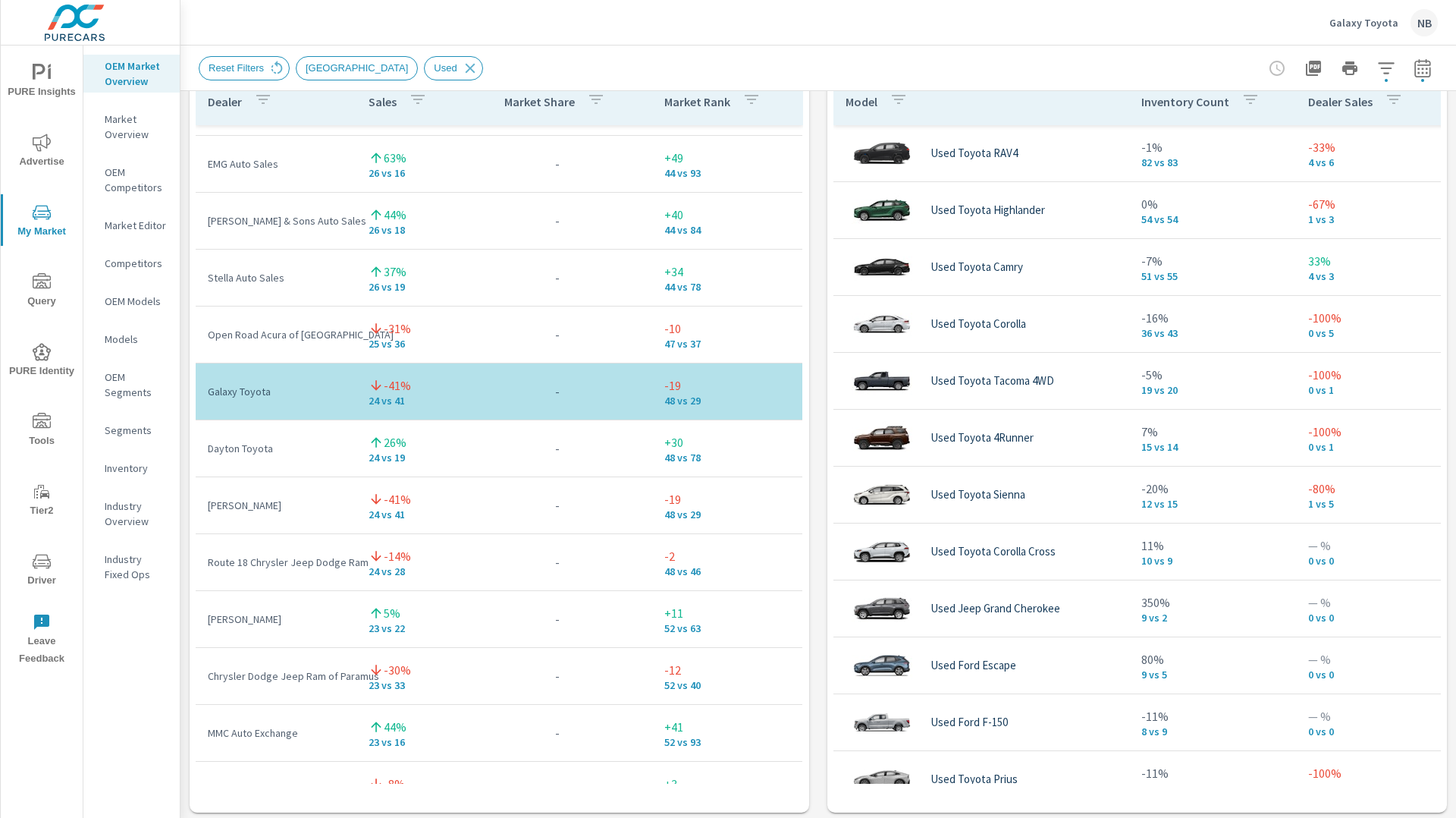
scroll to position [2141, 0]
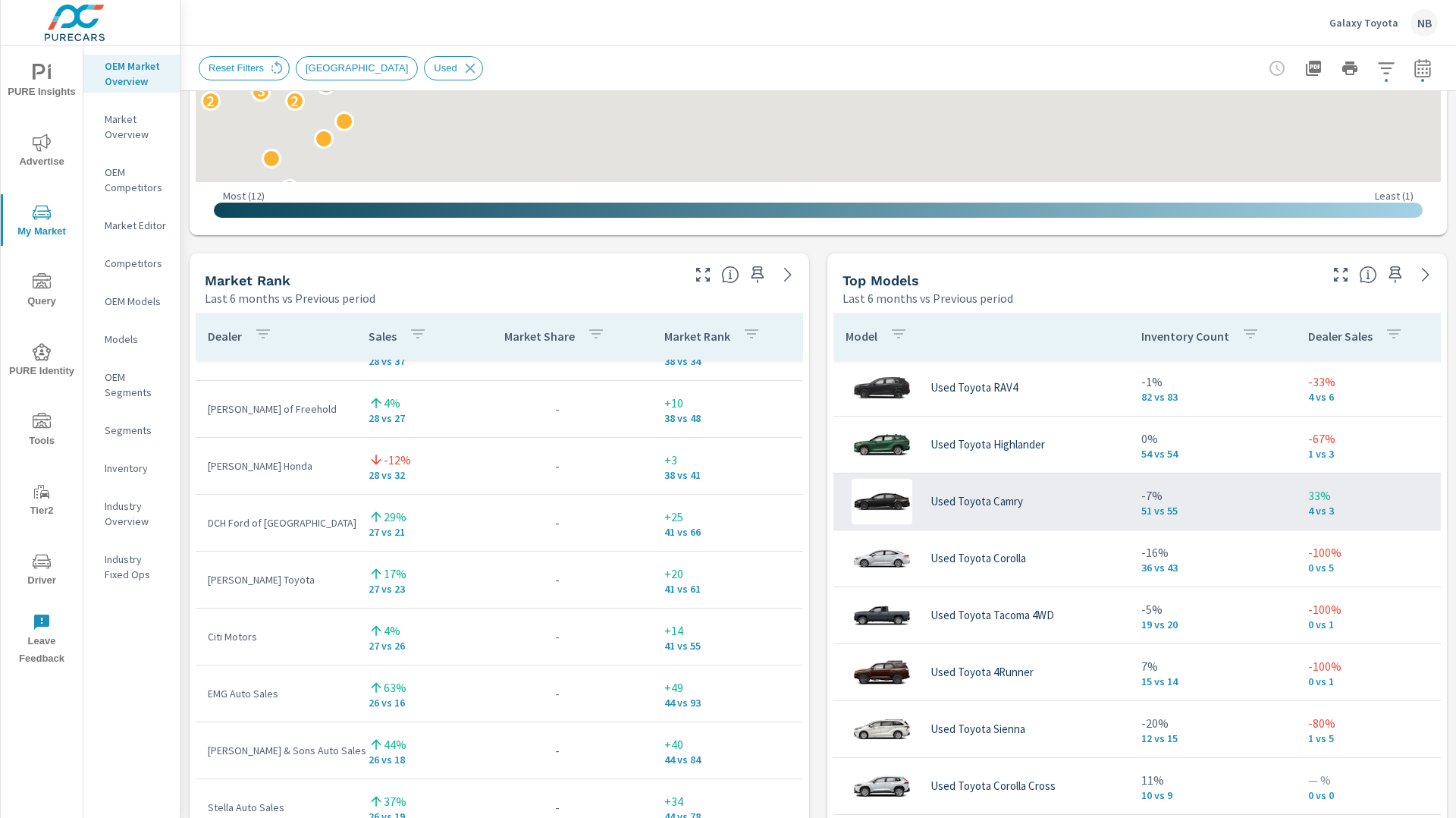
scroll to position [623, 0]
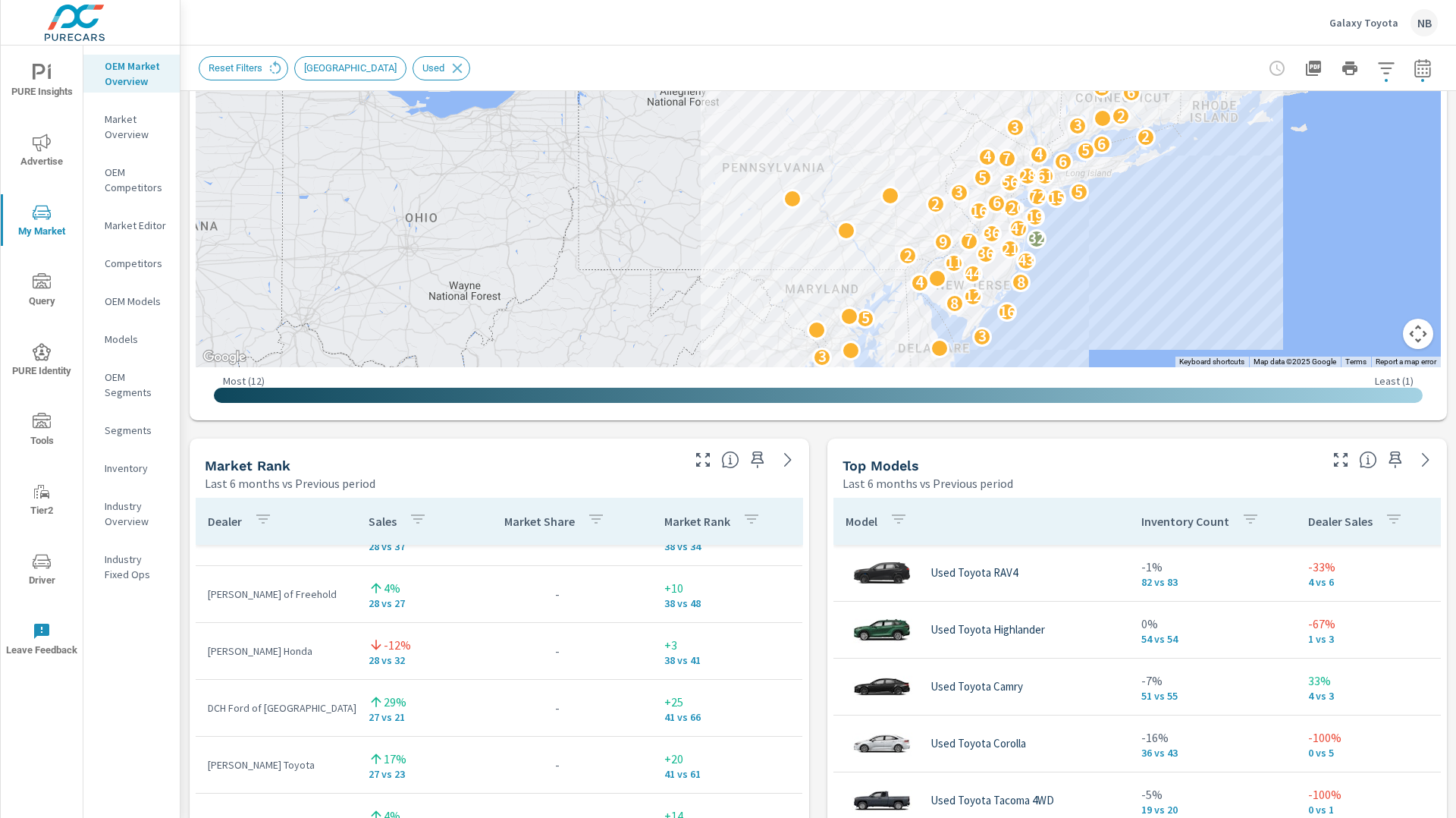
click at [1077, 422] on div "Market View Last 6 months vs Previous period ← Move left → Move right ↑ Move up…" at bounding box center [818, 754] width 1275 height 2598
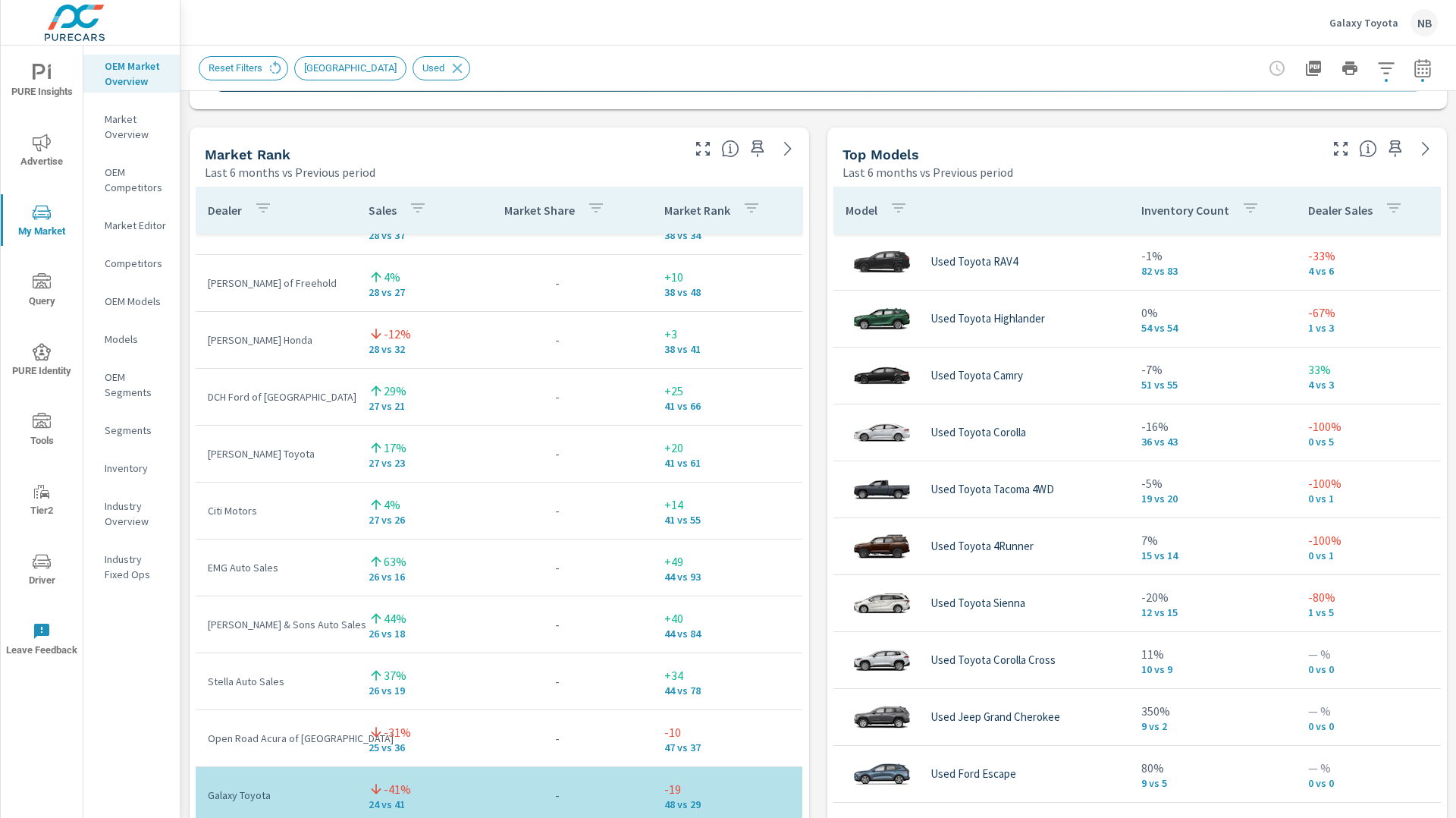
scroll to position [948, 0]
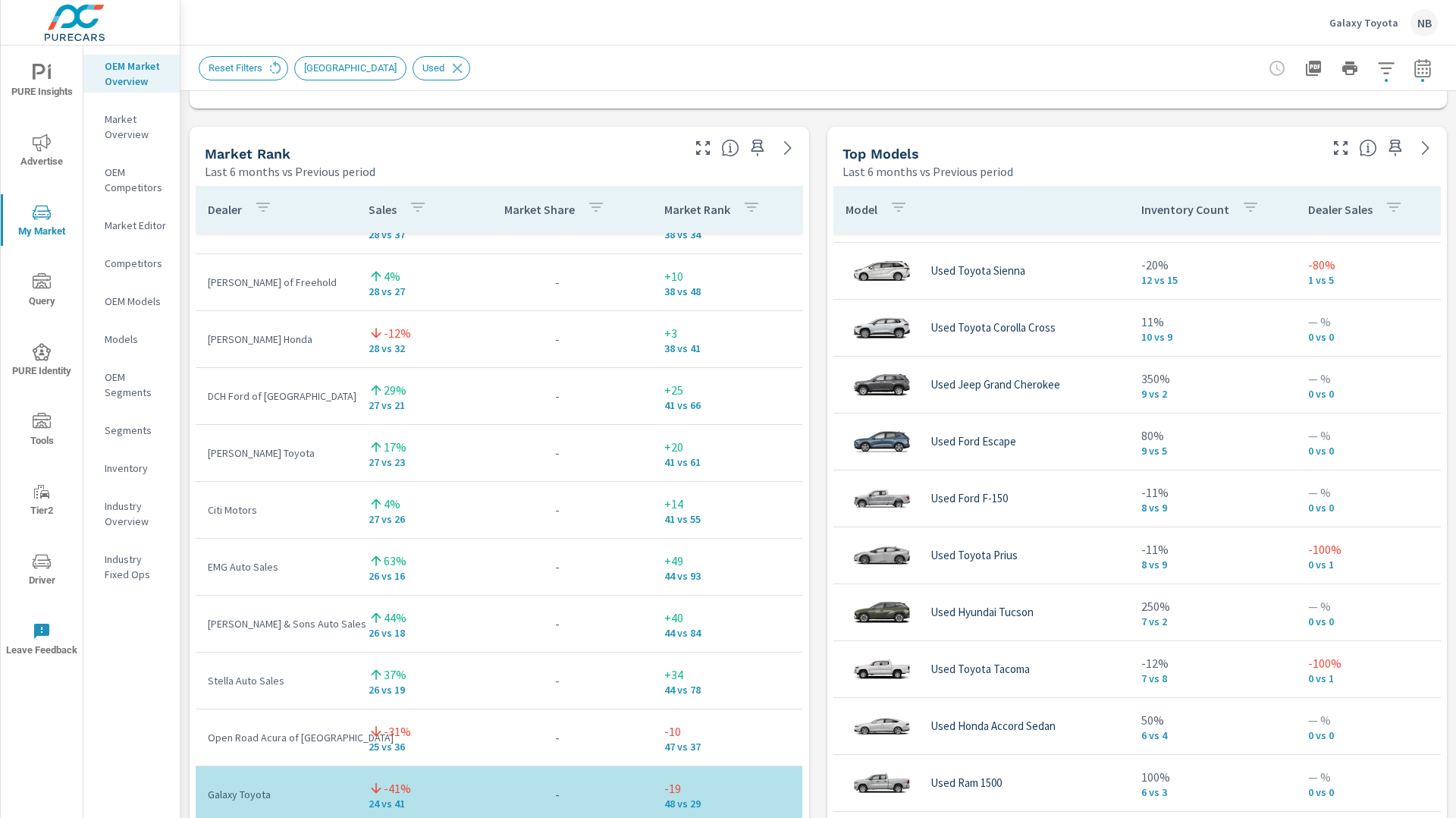
scroll to position [330, 0]
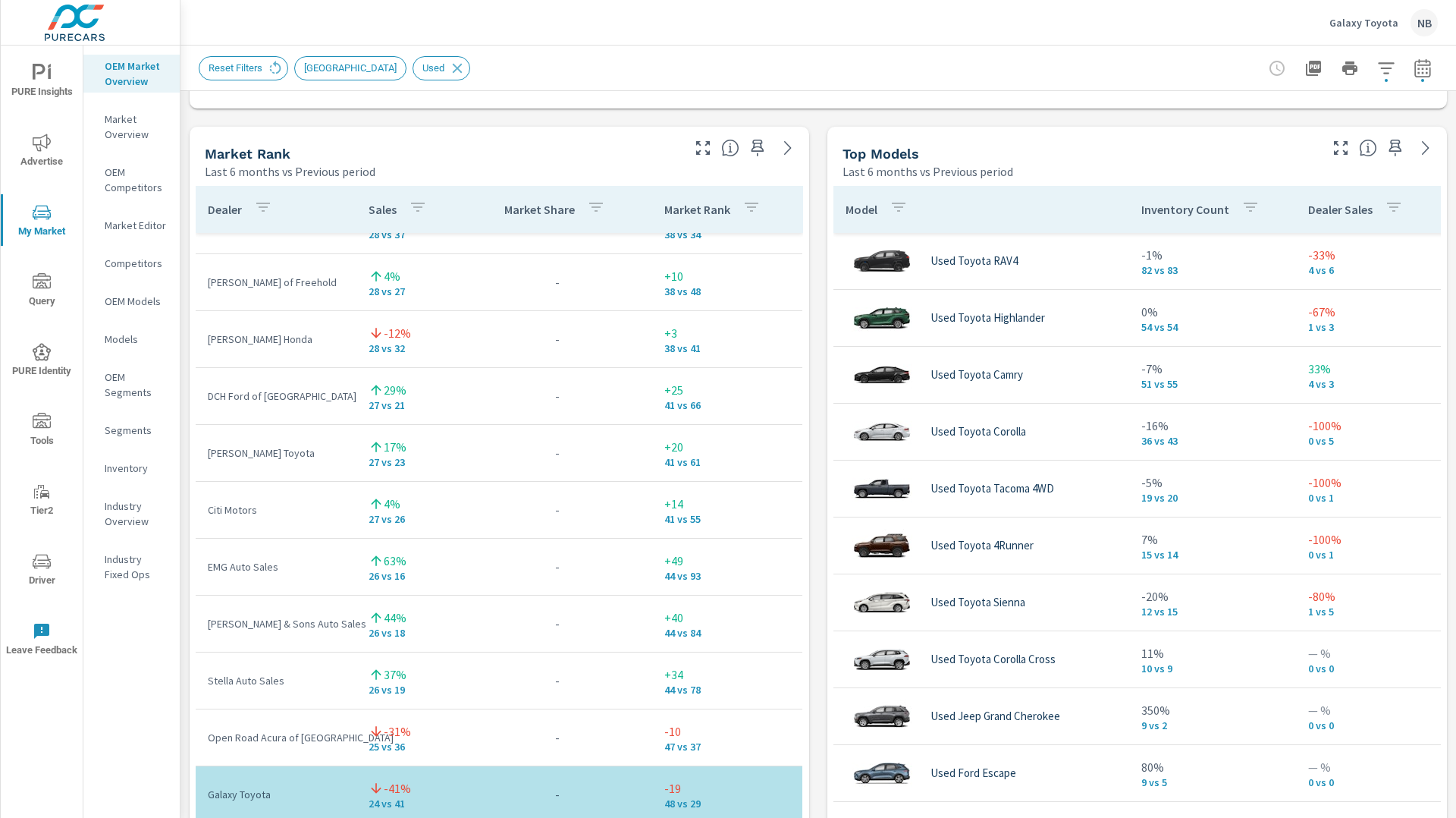
scroll to position [947, 0]
click at [1388, 75] on icon "button" at bounding box center [1386, 68] width 18 height 18
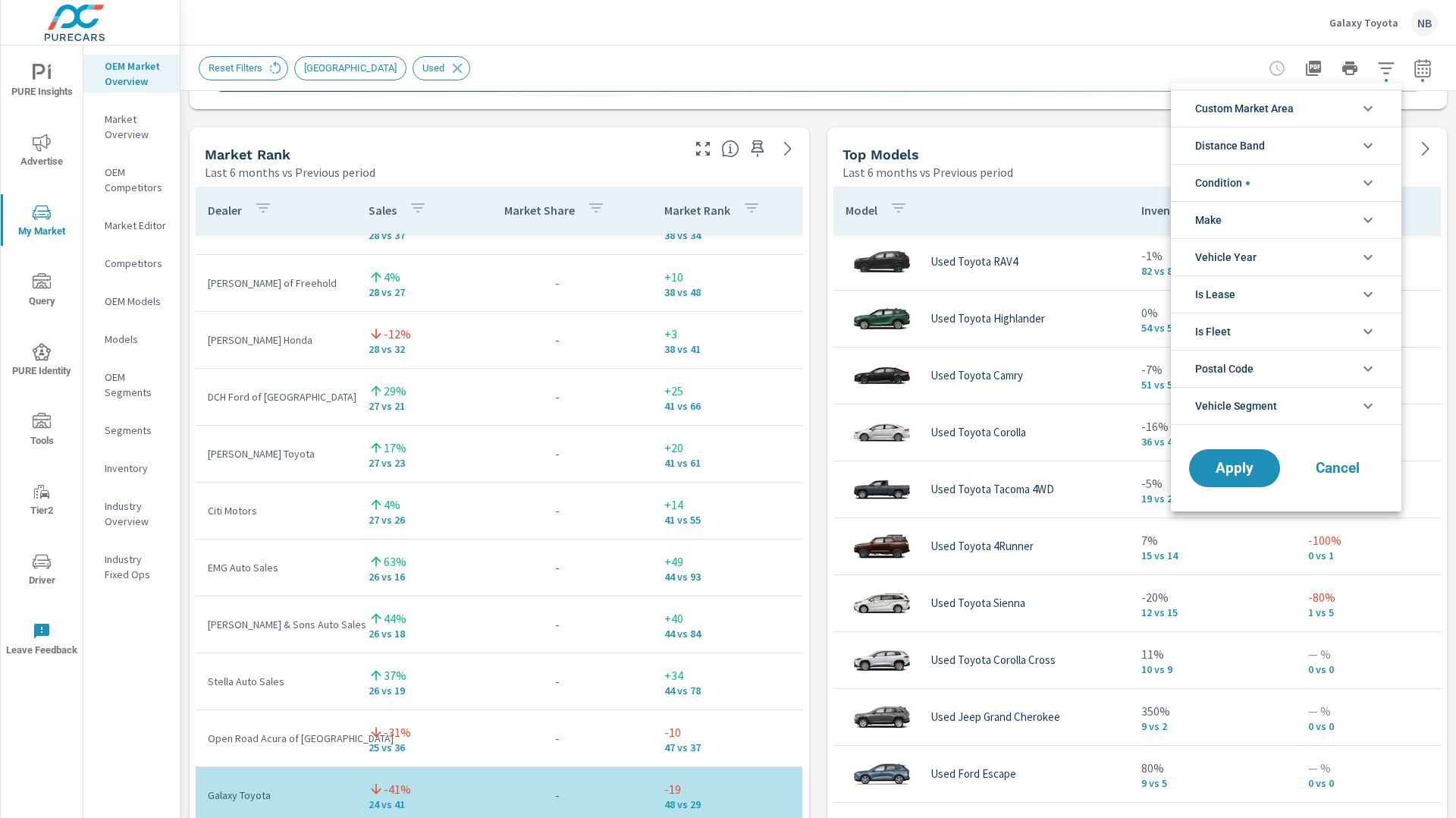
scroll to position [34, 0]
click at [1285, 209] on li "Make" at bounding box center [1285, 219] width 230 height 37
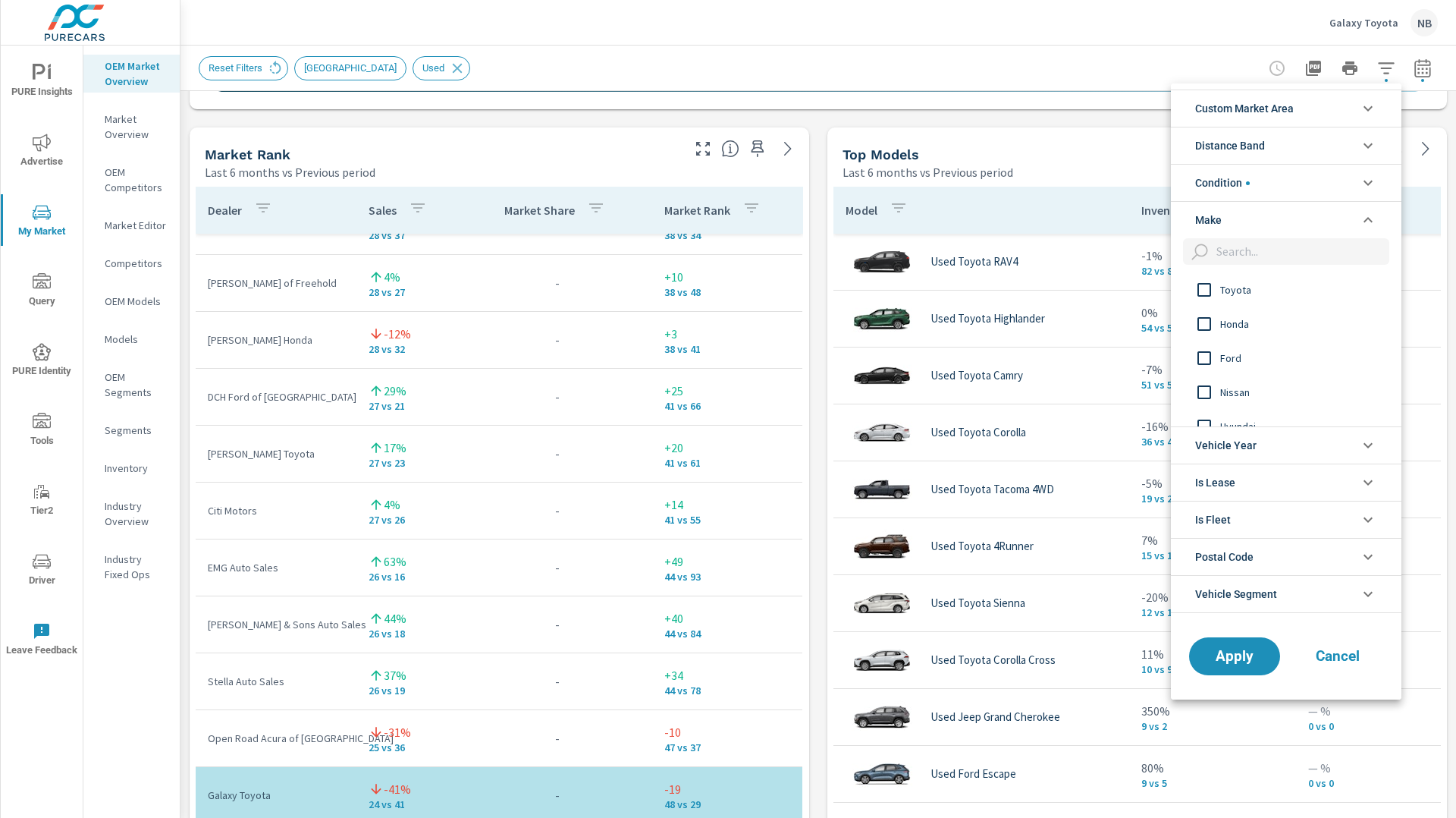
click at [1237, 295] on span "Toyota" at bounding box center [1303, 289] width 166 height 18
click at [1252, 645] on button "Apply" at bounding box center [1235, 656] width 94 height 39
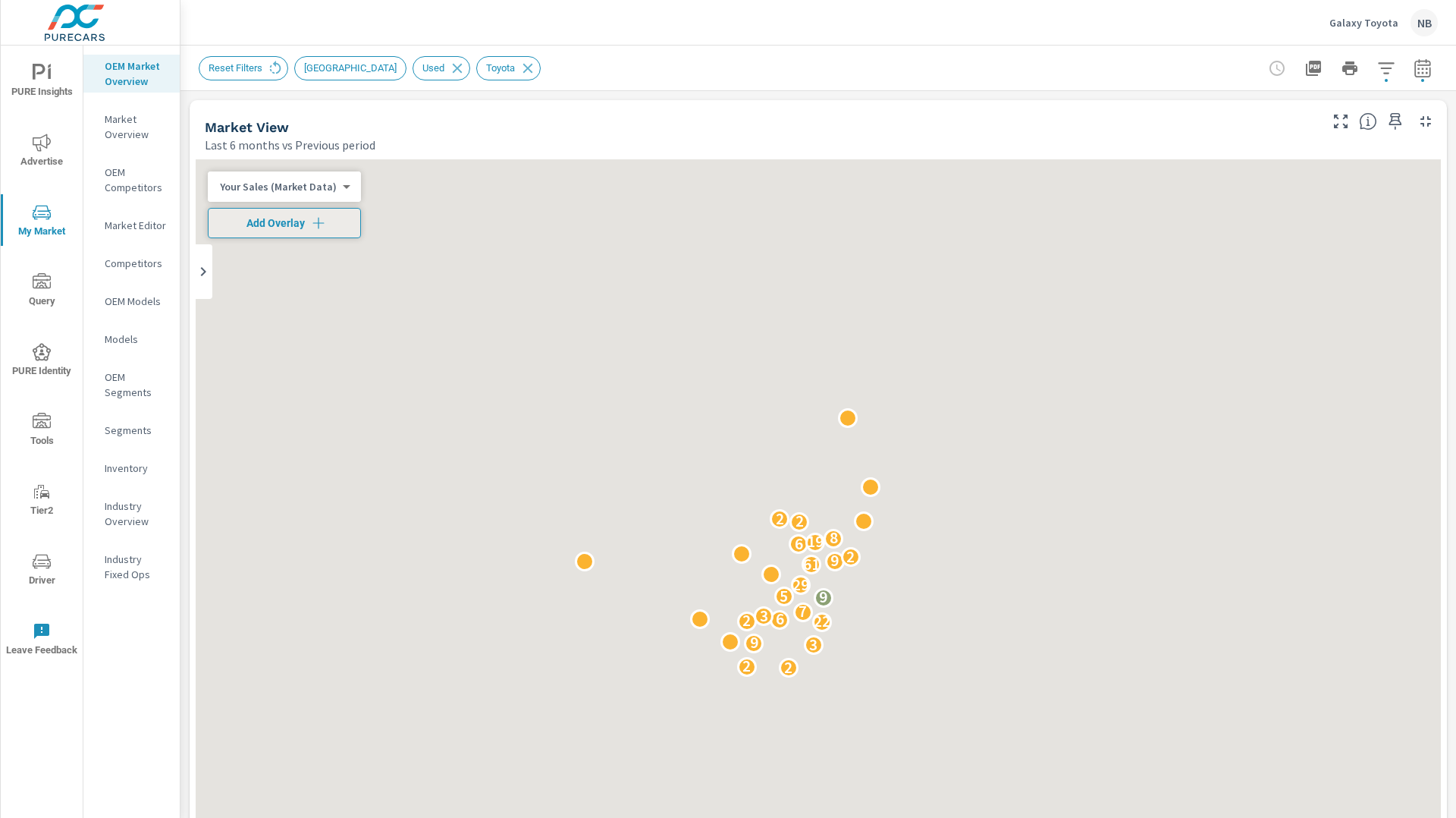
scroll to position [2106, 0]
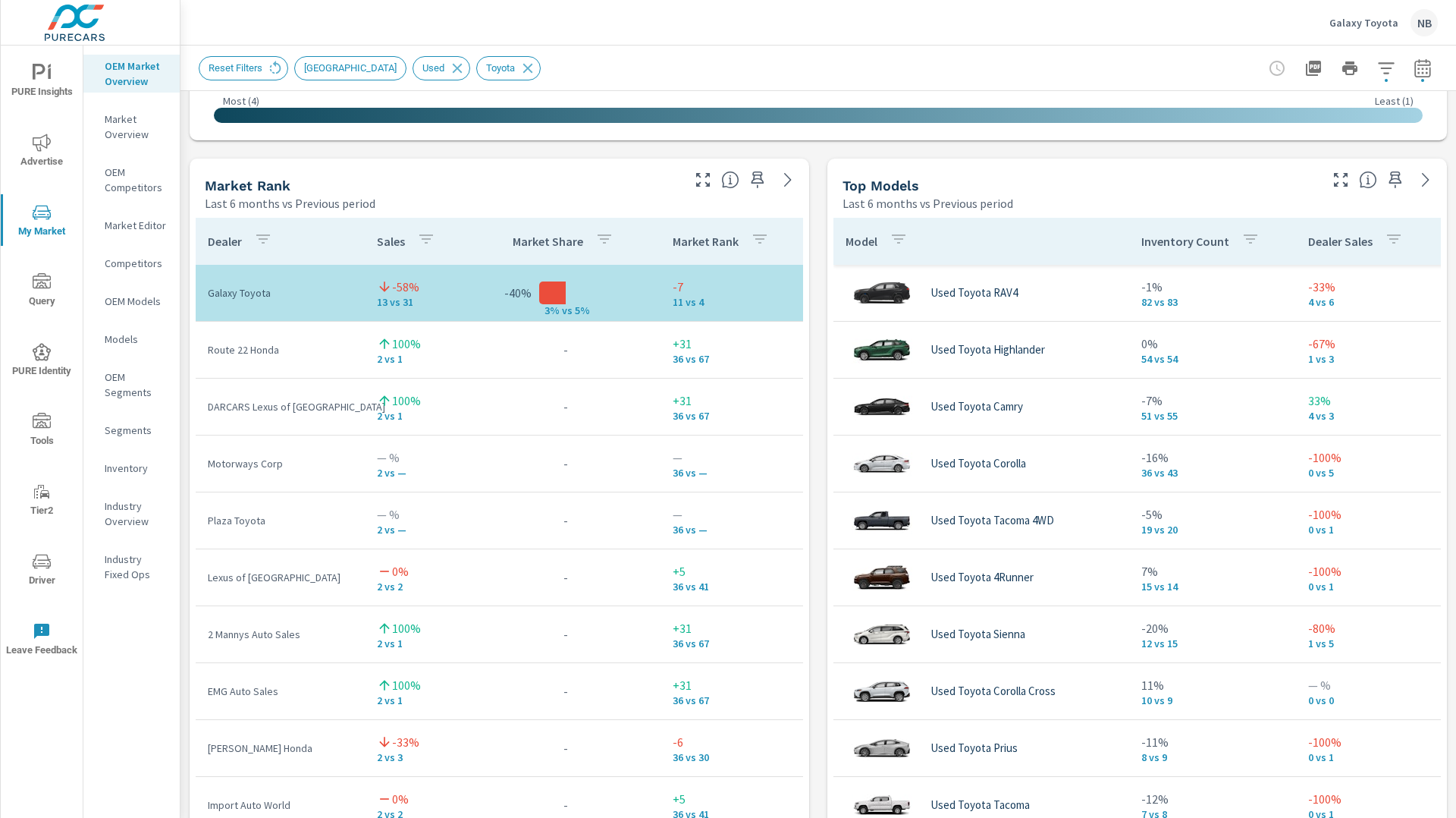
scroll to position [932, 0]
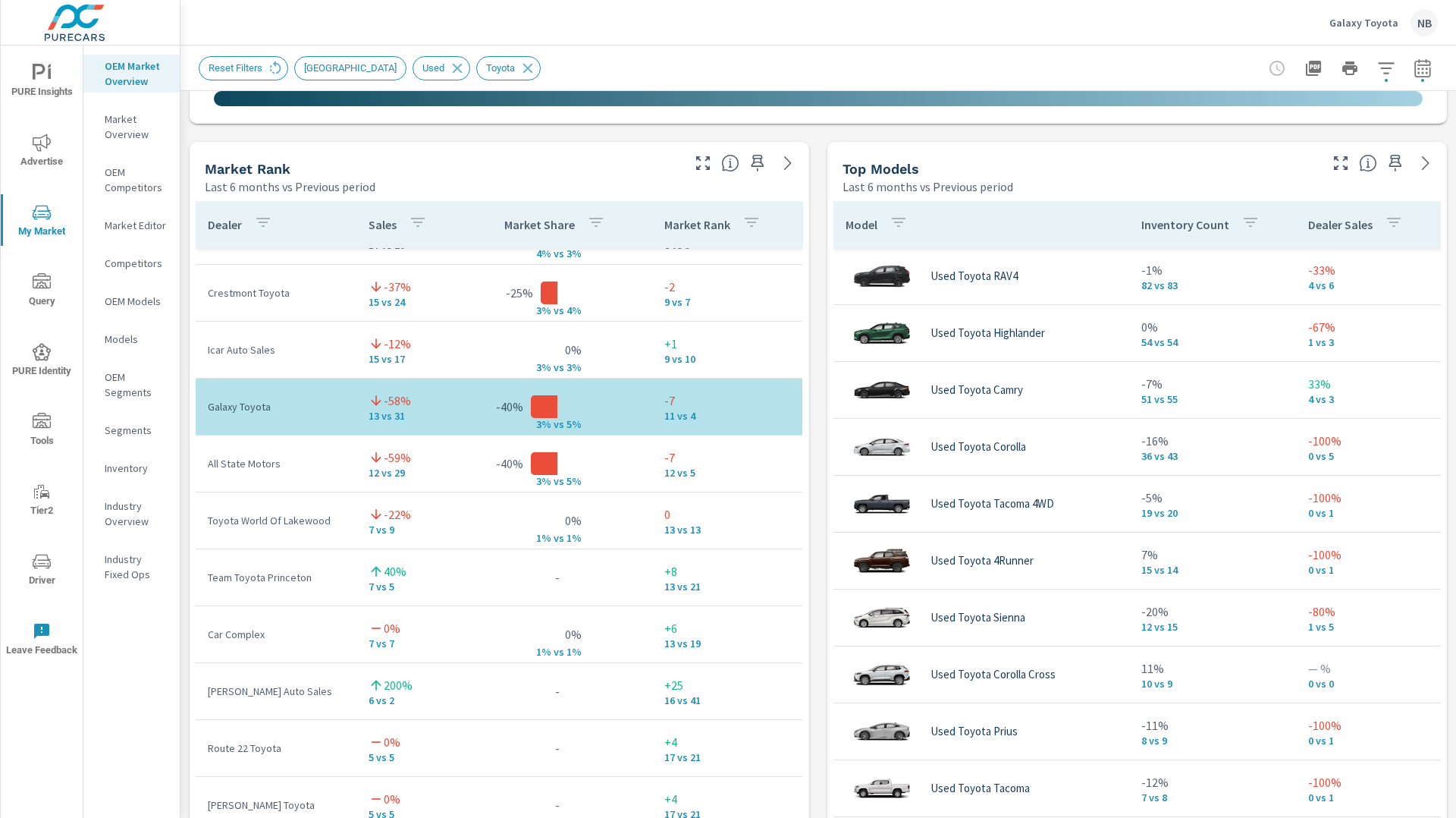
scroll to position [22, 0]
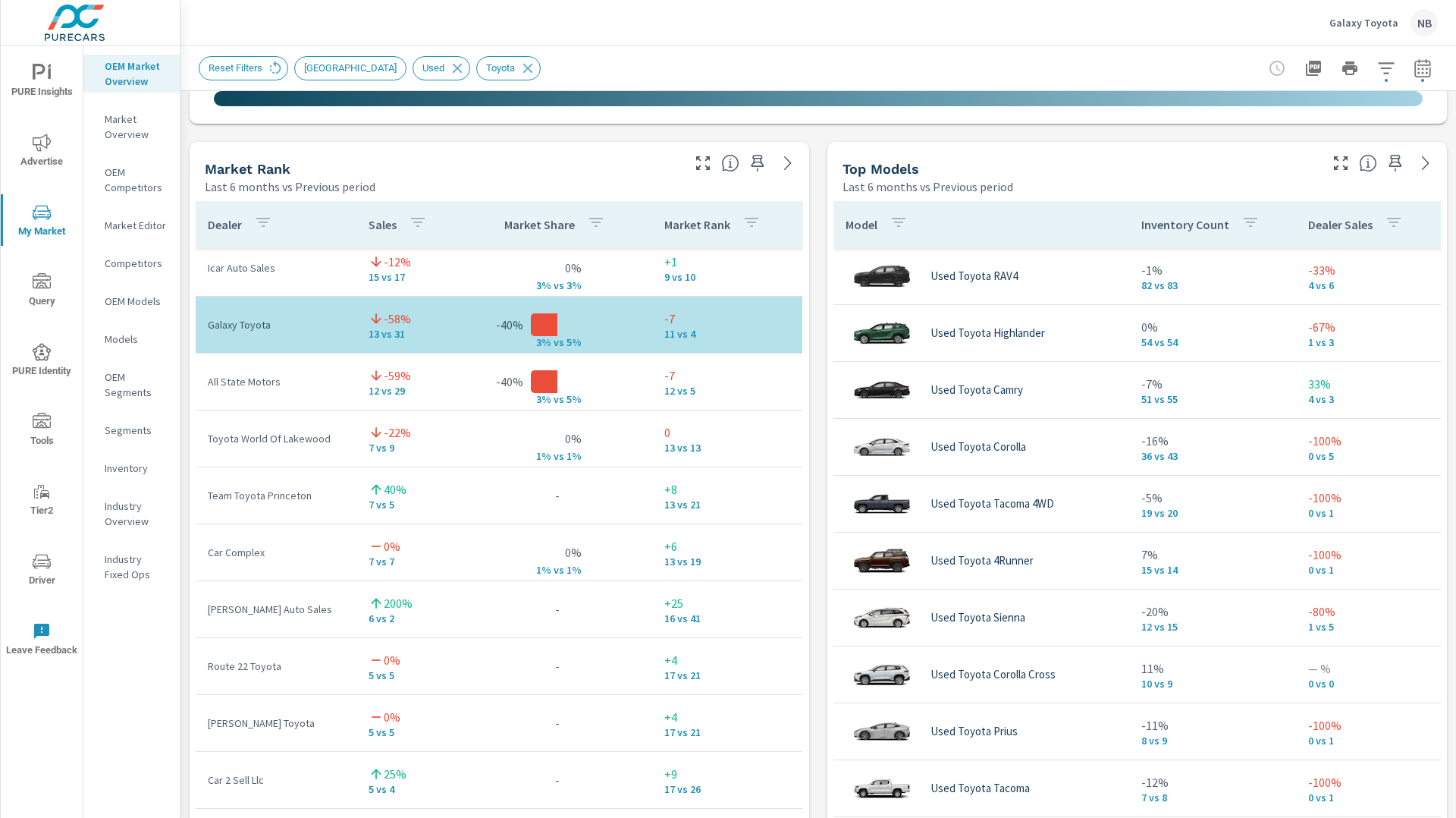
scroll to position [521, 0]
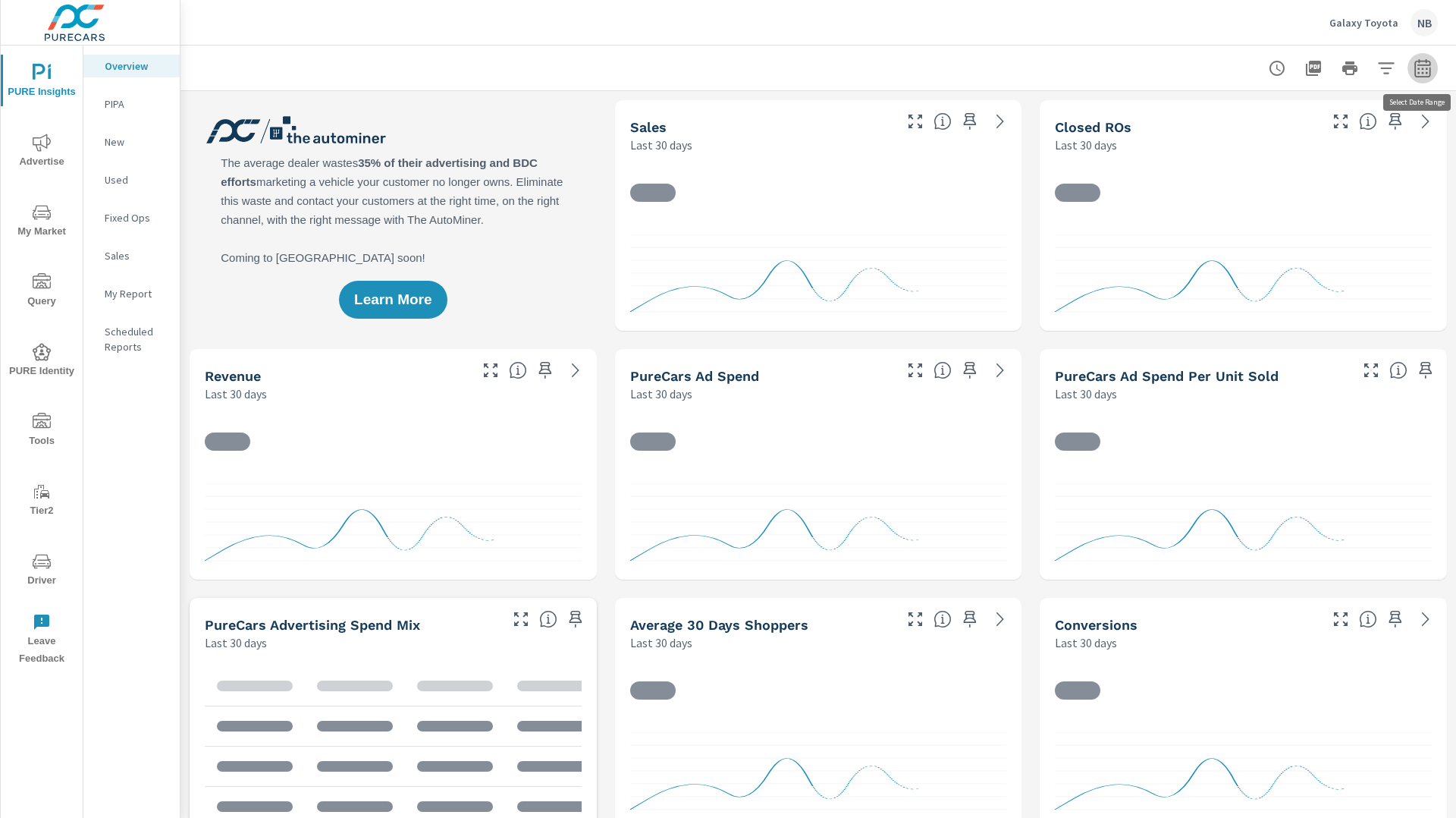
click at [1421, 72] on icon "button" at bounding box center [1422, 68] width 18 height 18
select select "Last 30 days"
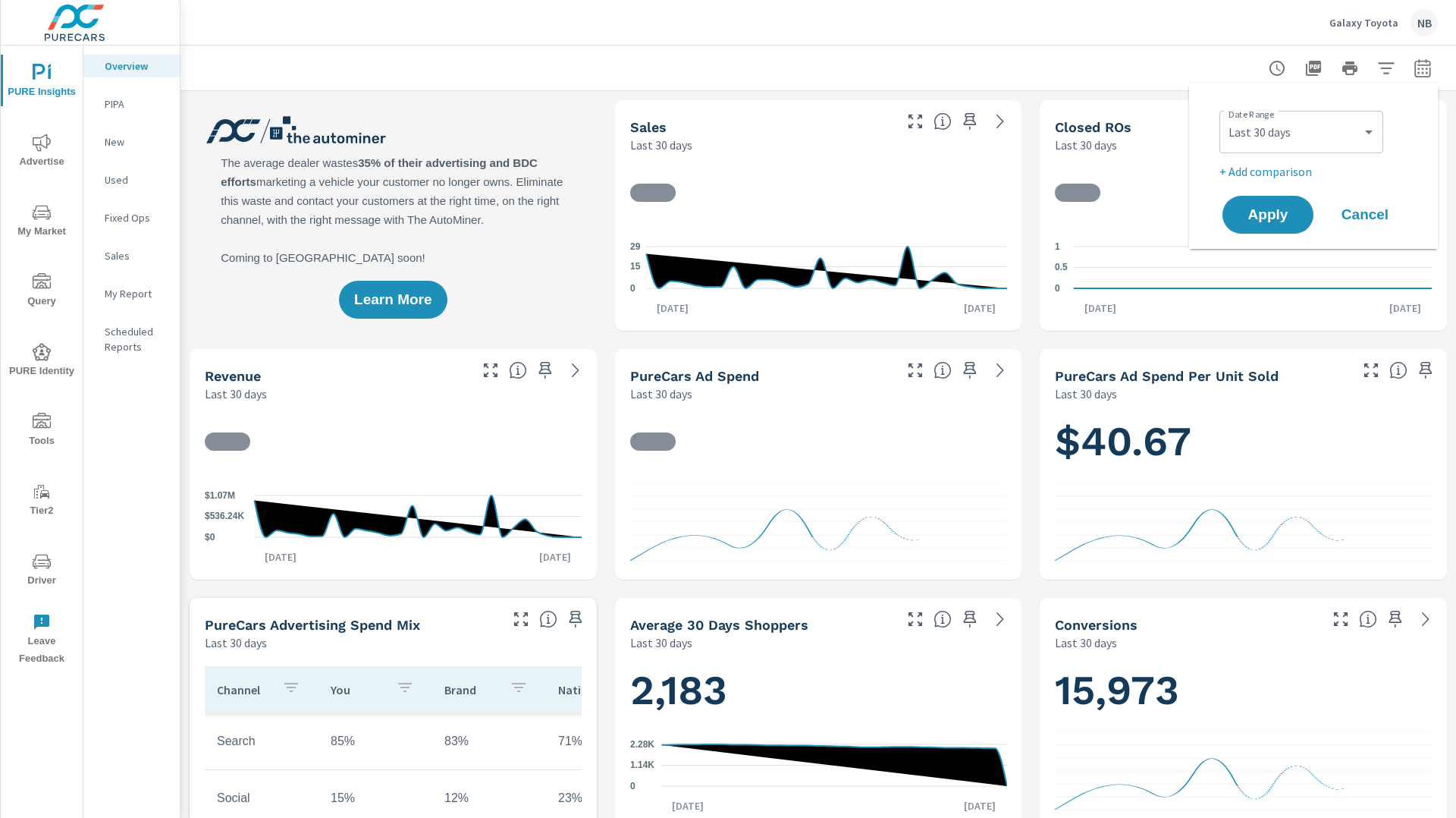
click at [1252, 172] on p "+ Add comparison" at bounding box center [1316, 171] width 194 height 18
select select "Previous period"
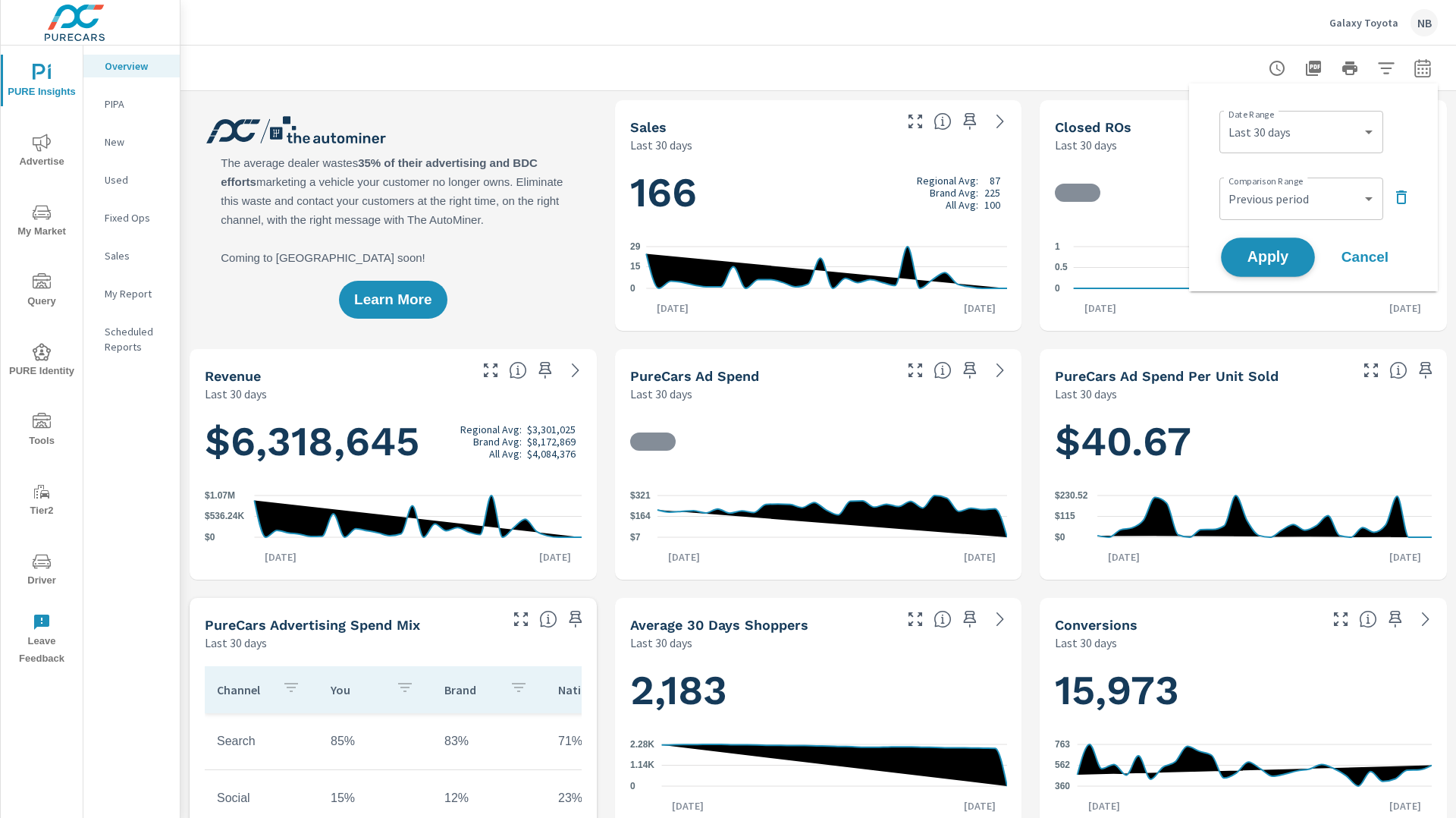
click at [1292, 250] on span "Apply" at bounding box center [1267, 257] width 62 height 14
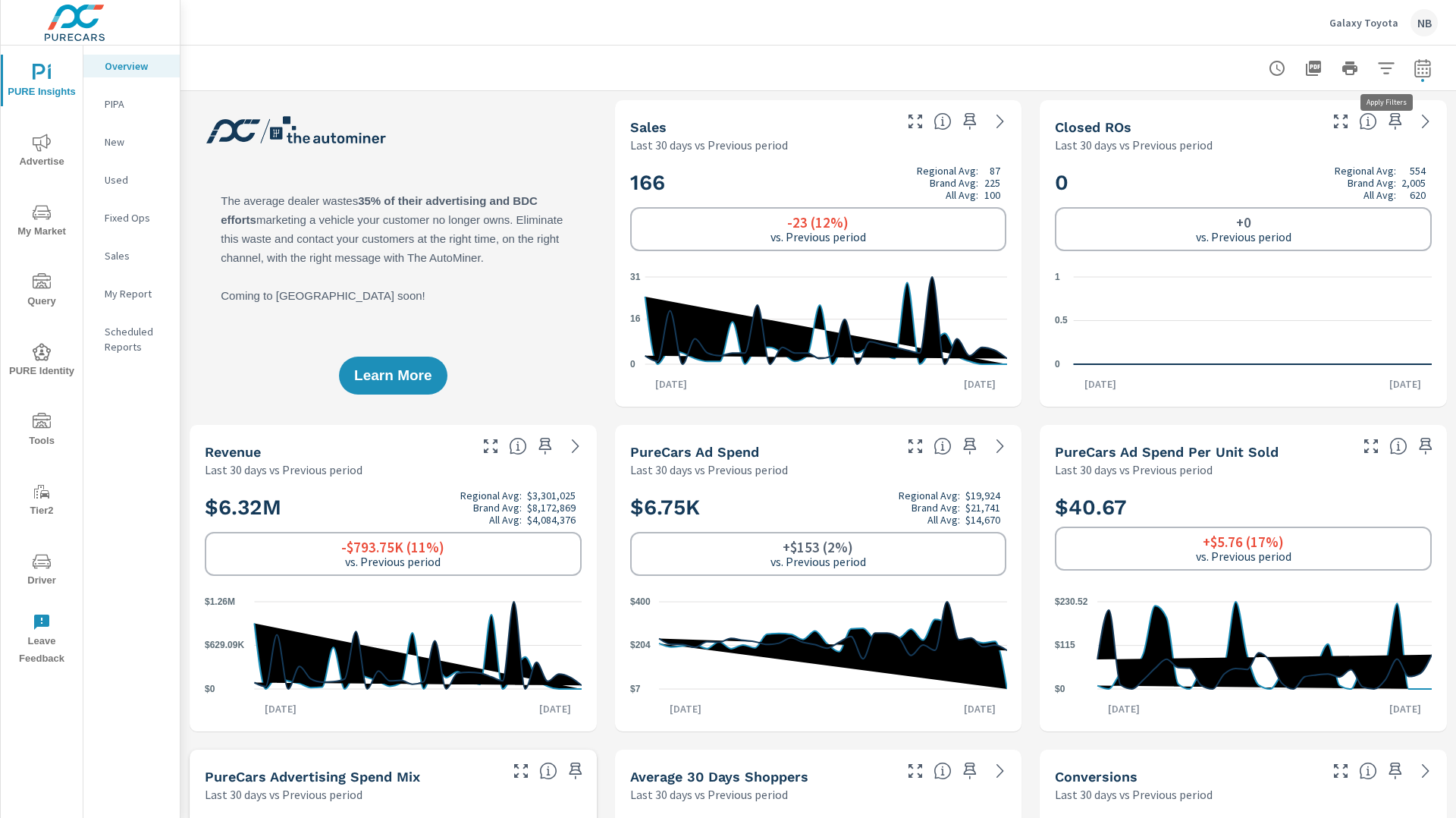
click at [1392, 75] on icon "button" at bounding box center [1386, 68] width 18 height 18
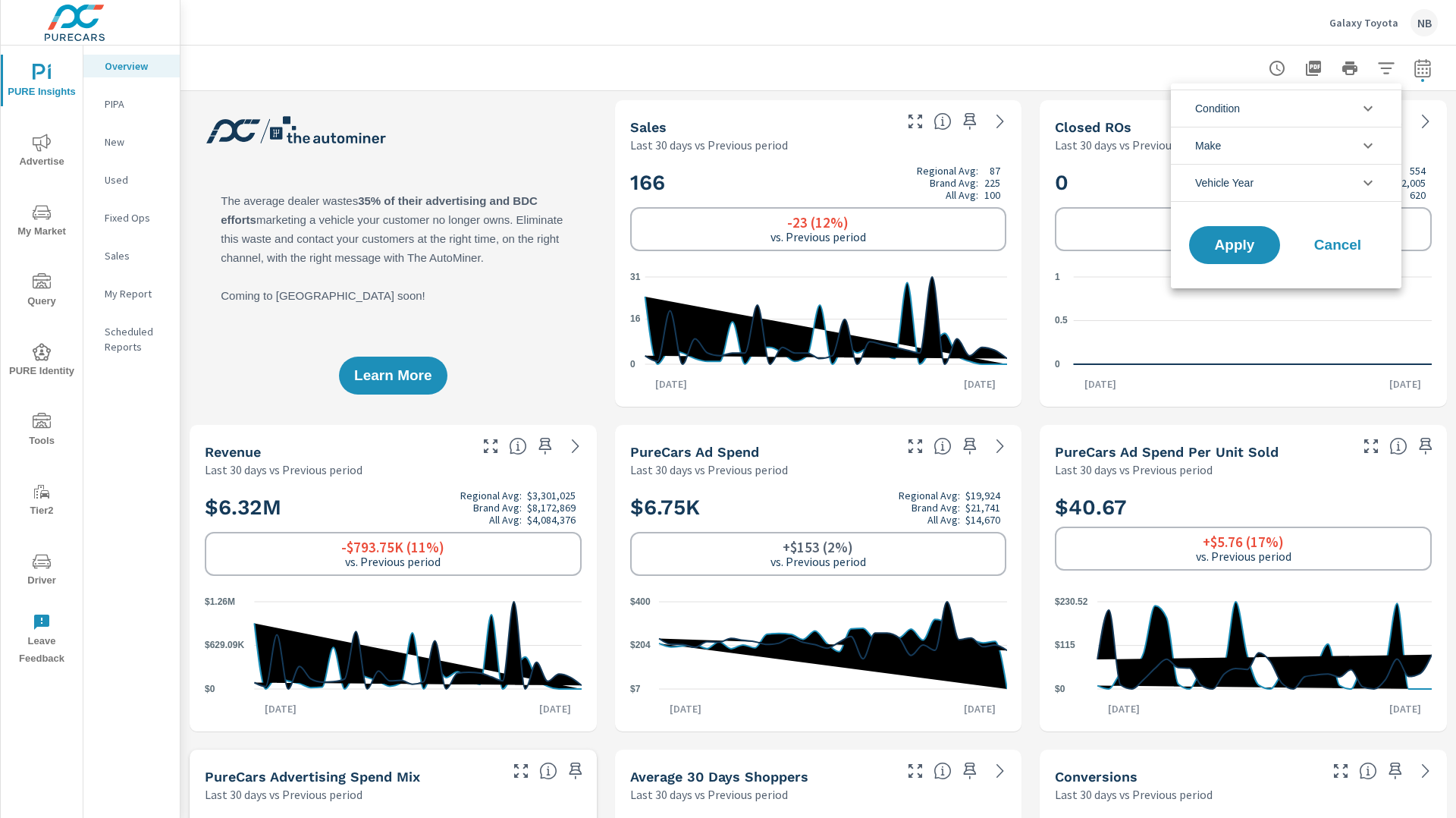
click at [1308, 113] on li "Condition" at bounding box center [1285, 108] width 230 height 37
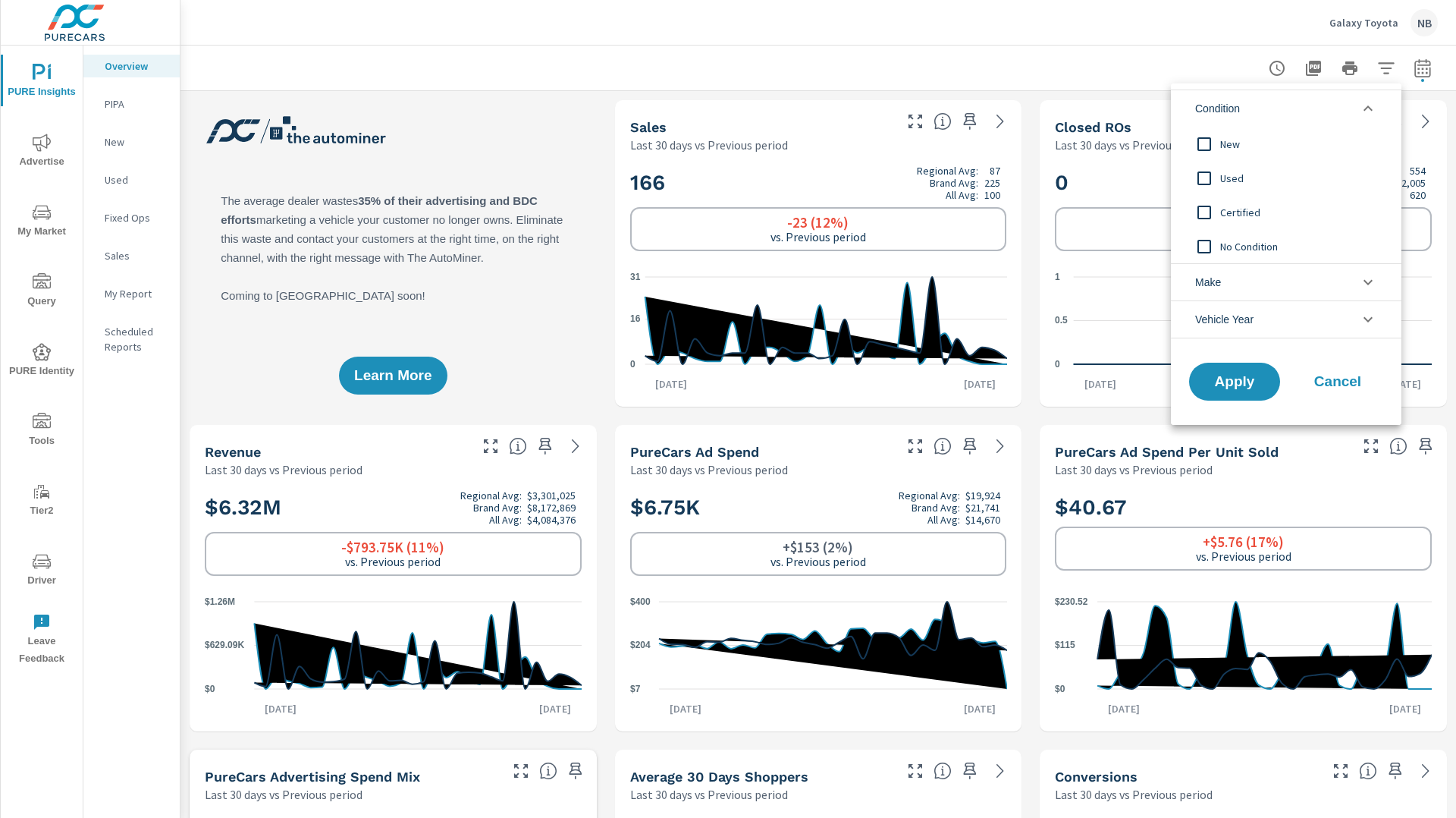
click at [1233, 171] on span "Used" at bounding box center [1303, 178] width 166 height 18
drag, startPoint x: 1231, startPoint y: 379, endPoint x: 1248, endPoint y: 368, distance: 20.2
click at [1233, 380] on span "Apply" at bounding box center [1234, 381] width 62 height 14
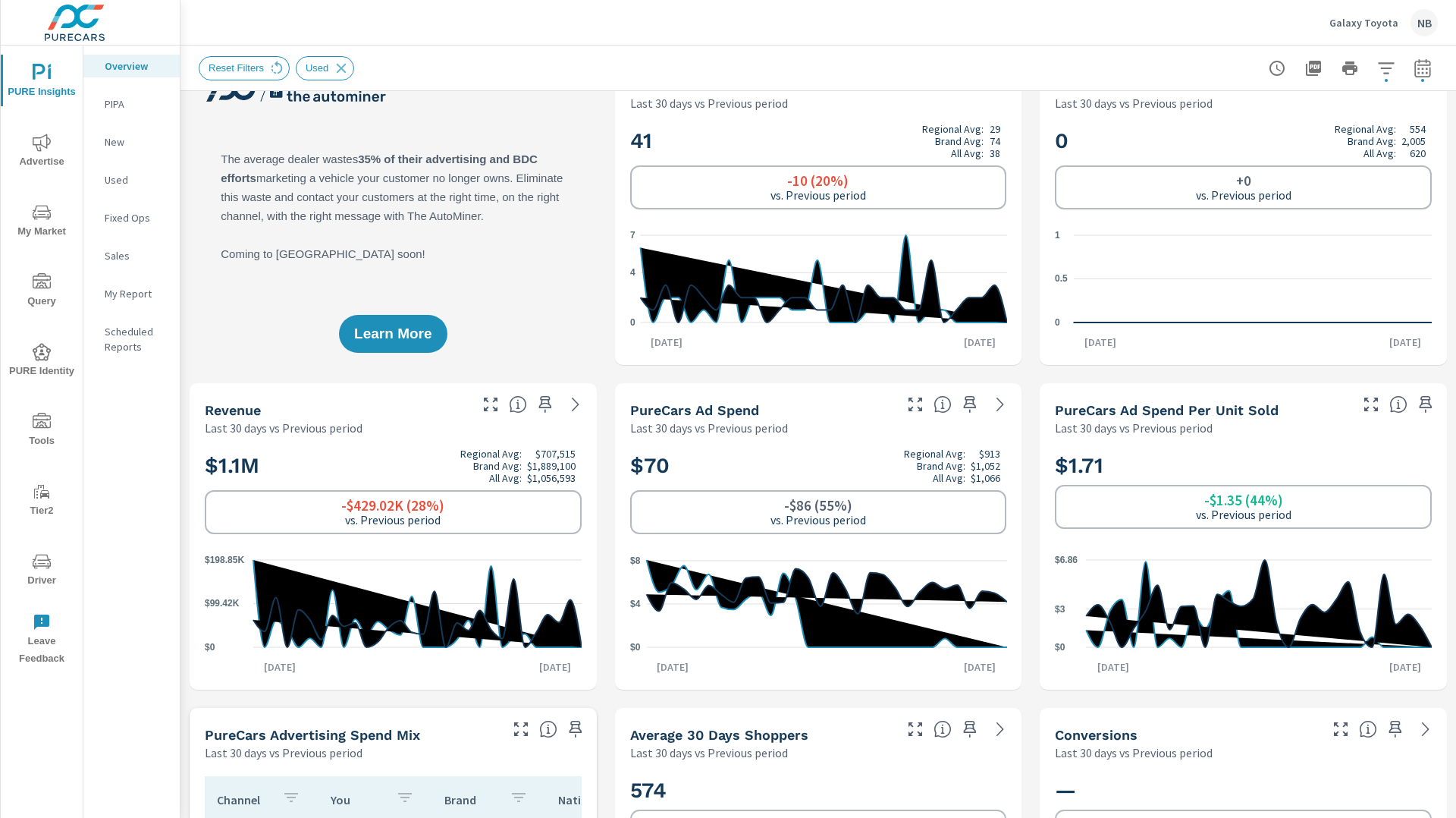
scroll to position [37, 0]
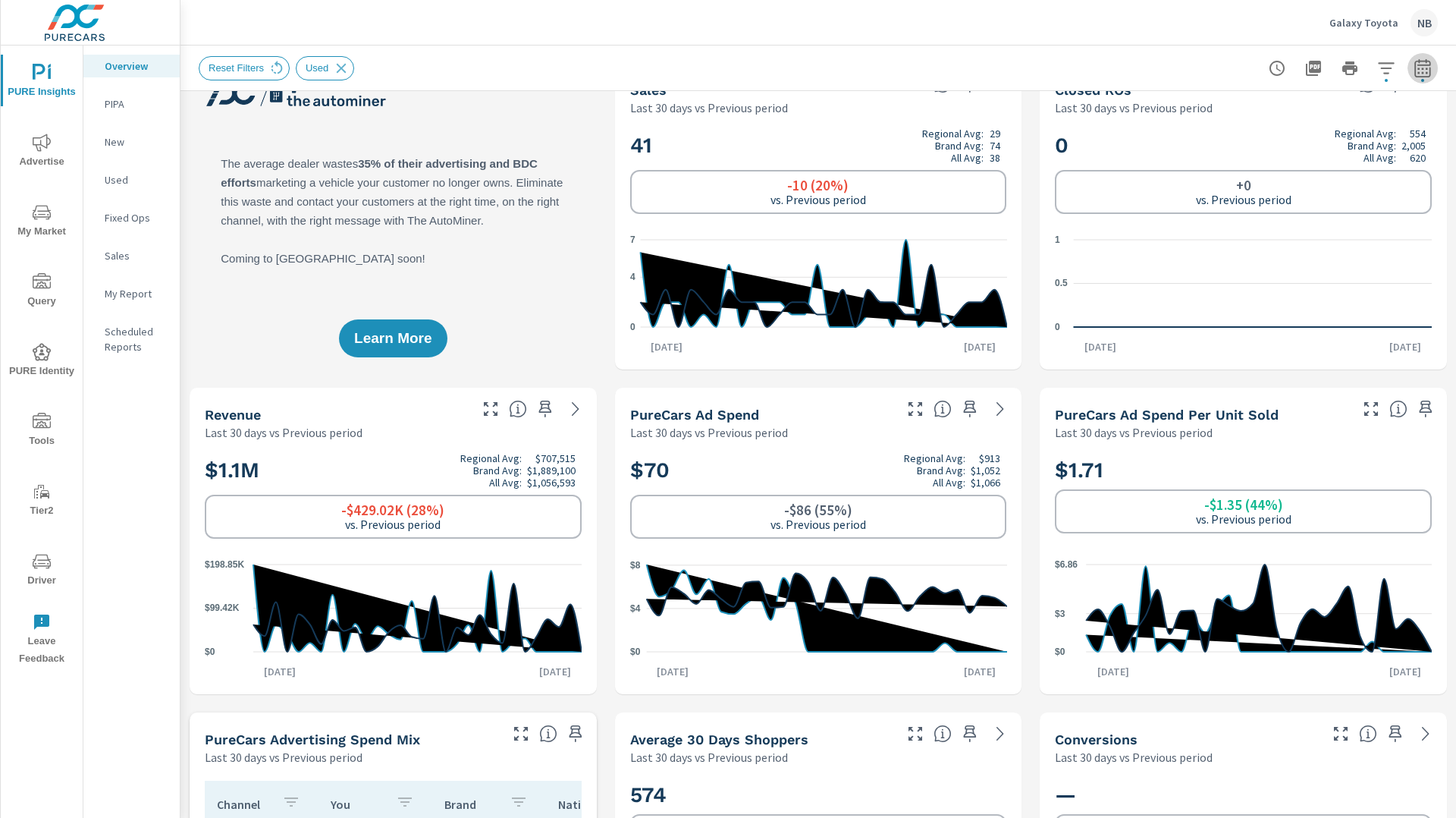
click at [1421, 72] on icon "button" at bounding box center [1422, 68] width 18 height 18
select select "Last 30 days"
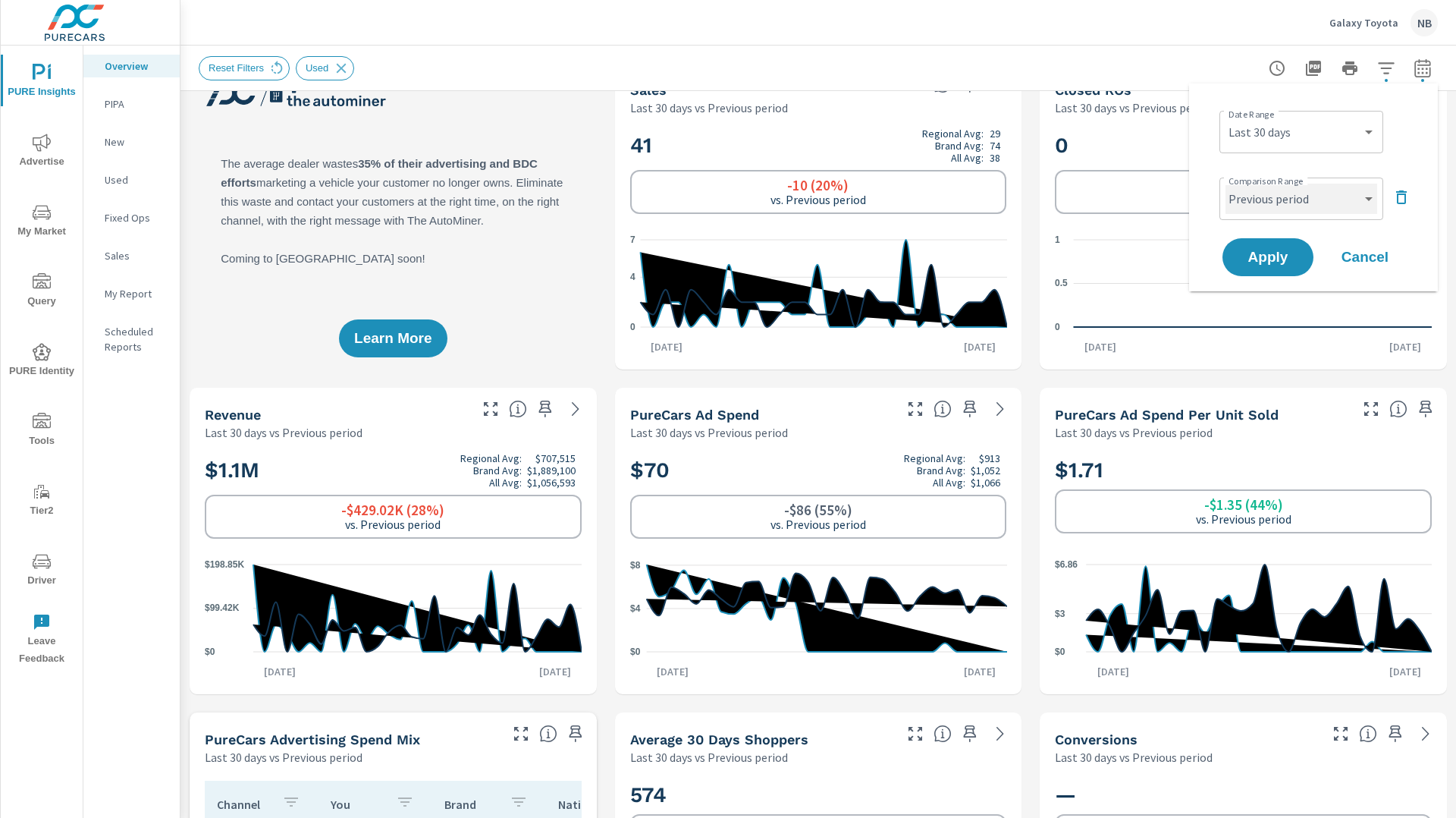
click at [1310, 195] on select "Custom Previous period Previous month Previous year" at bounding box center [1301, 198] width 152 height 31
click at [1226, 183] on select "Custom Previous period Previous month Previous year" at bounding box center [1301, 198] width 152 height 31
select select "Previous year"
click at [1301, 268] on button "Apply" at bounding box center [1268, 257] width 94 height 39
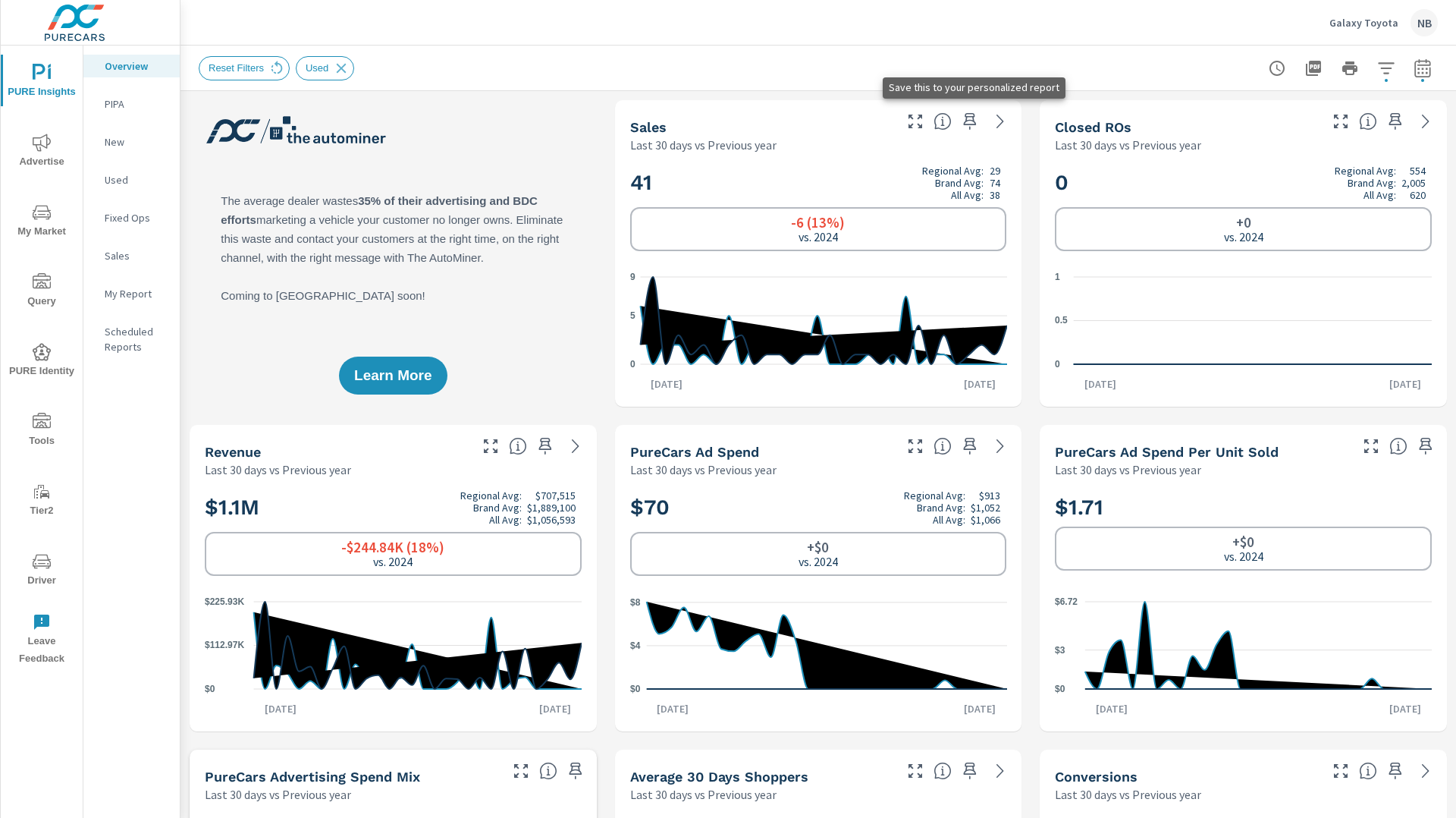
click at [969, 120] on icon "button" at bounding box center [970, 121] width 13 height 17
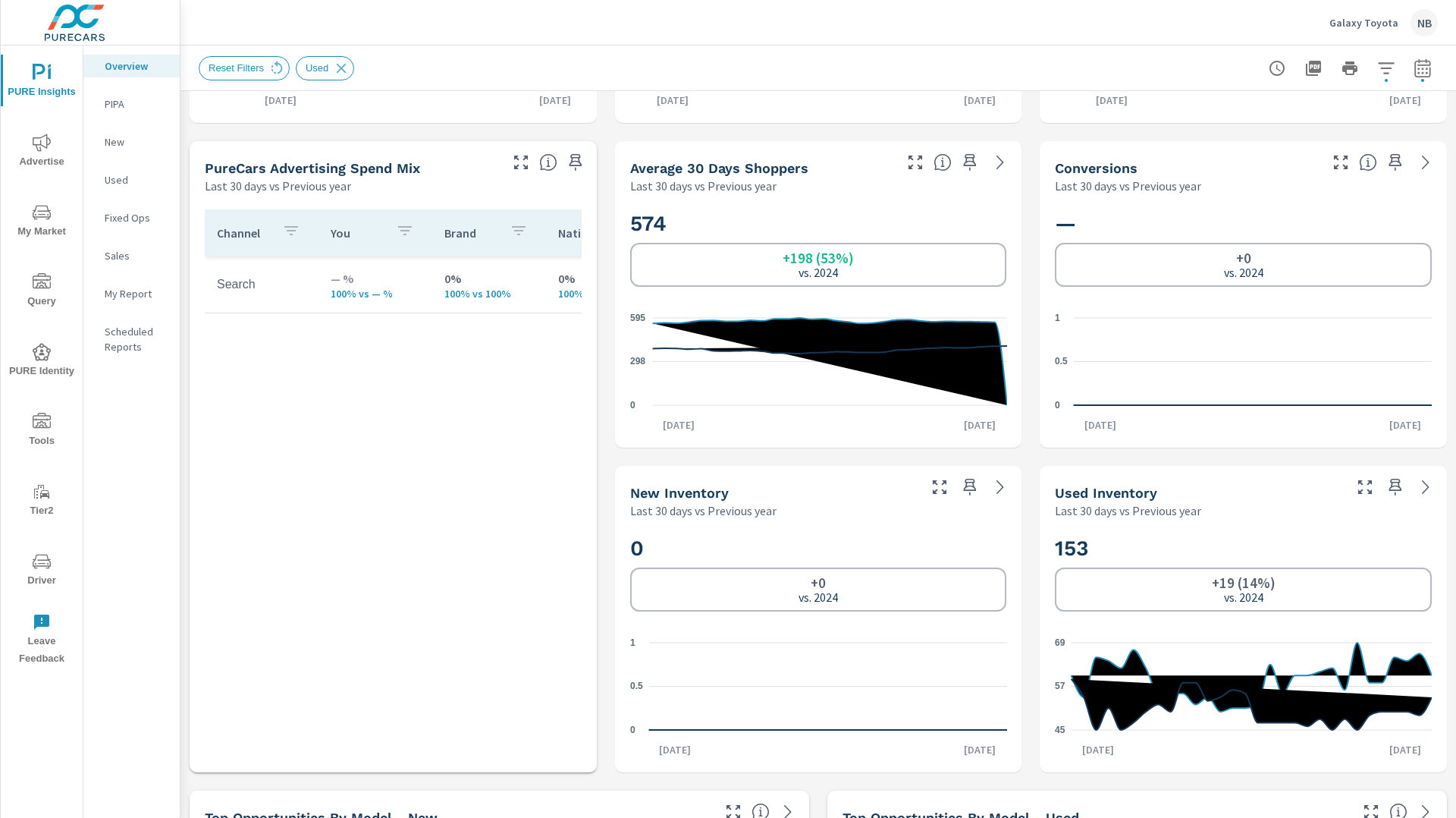
scroll to position [616, 0]
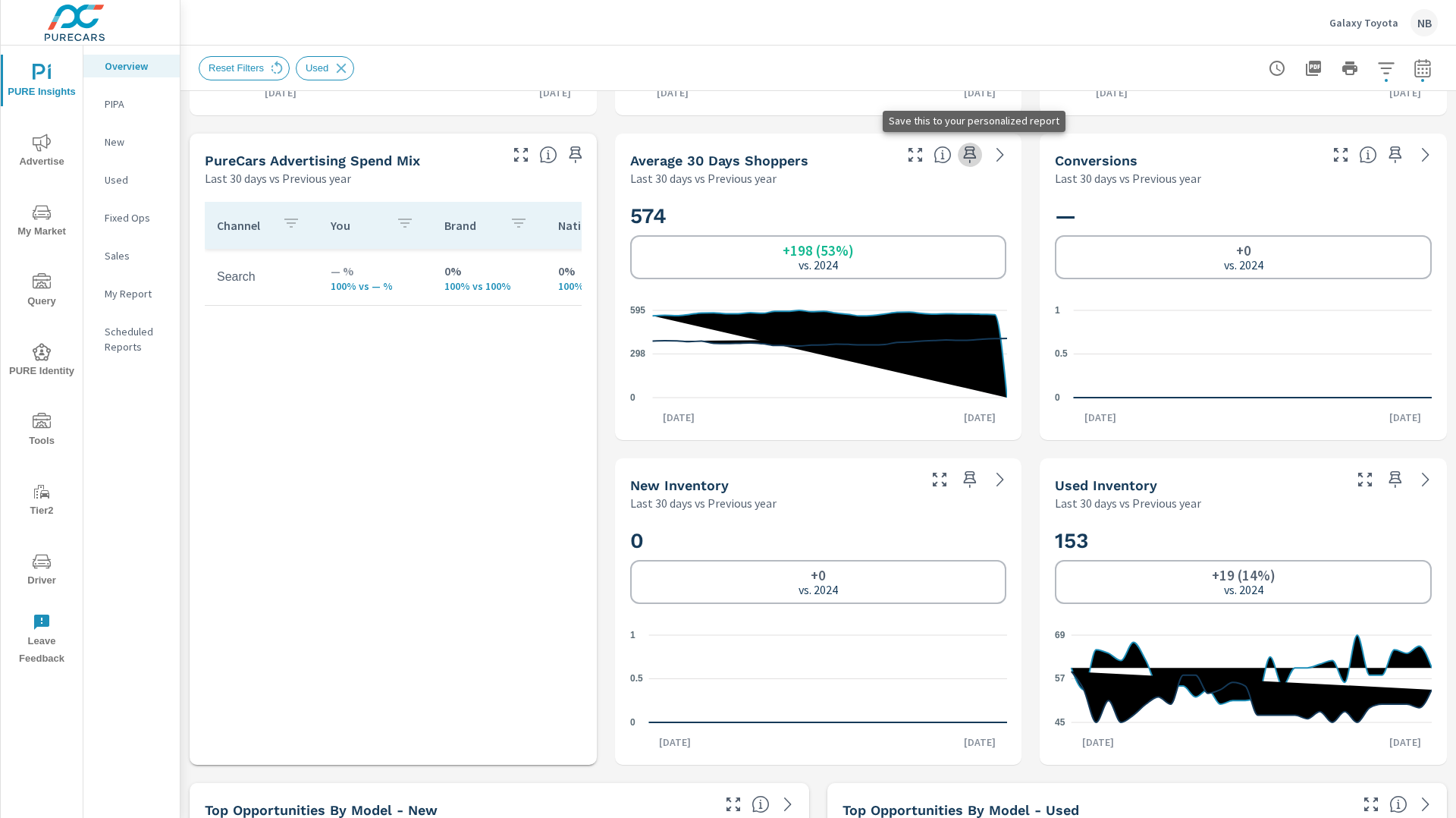
click at [968, 153] on icon "button" at bounding box center [969, 154] width 18 height 18
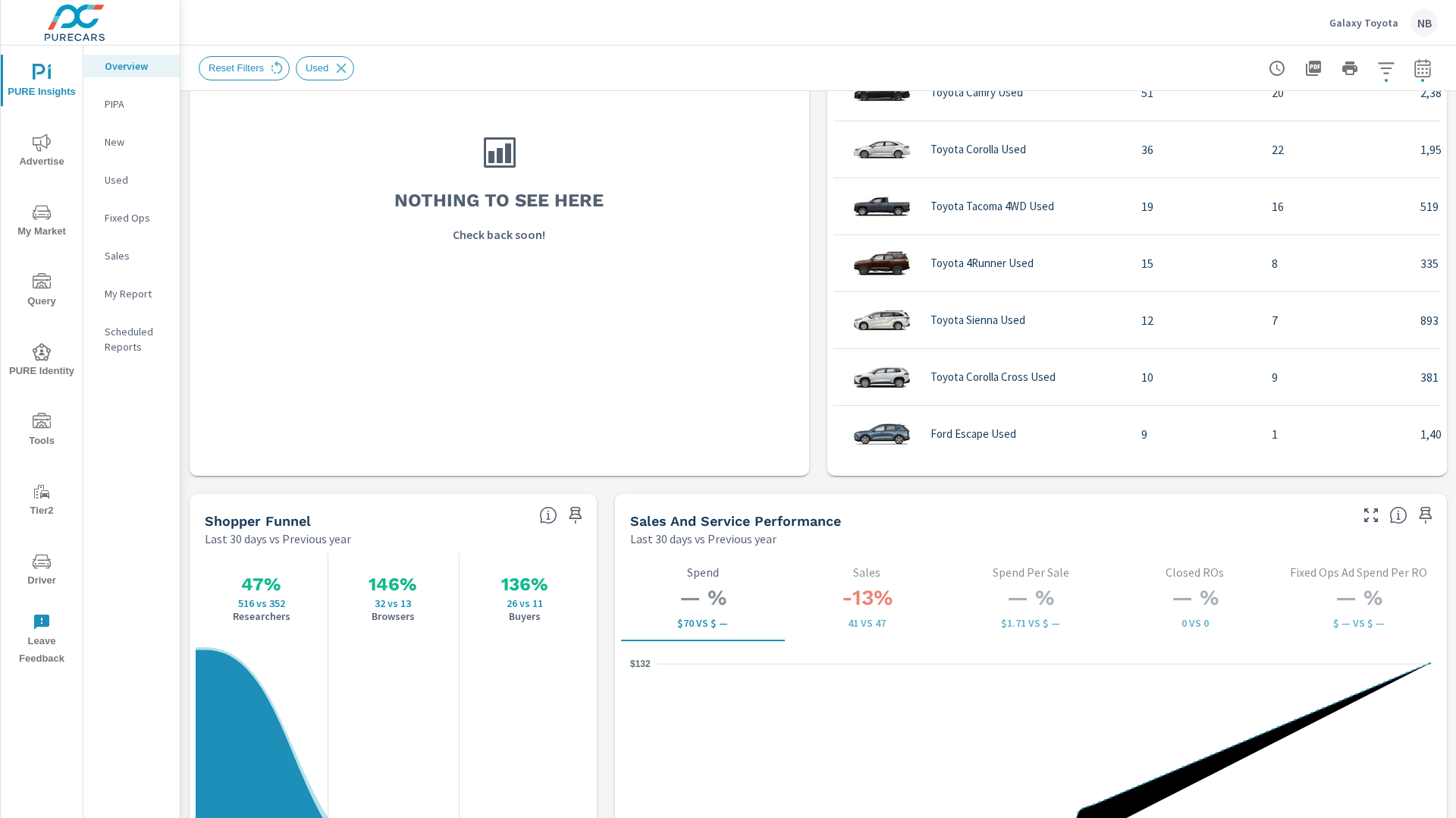
scroll to position [1600, 0]
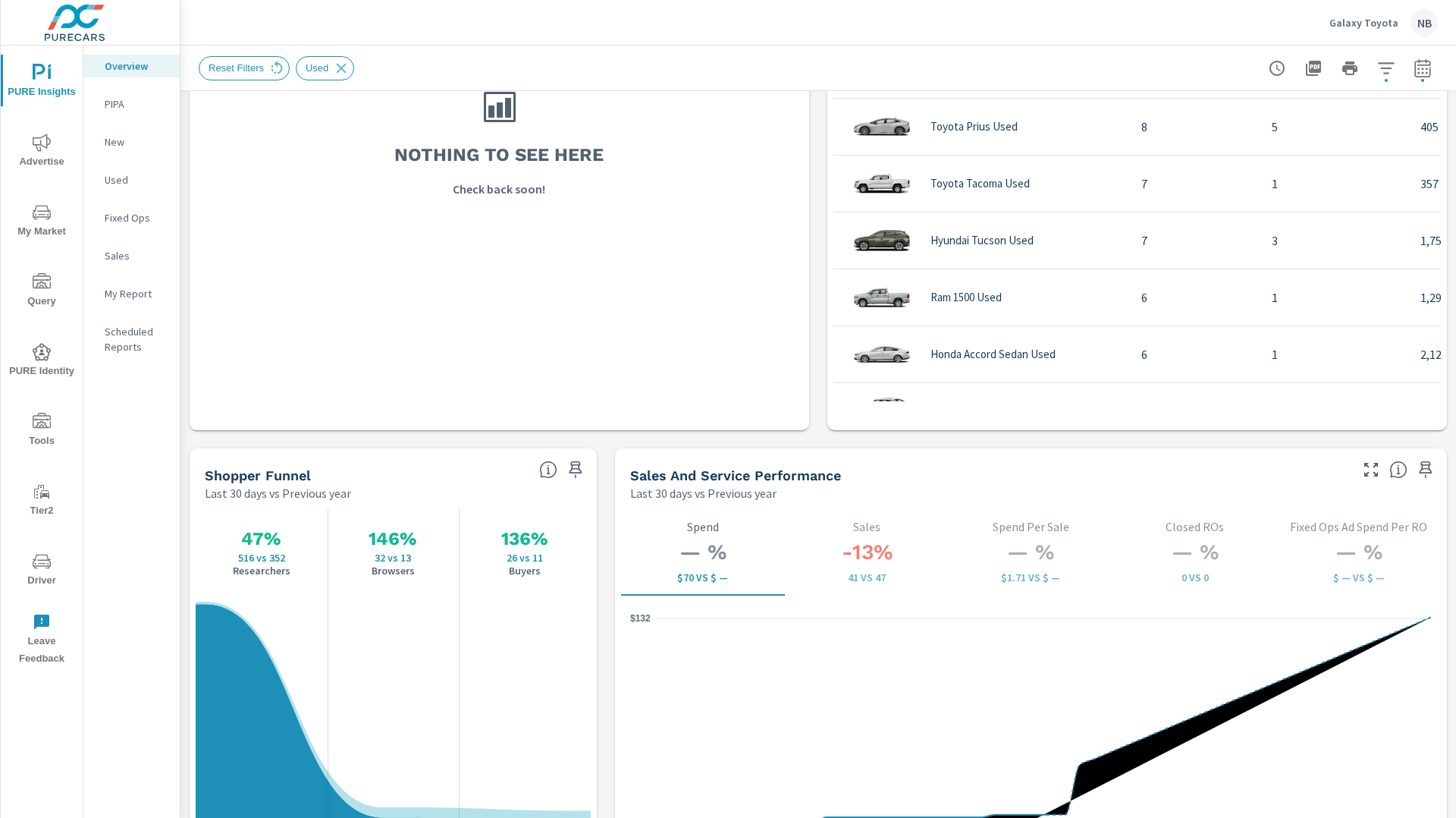
scroll to position [437, 0]
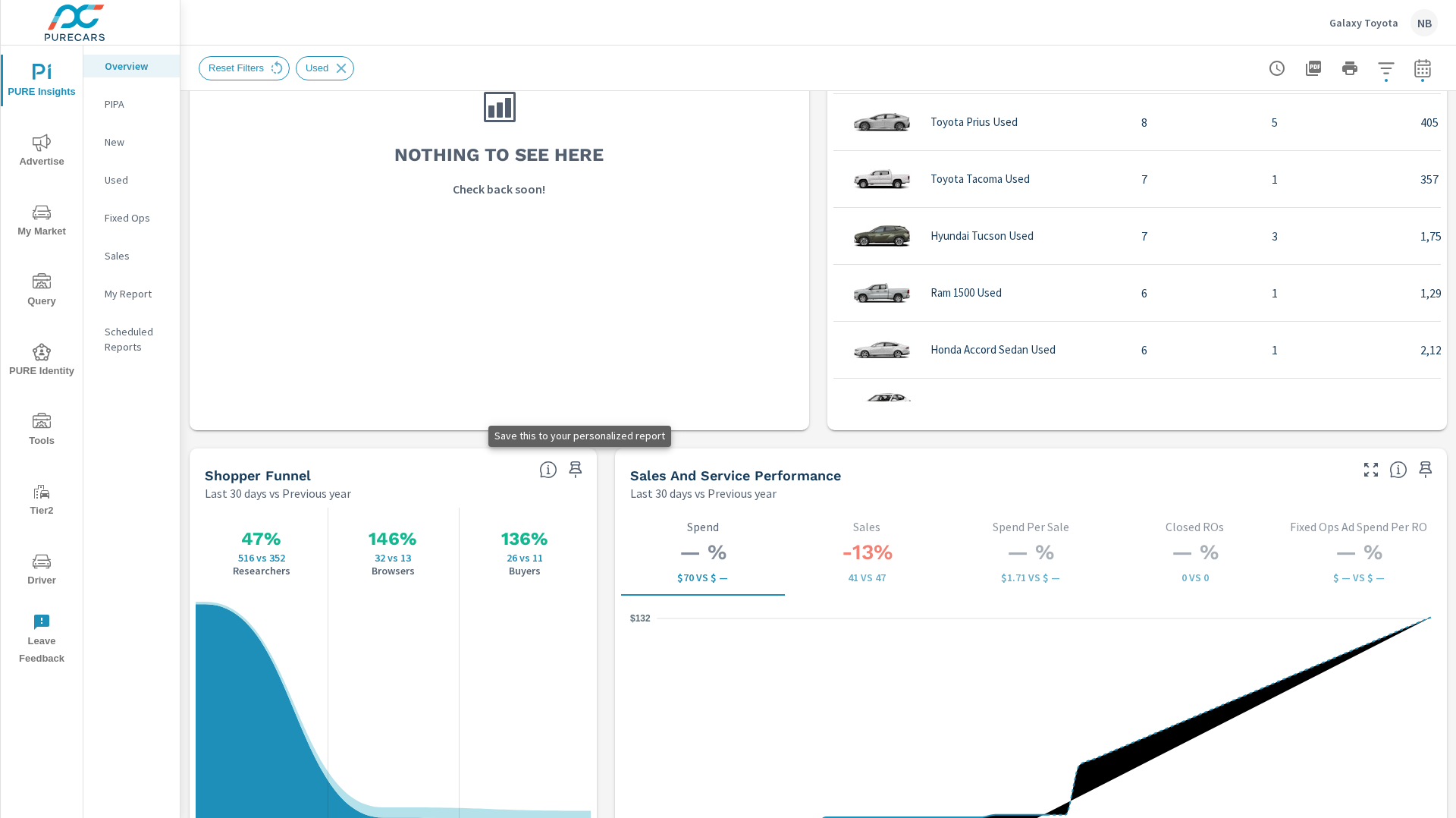
click at [579, 468] on icon "button" at bounding box center [575, 469] width 13 height 17
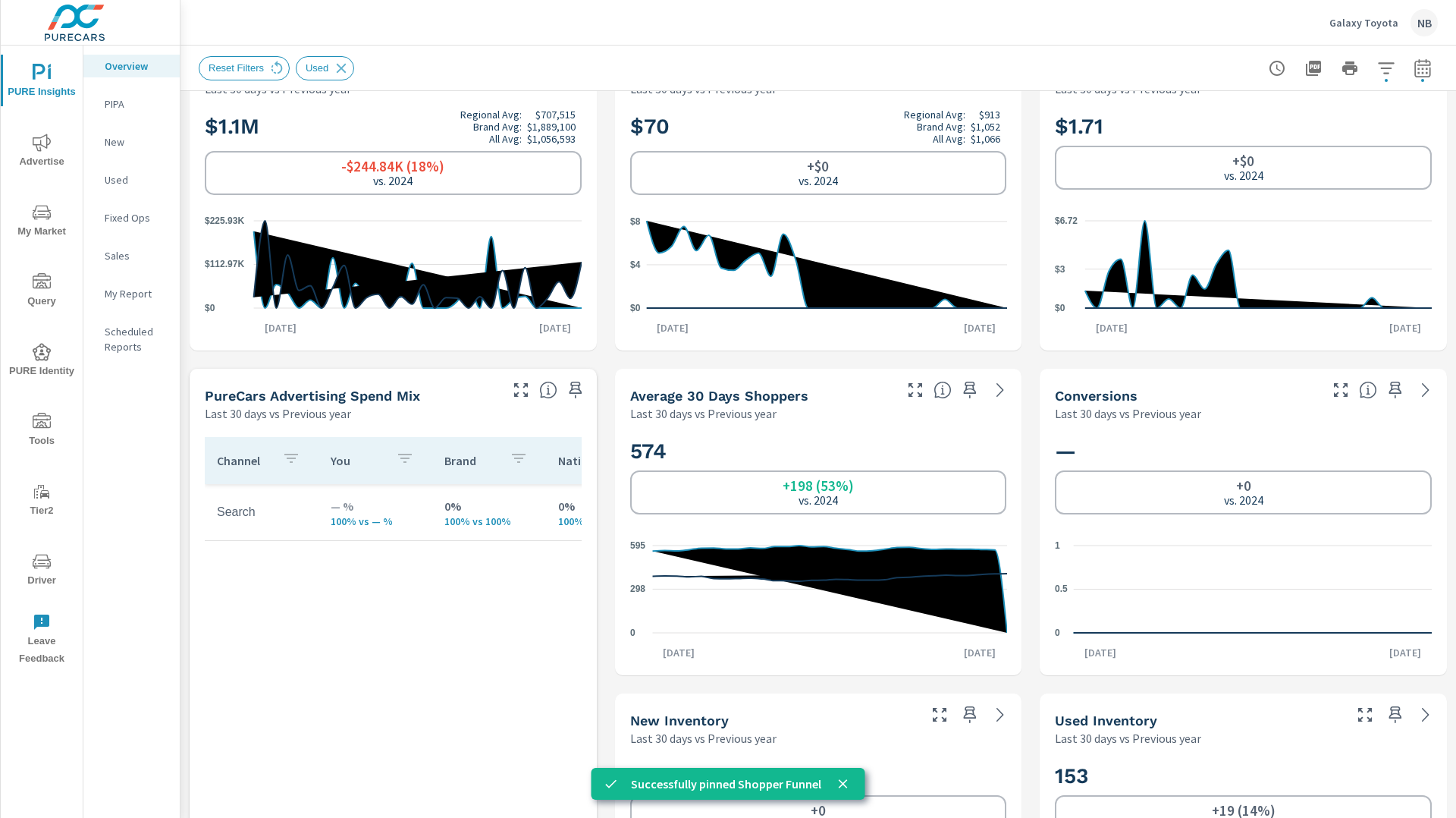
scroll to position [0, 0]
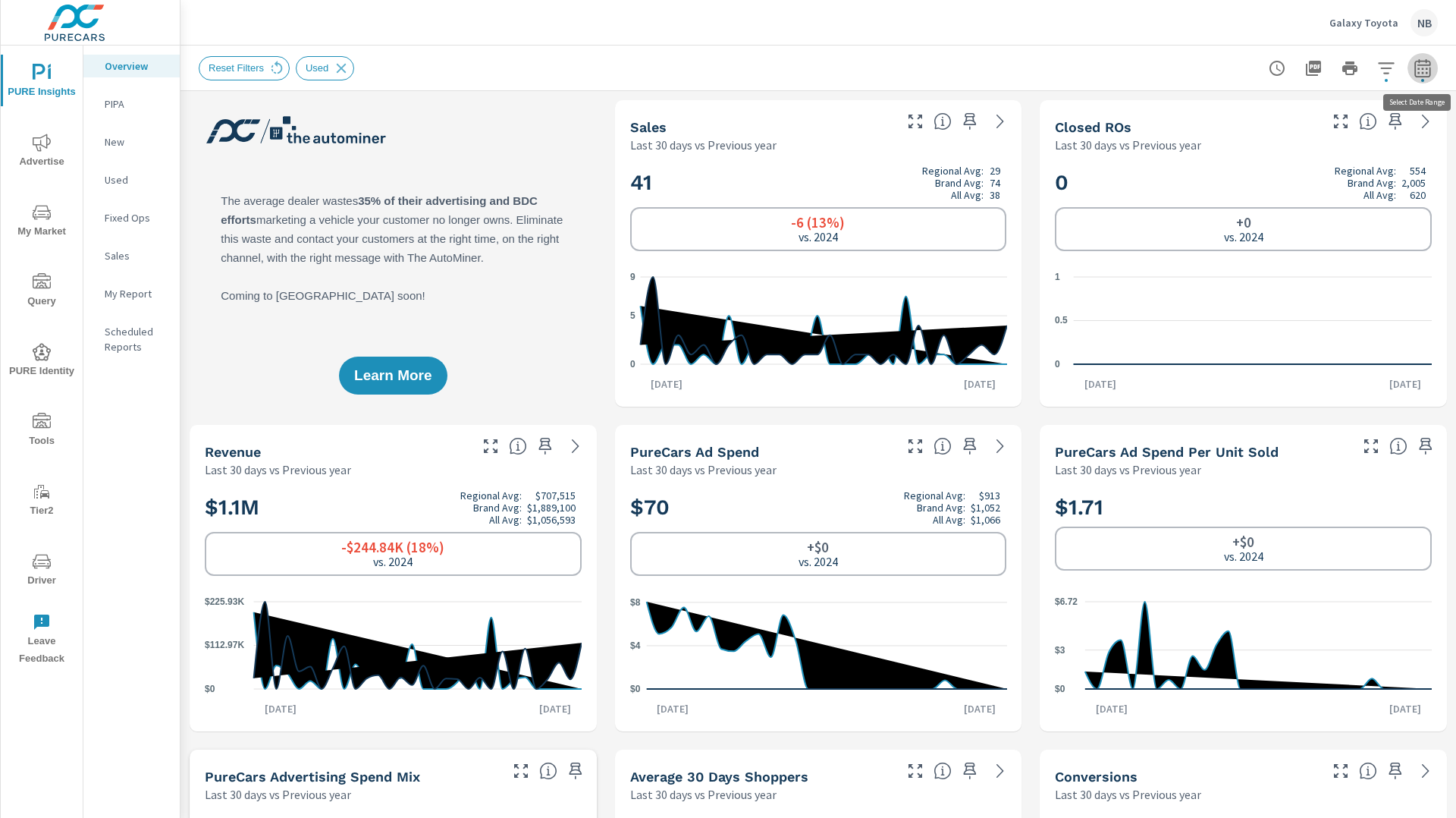
click at [1423, 75] on icon "button" at bounding box center [1422, 68] width 18 height 18
select select "Last 30 days"
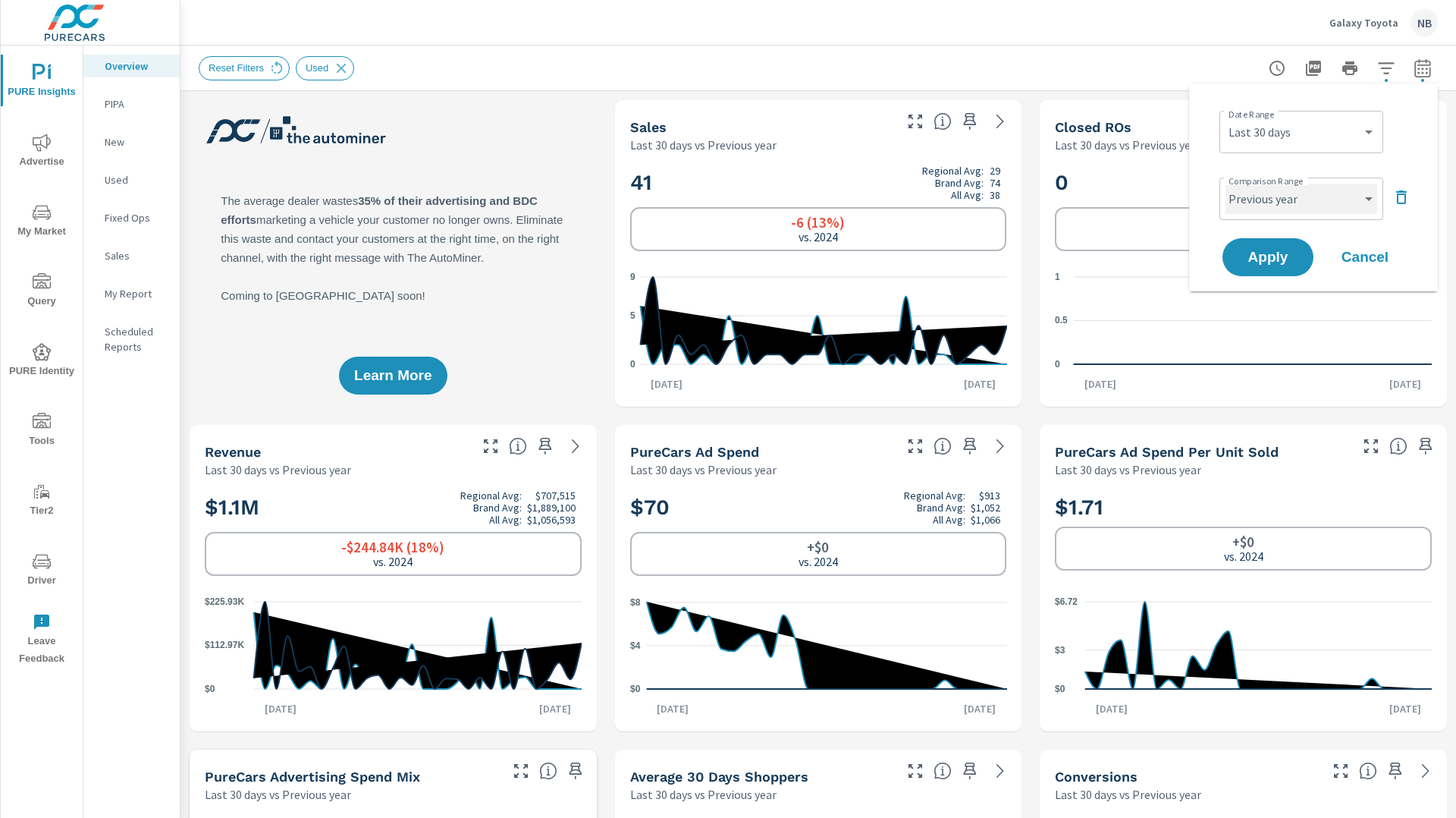
click at [1322, 186] on select "Custom Previous period Previous month Previous year" at bounding box center [1301, 198] width 152 height 31
click at [1226, 183] on select "Custom Previous period Previous month Previous year" at bounding box center [1301, 198] width 152 height 31
select select "Previous period"
click at [1293, 256] on span "Apply" at bounding box center [1267, 257] width 62 height 14
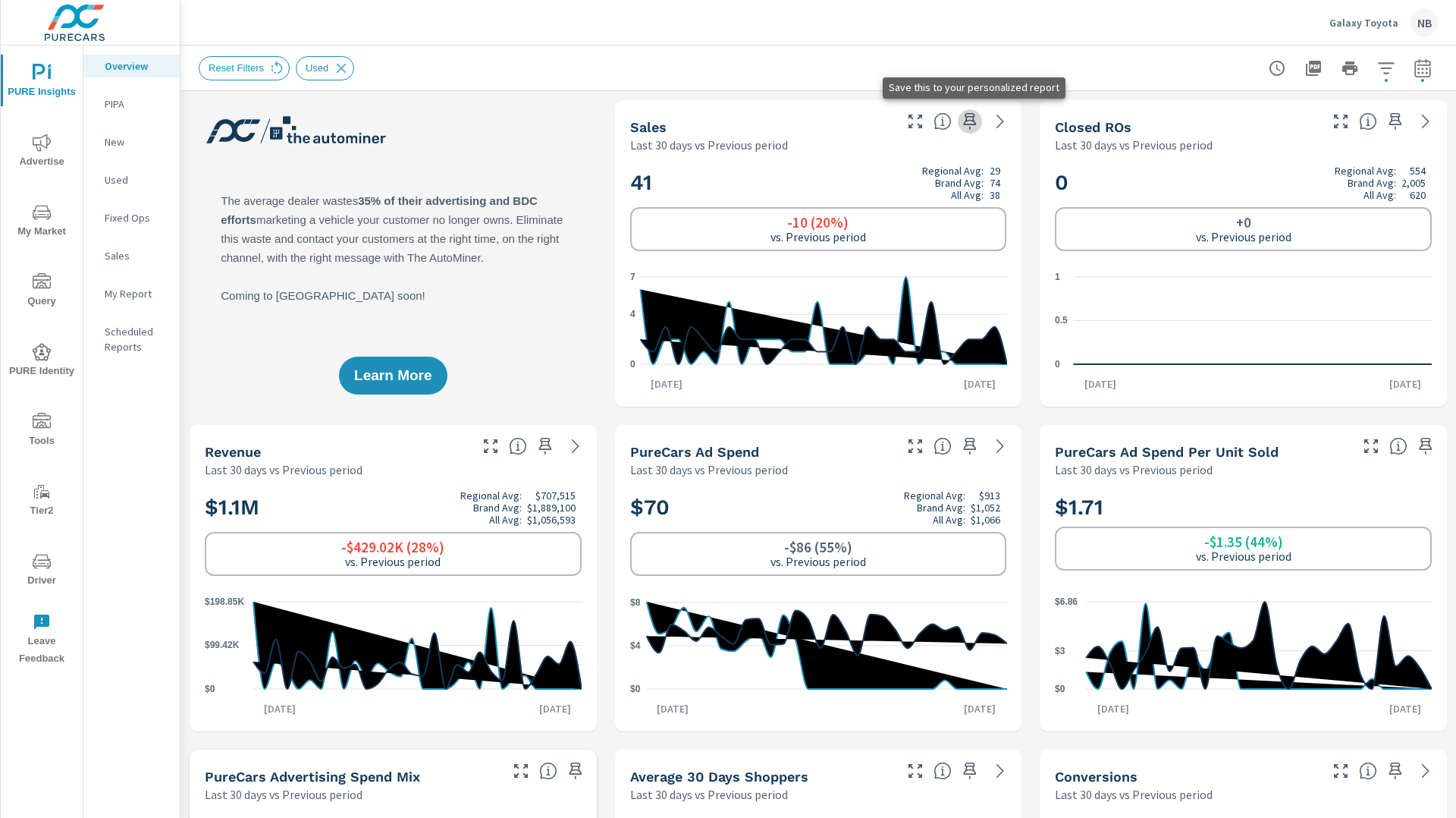
click at [967, 122] on icon "button" at bounding box center [969, 121] width 18 height 18
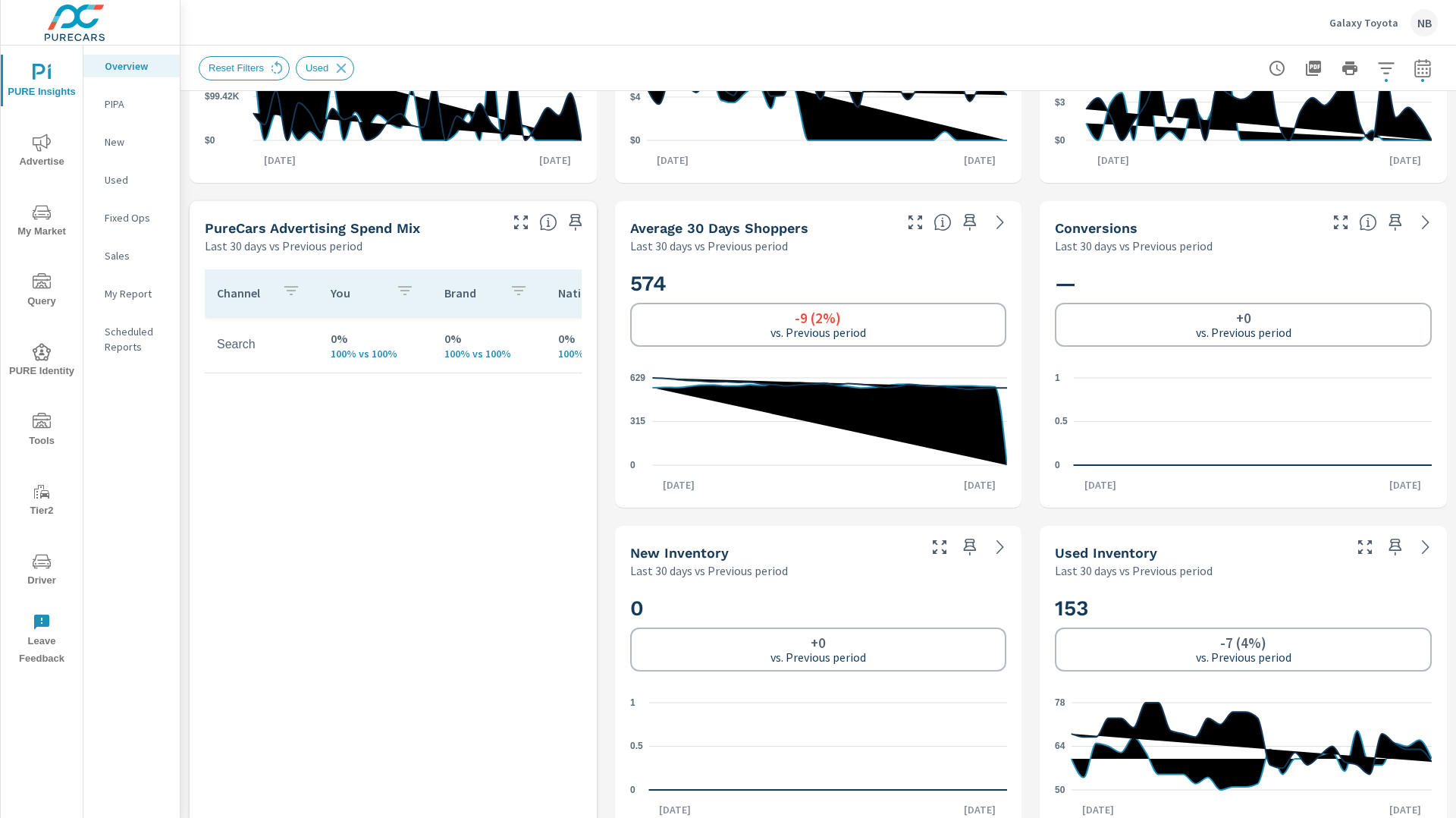
scroll to position [547, 0]
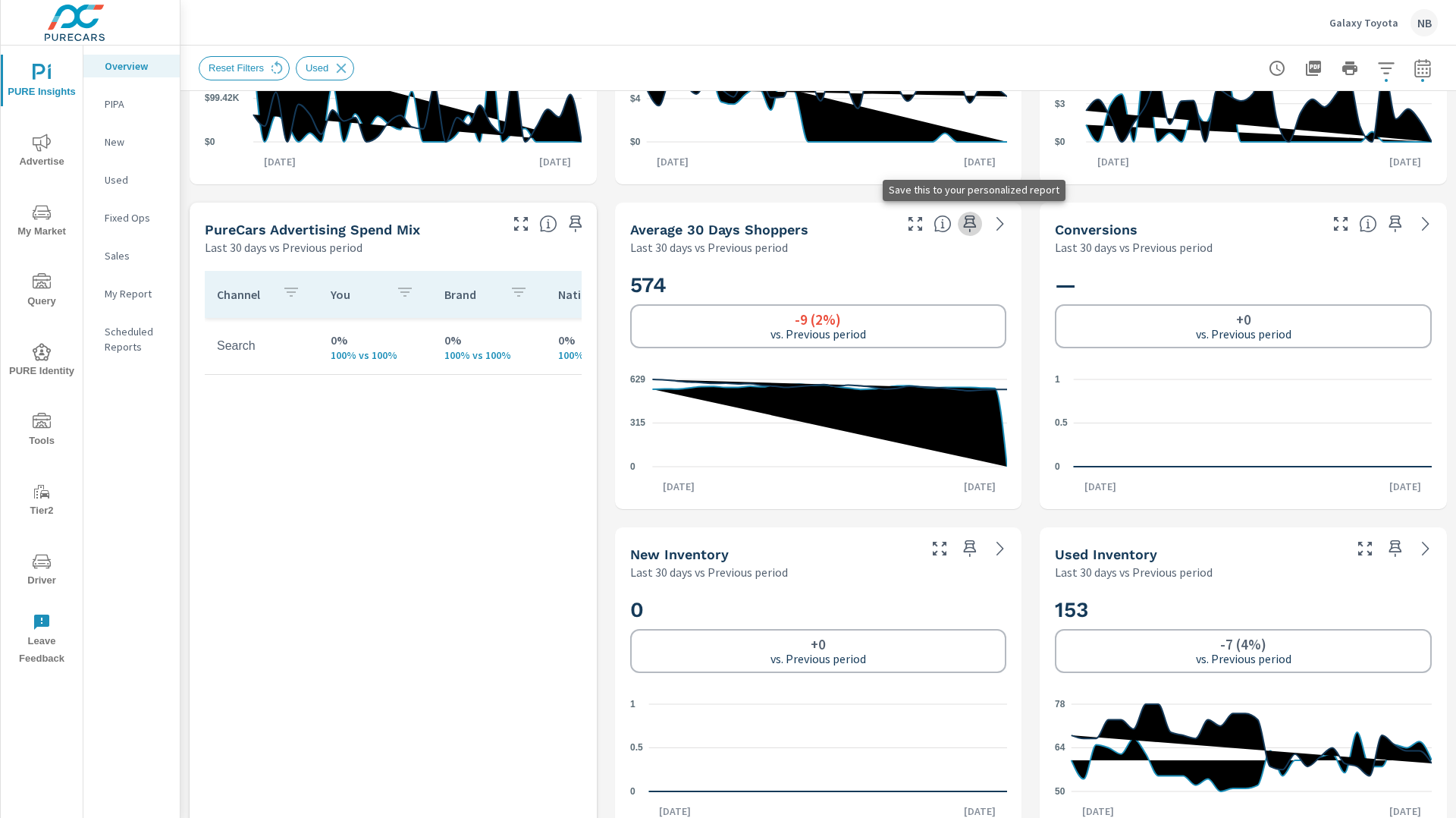
click at [967, 225] on icon "button" at bounding box center [969, 223] width 18 height 18
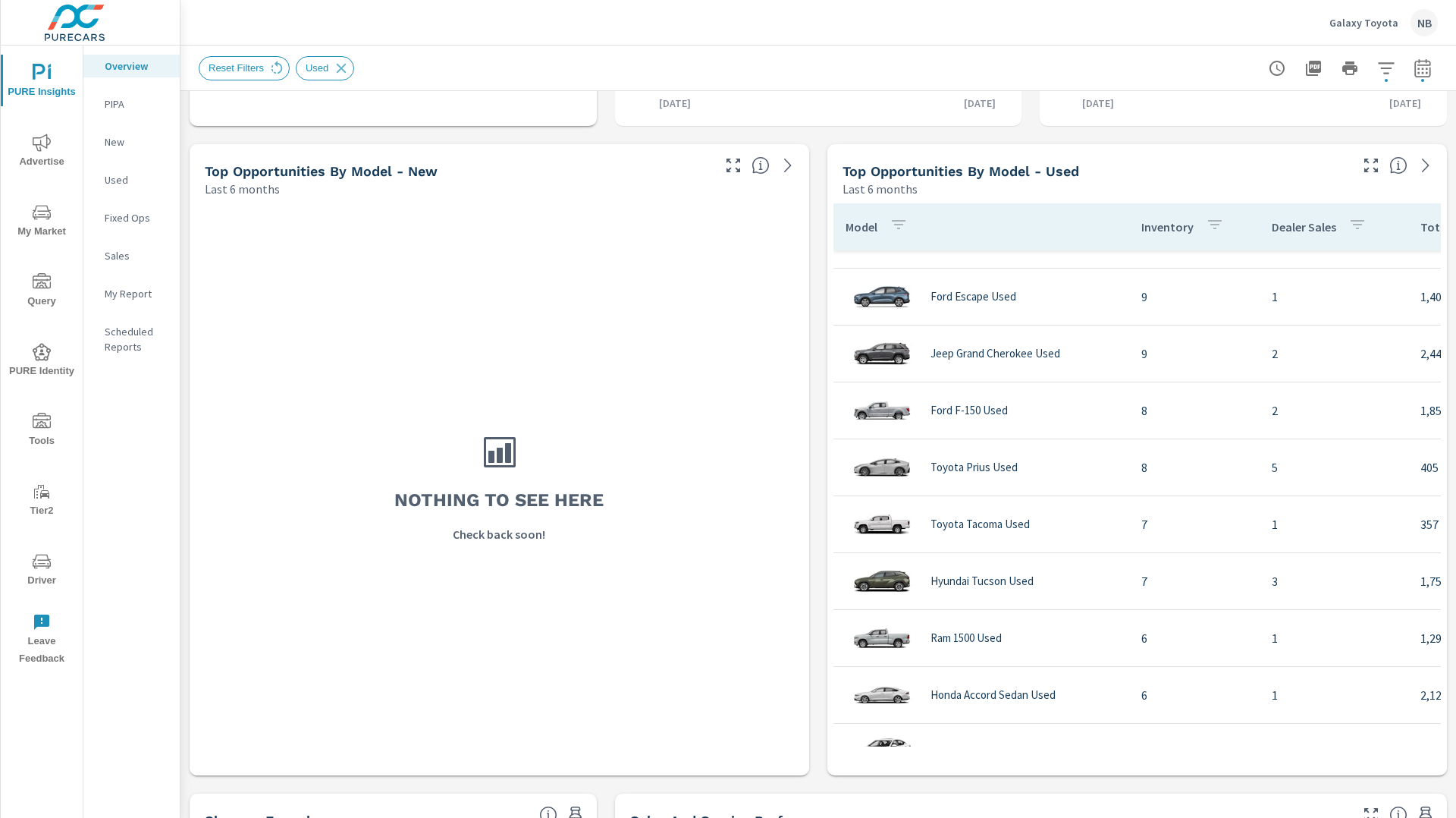
scroll to position [1338, 0]
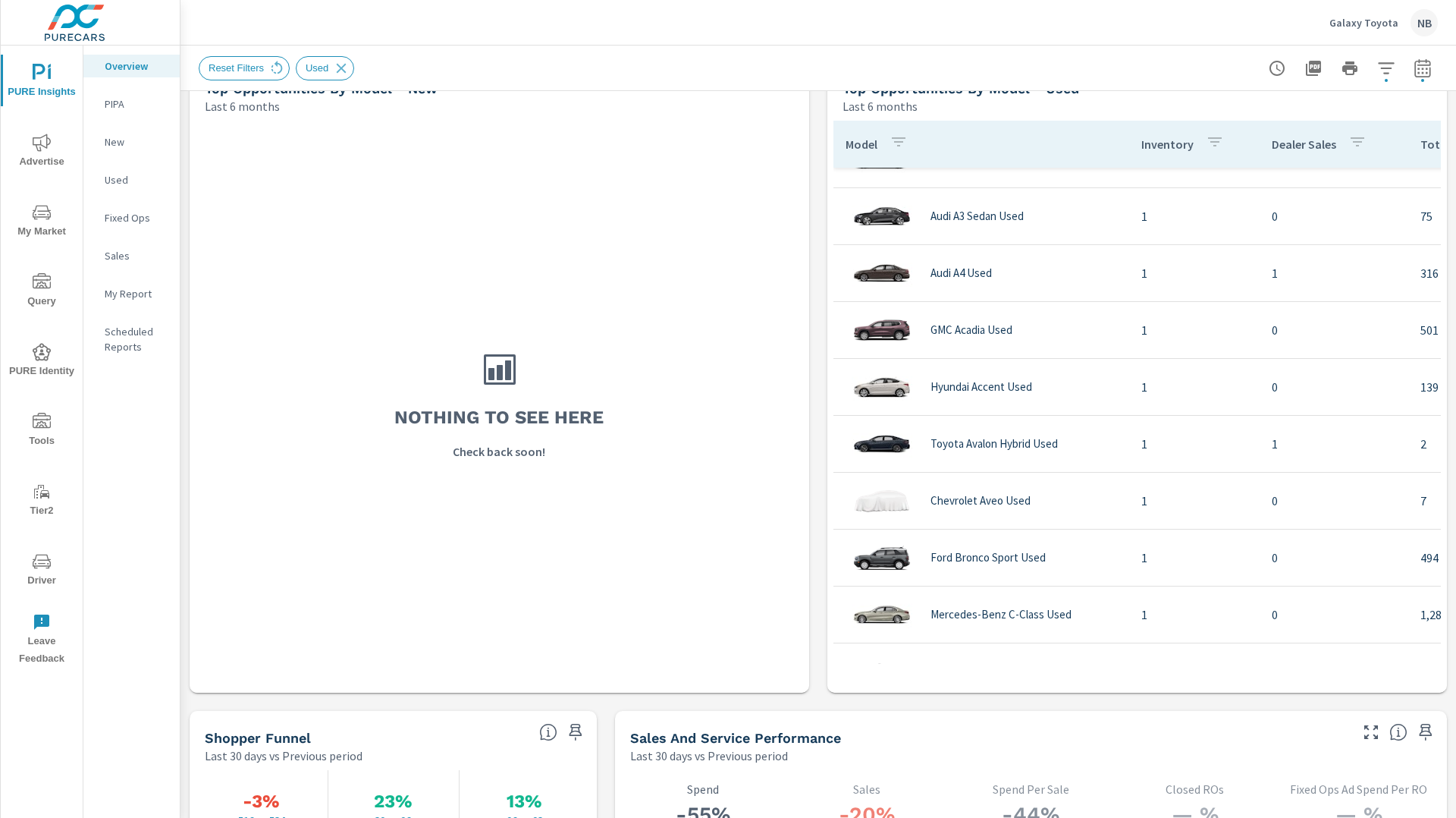
scroll to position [1663, 0]
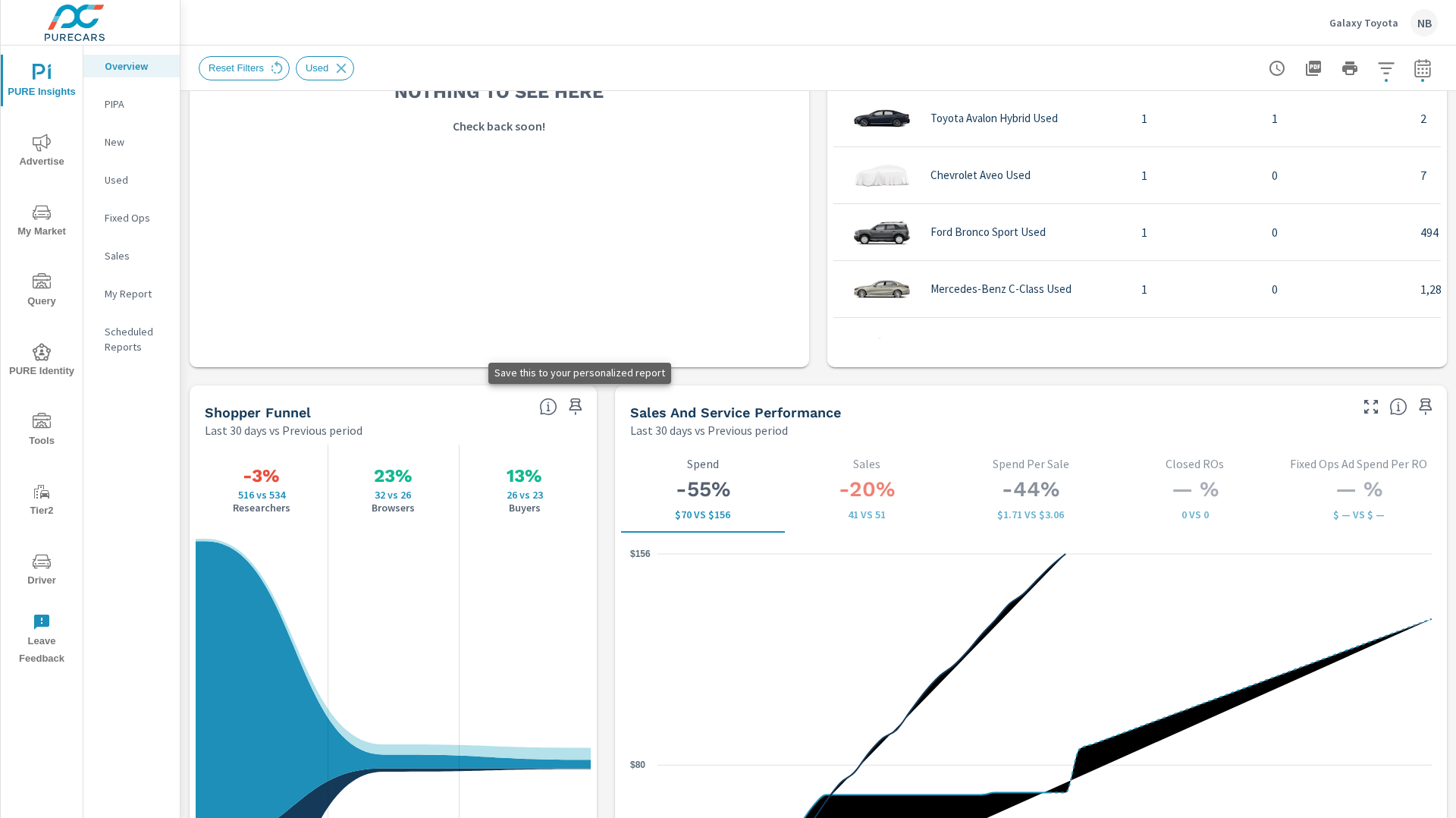
click at [572, 408] on icon "button" at bounding box center [575, 406] width 18 height 18
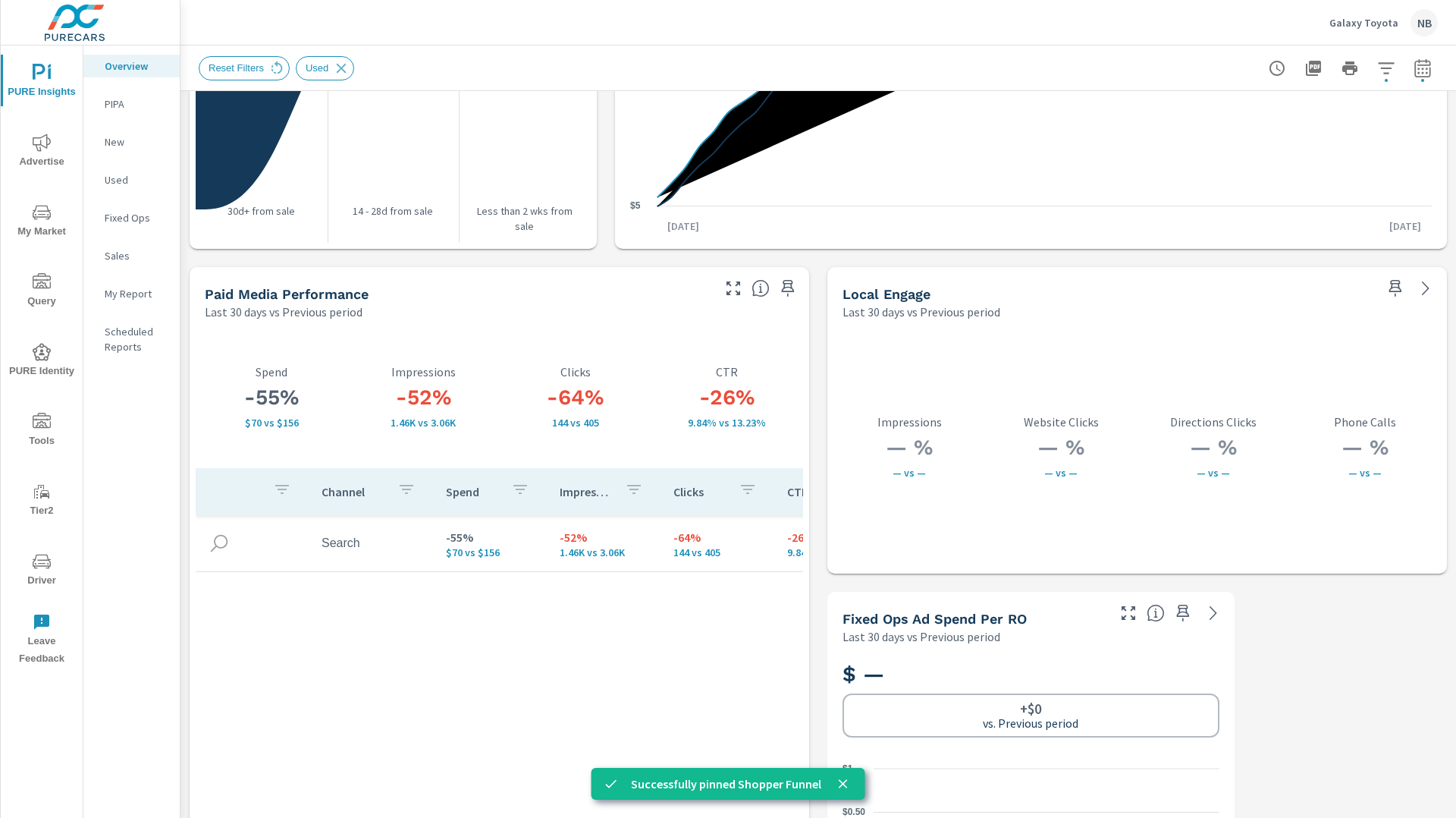
scroll to position [2520, 0]
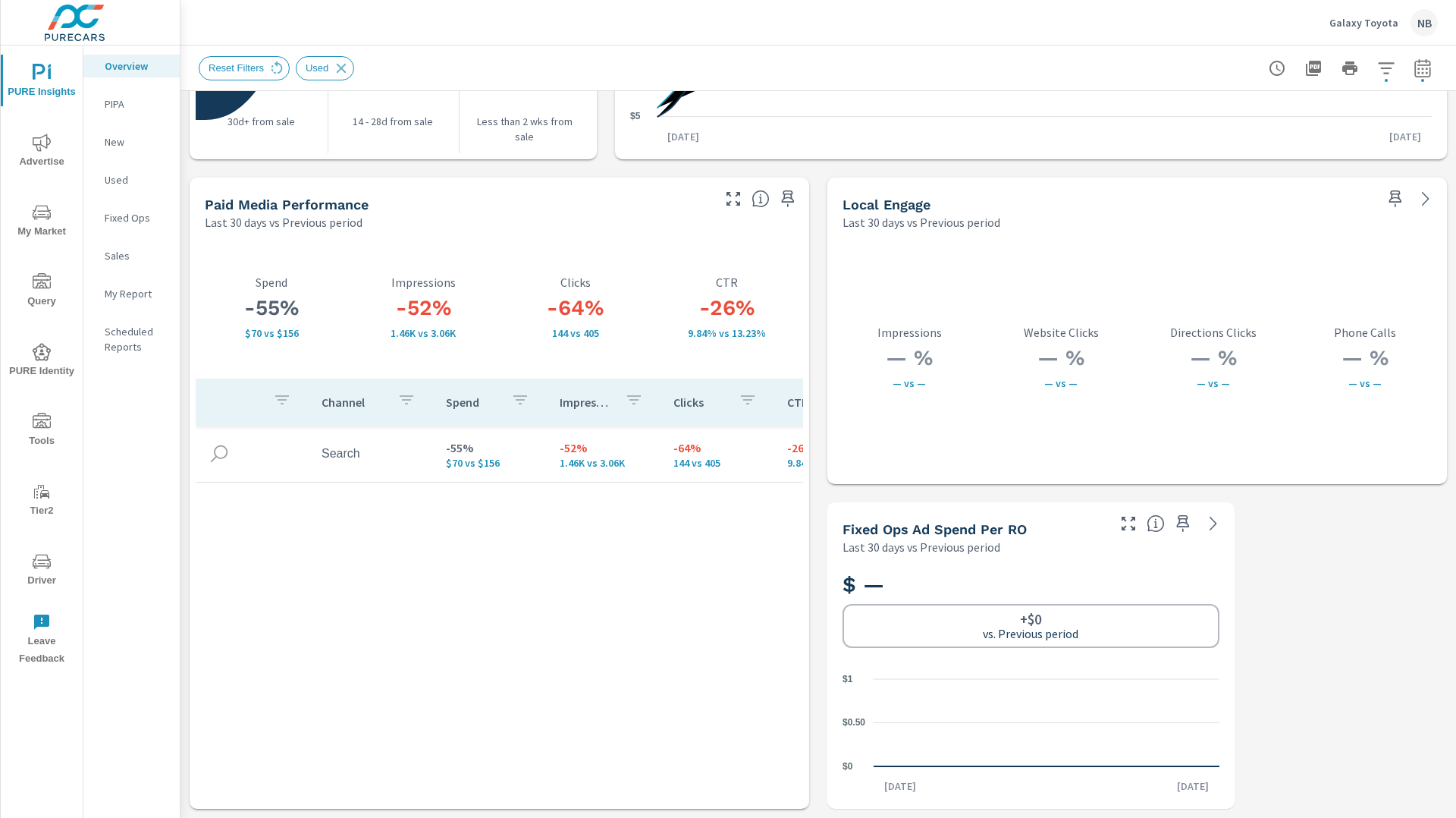
click at [49, 225] on span "My Market" at bounding box center [42, 222] width 73 height 37
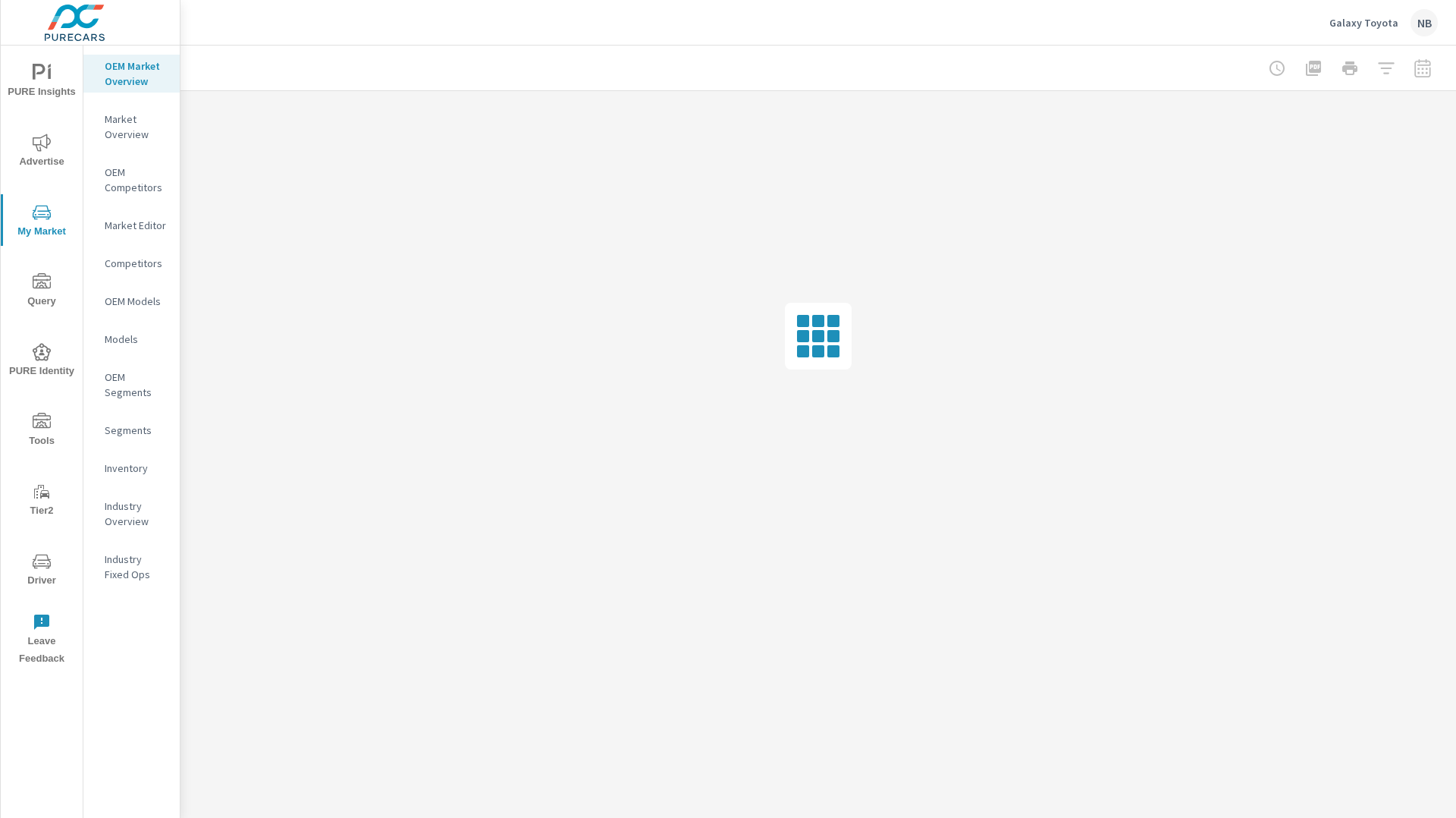
click at [44, 149] on icon "nav menu" at bounding box center [41, 142] width 18 height 18
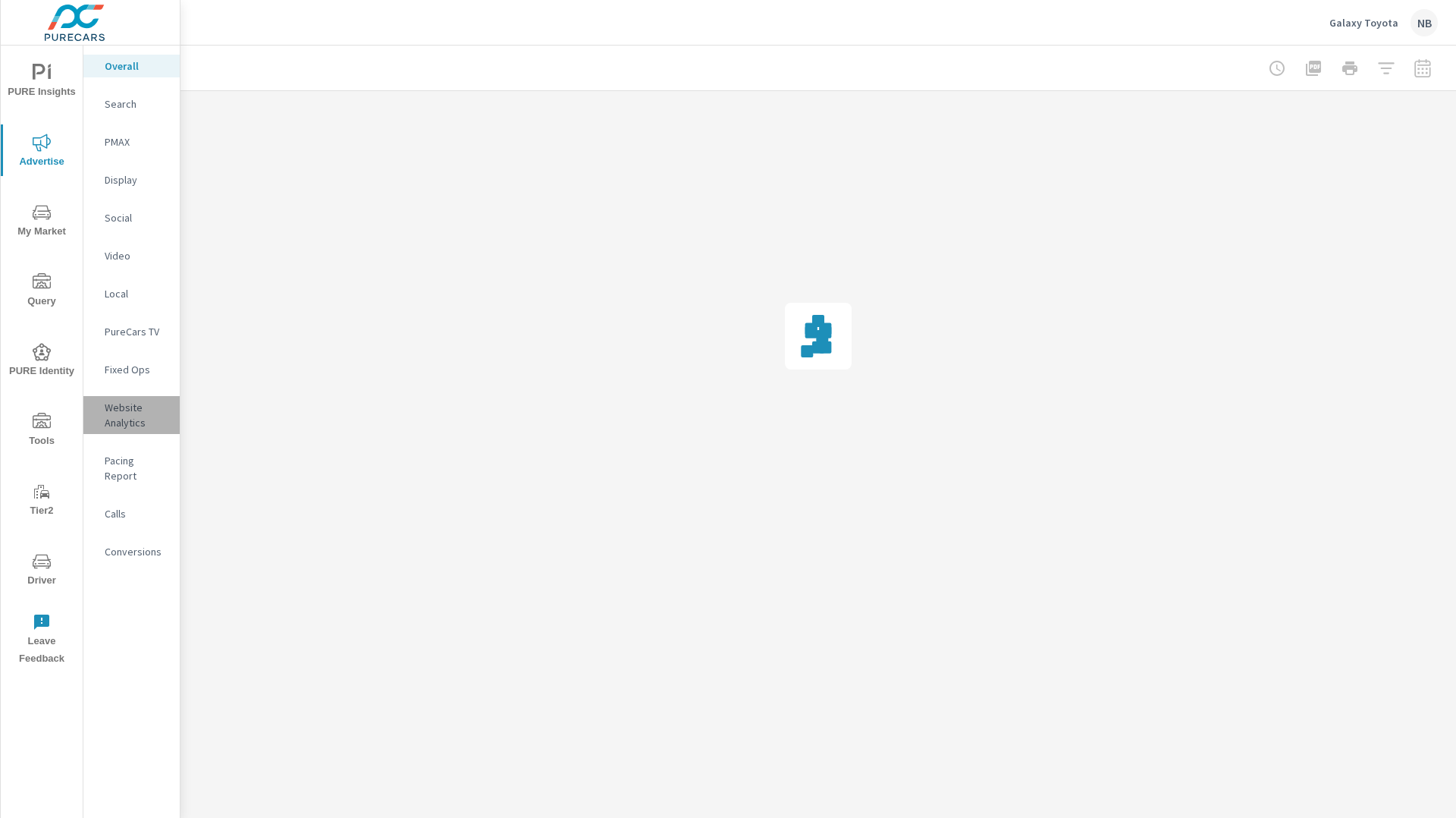
click at [125, 408] on p "Website Analytics" at bounding box center [136, 415] width 63 height 31
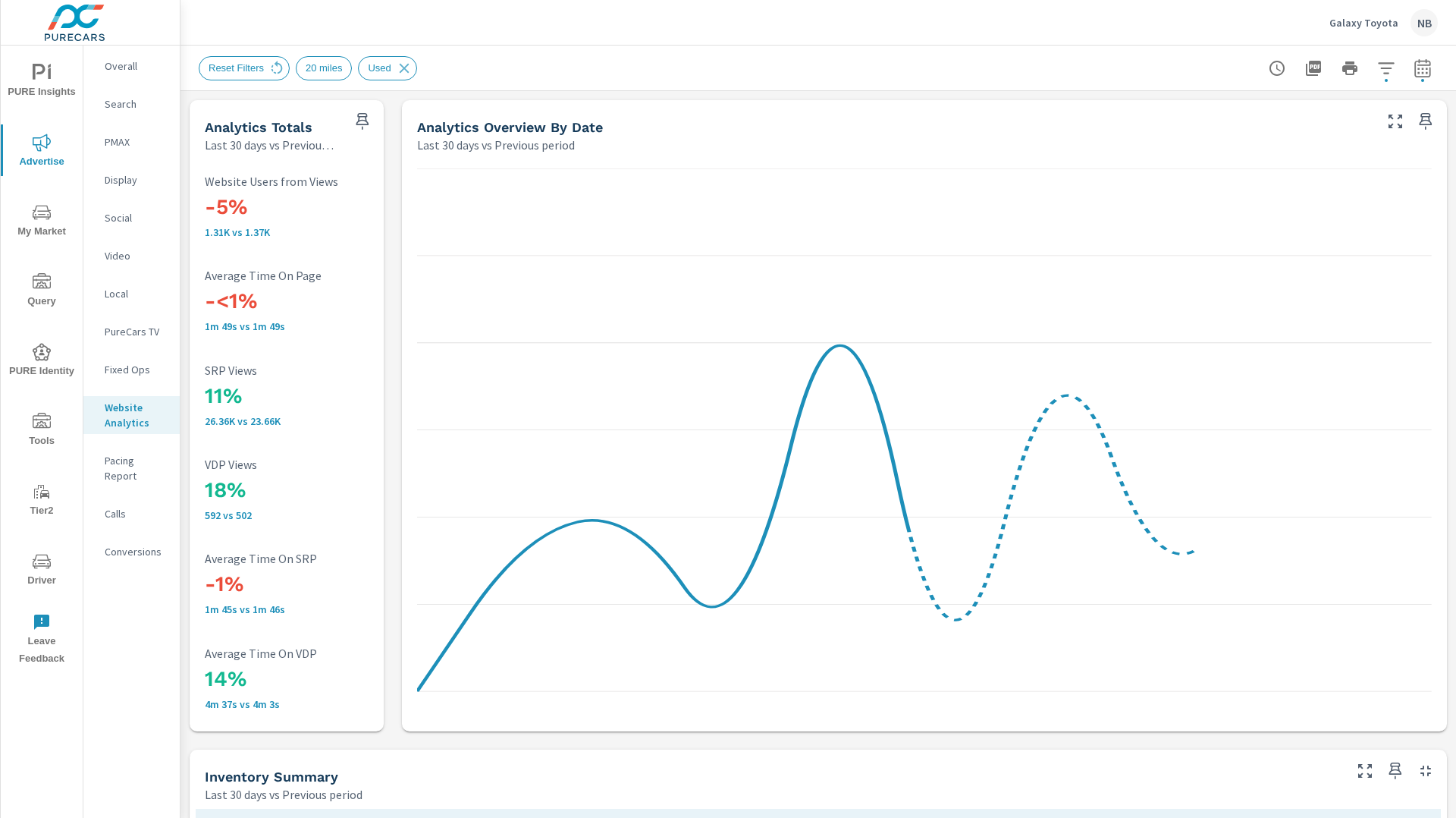
click at [1396, 71] on button "button" at bounding box center [1386, 68] width 31 height 31
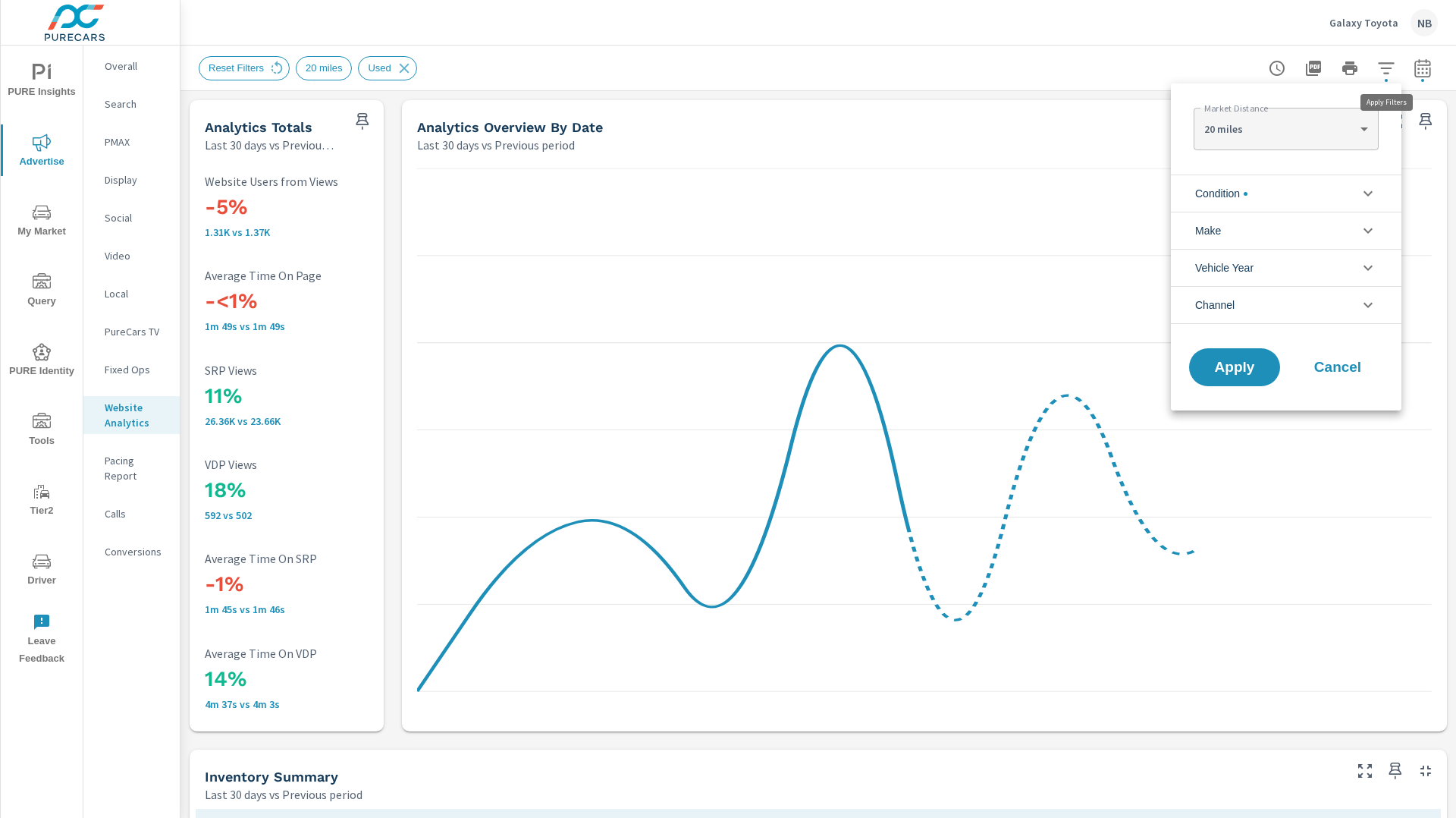
scroll to position [34, 0]
click at [1278, 227] on li "Make" at bounding box center [1285, 230] width 230 height 37
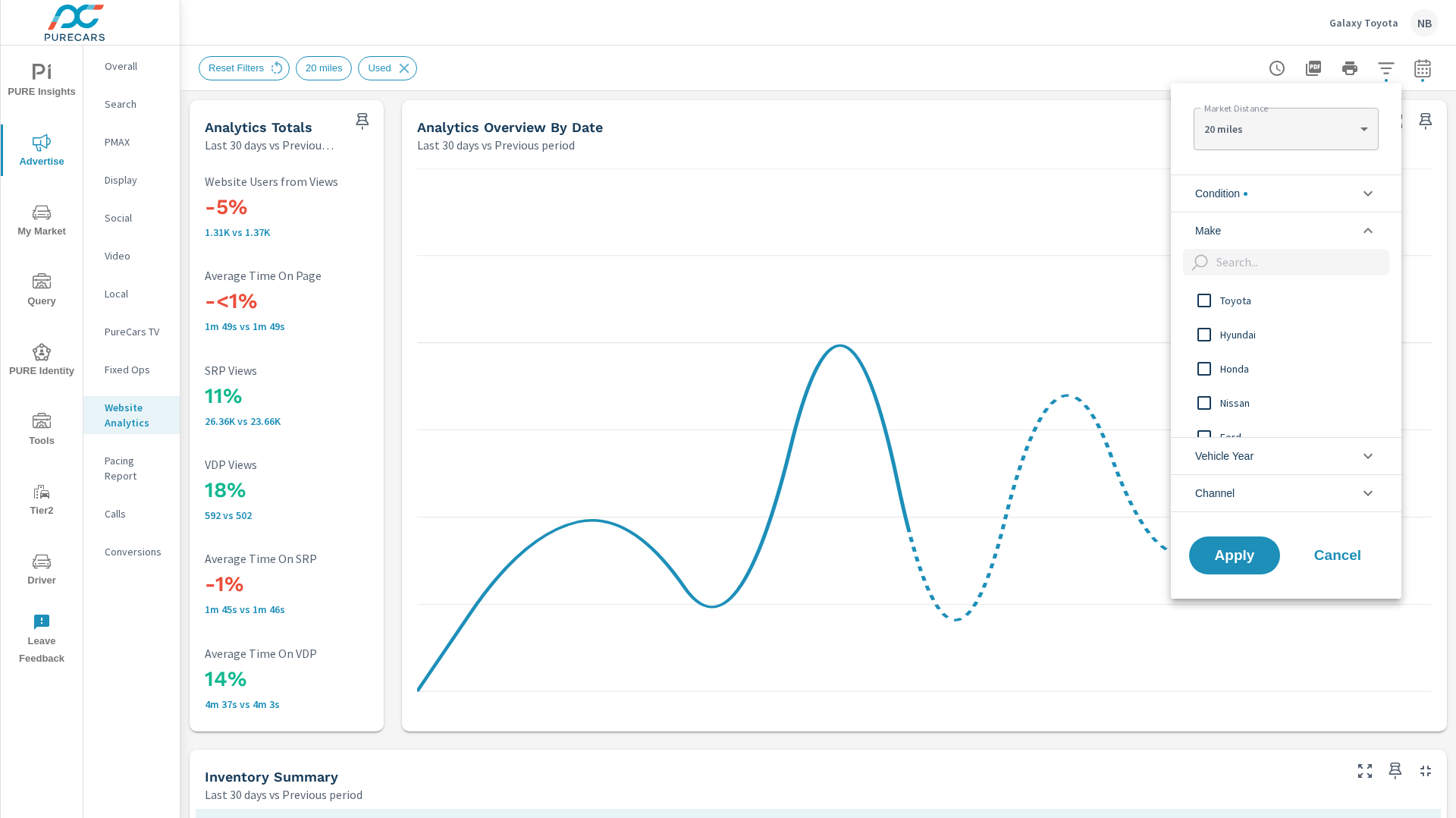
click at [1239, 297] on span "Toyota" at bounding box center [1303, 300] width 166 height 18
click at [1227, 564] on button "Apply" at bounding box center [1235, 555] width 94 height 39
